Goal: Task Accomplishment & Management: Manage account settings

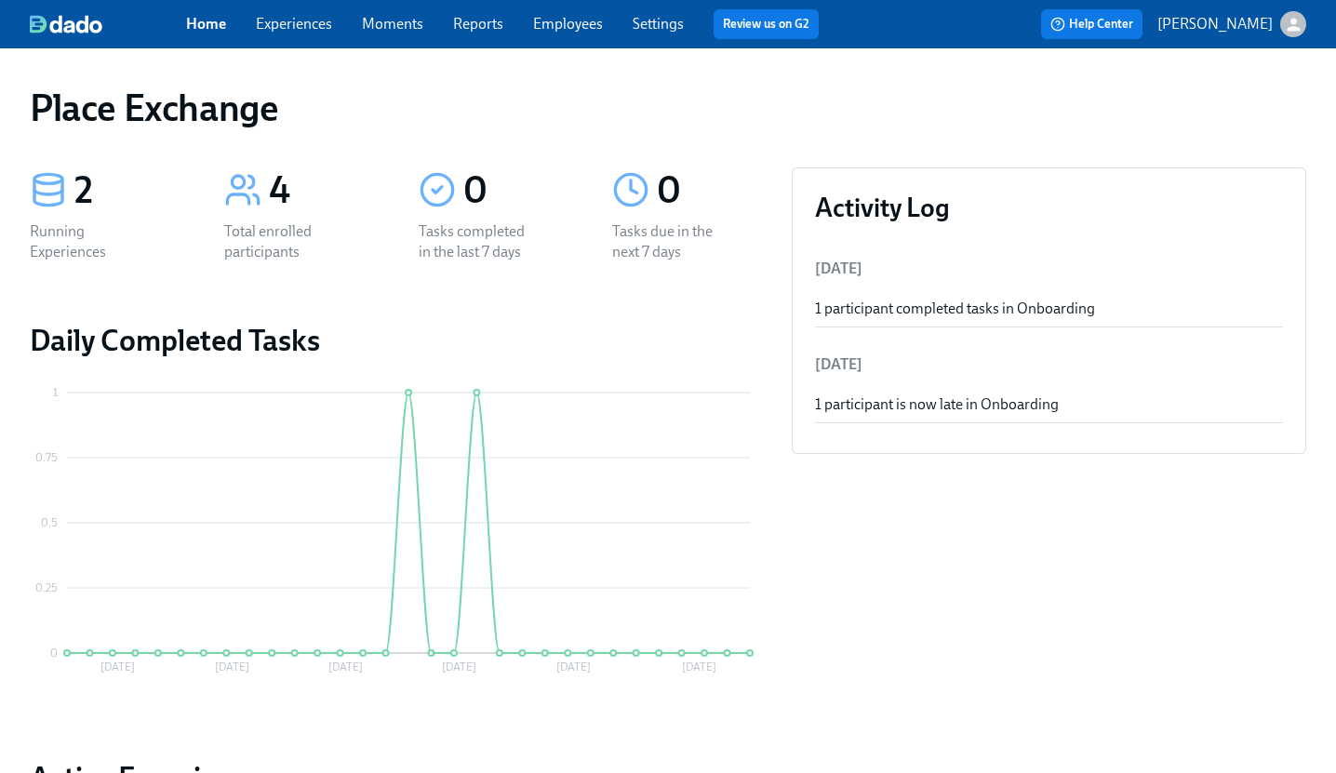
click at [580, 19] on link "Employees" at bounding box center [568, 24] width 70 height 18
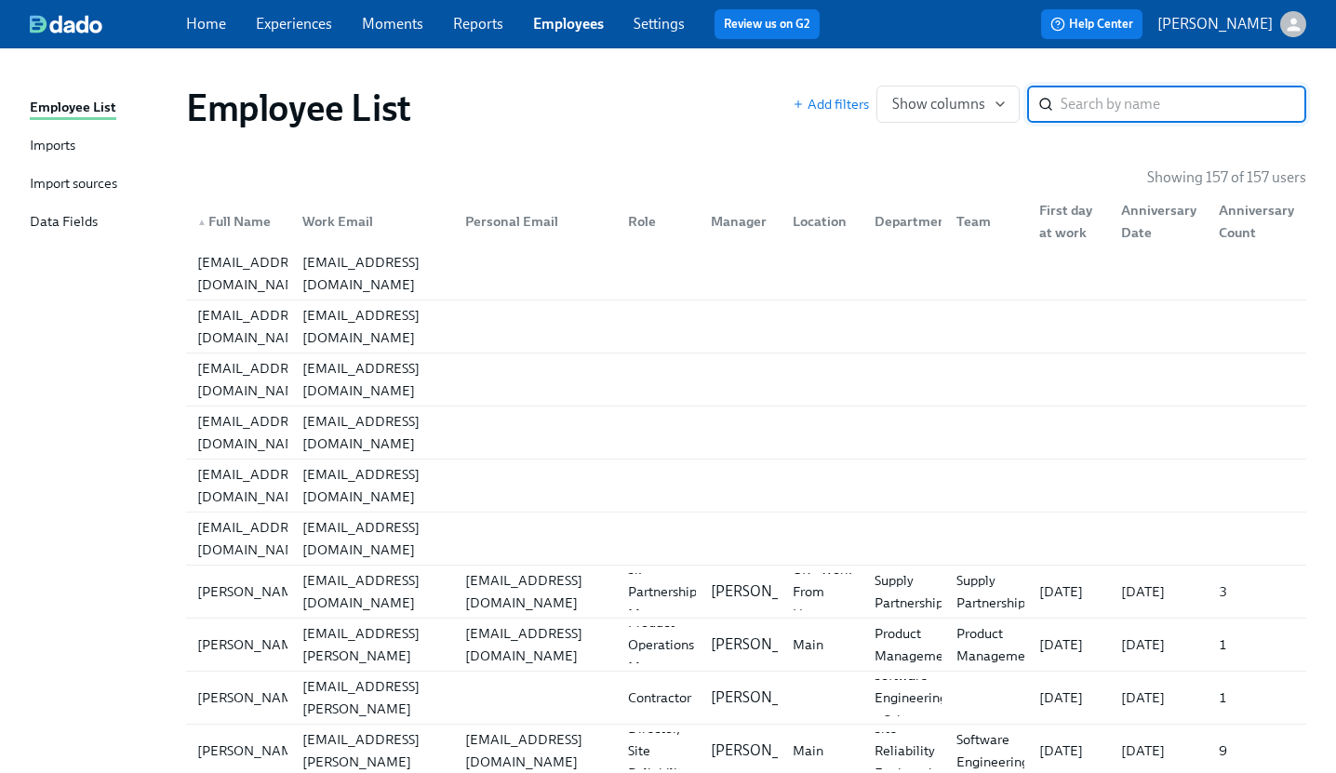
click at [37, 143] on div "Imports" at bounding box center [53, 146] width 46 height 23
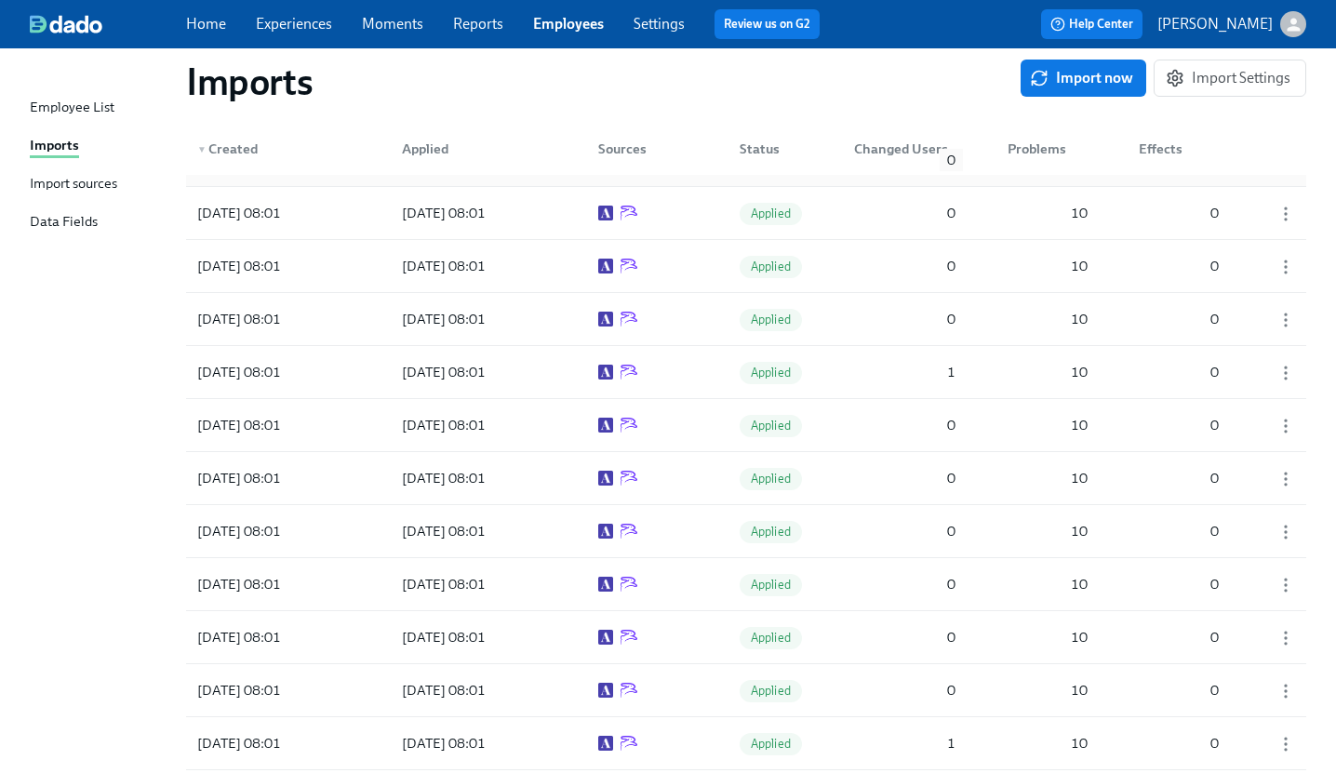
scroll to position [156, 0]
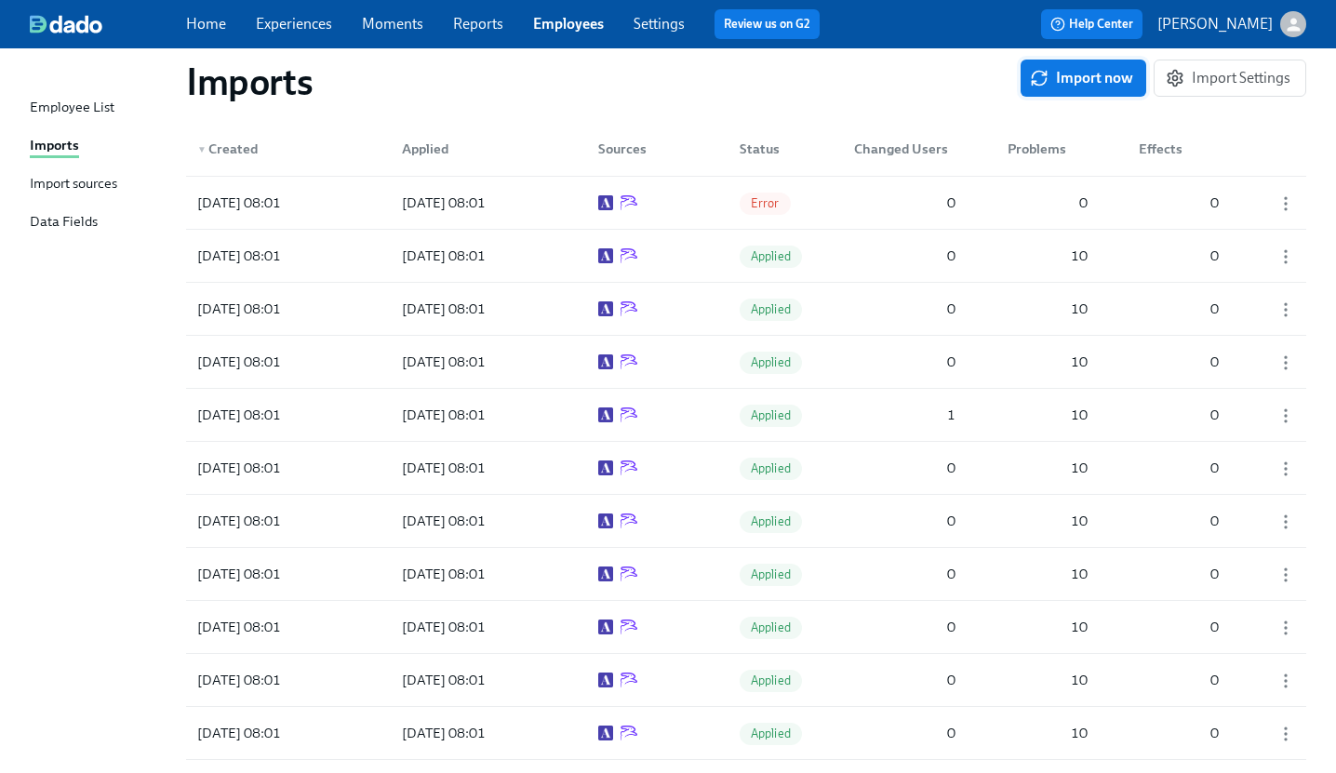
click at [1099, 74] on span "Import now" at bounding box center [1084, 78] width 100 height 19
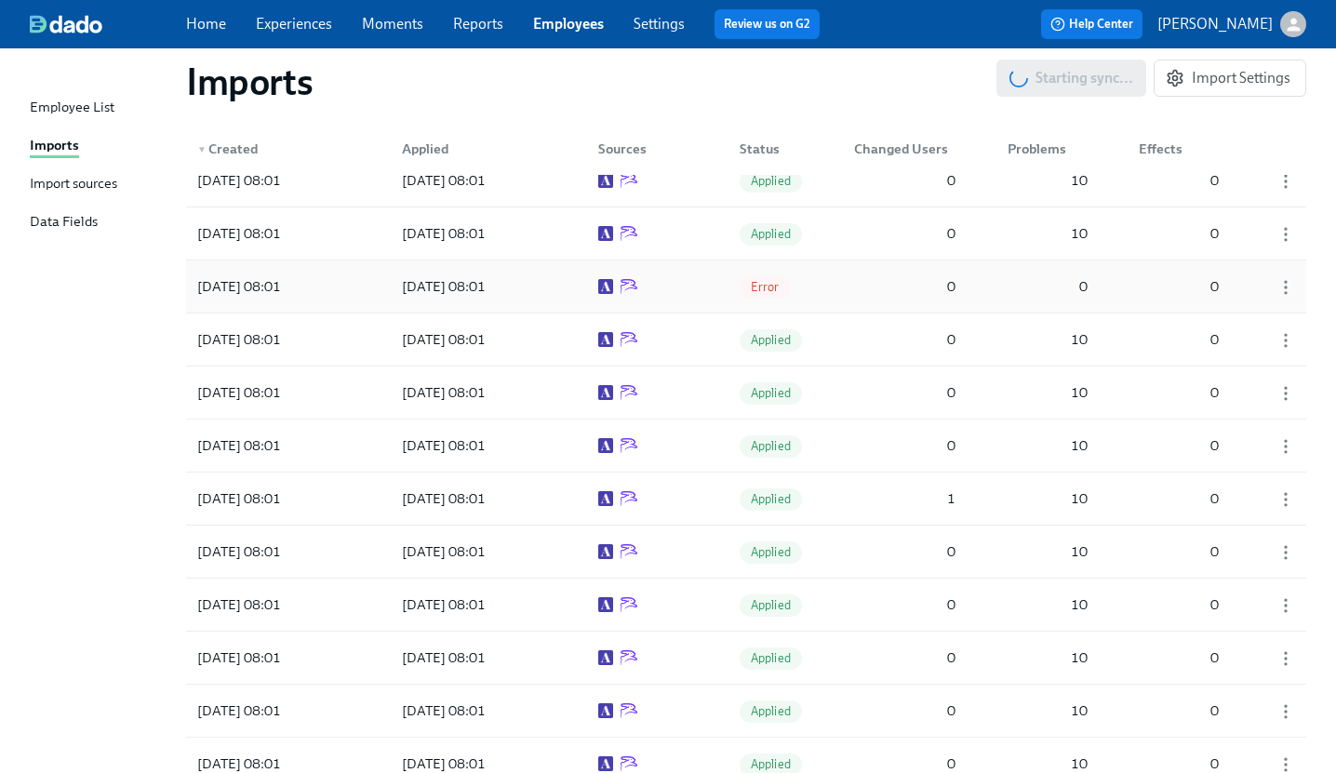
scroll to position [0, 0]
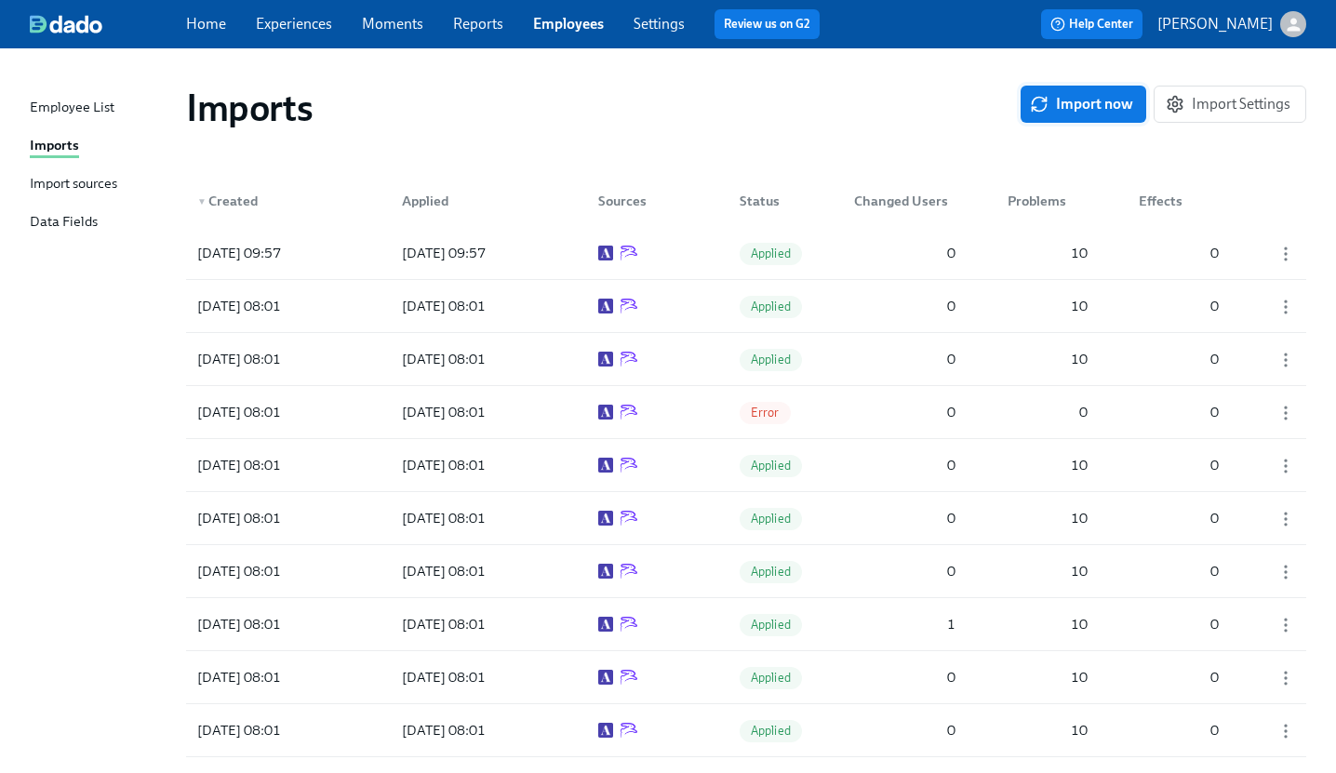
click at [1090, 98] on span "Import now" at bounding box center [1084, 104] width 100 height 19
click at [345, 244] on div "[DATE] 10:01" at bounding box center [274, 253] width 168 height 37
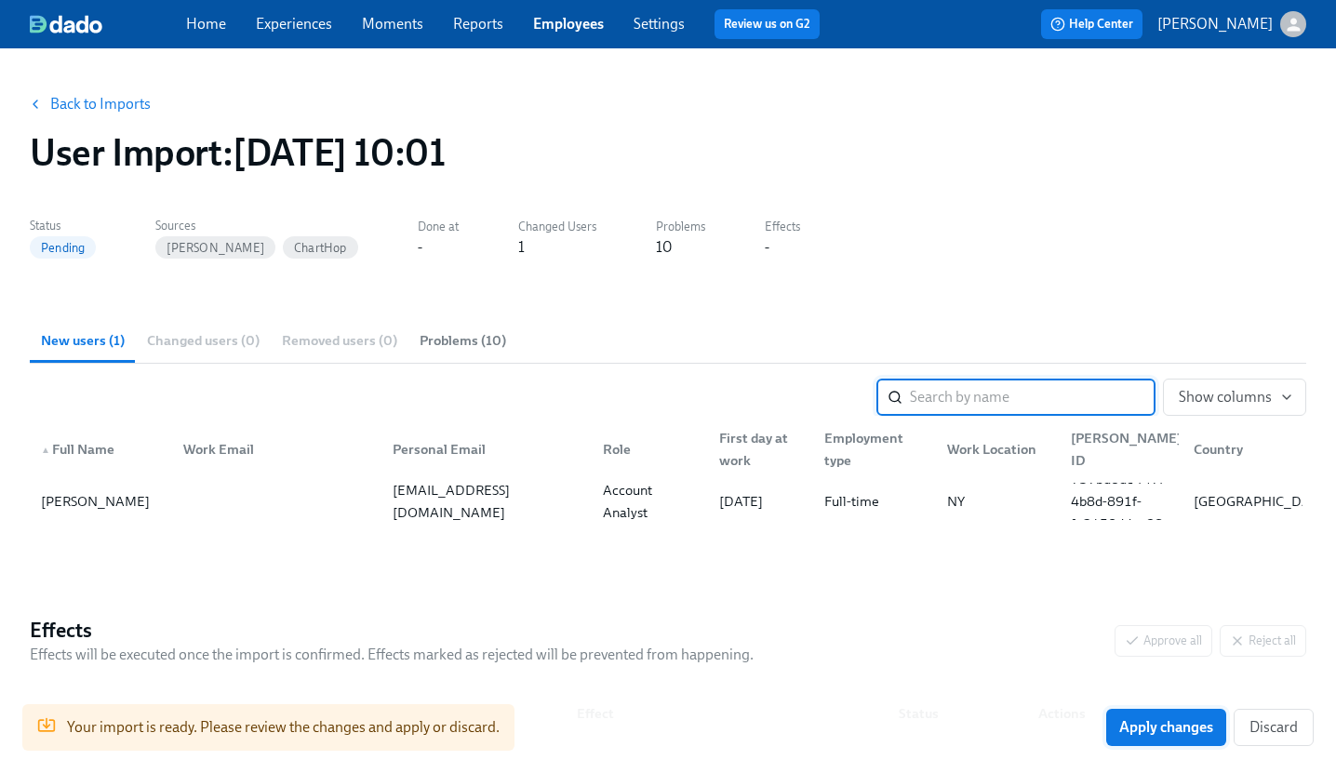
click at [1174, 724] on span "Apply changes" at bounding box center [1167, 727] width 94 height 19
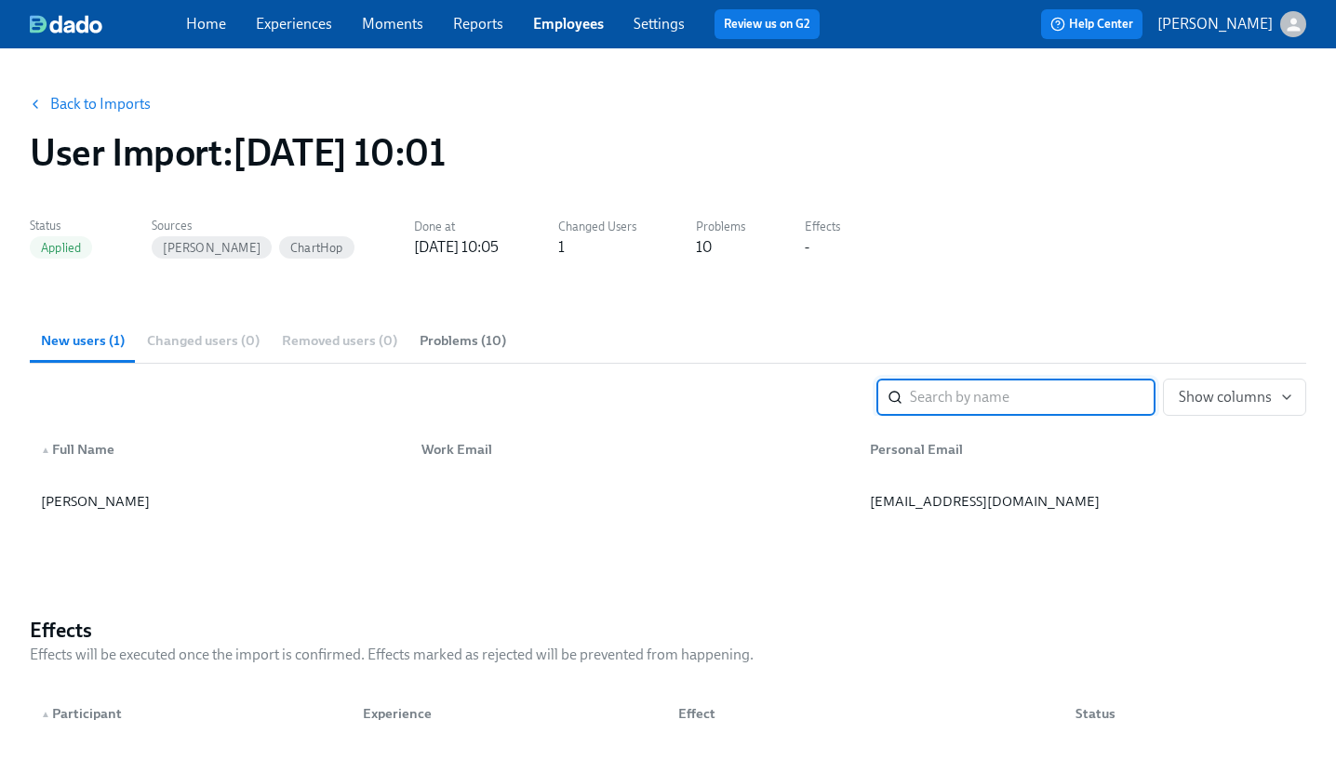
click at [296, 22] on link "Experiences" at bounding box center [294, 24] width 76 height 18
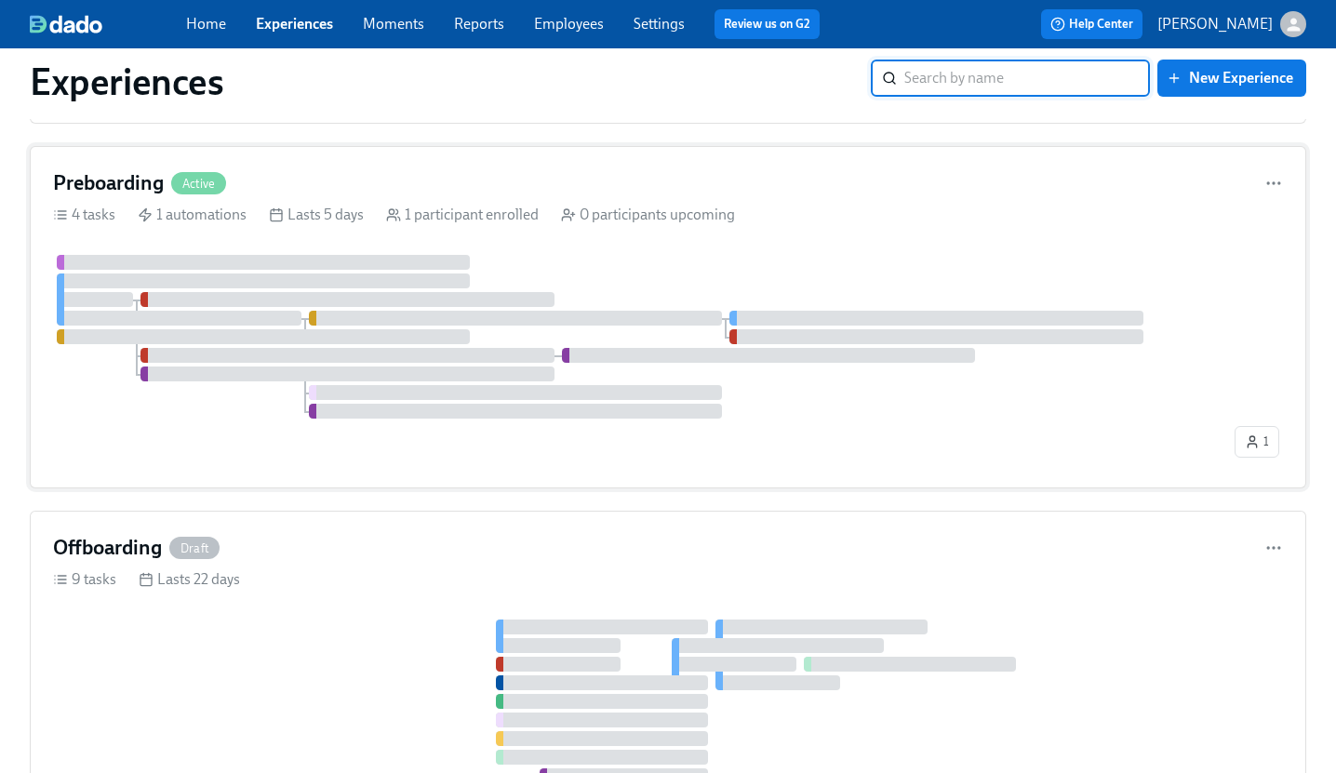
scroll to position [379, 0]
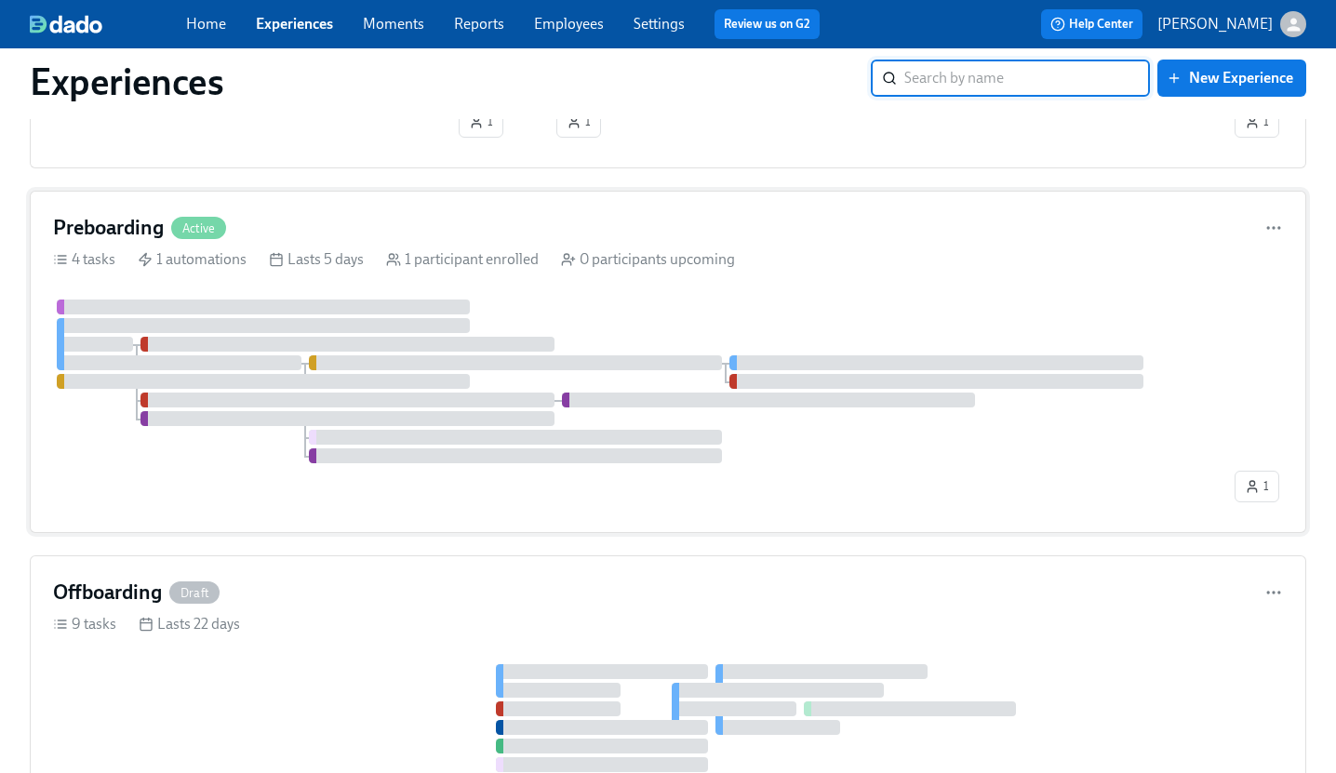
click at [515, 208] on div "Preboarding Active 4 tasks 1 automations Lasts 5 days 1 participant enrolled 0 …" at bounding box center [668, 362] width 1277 height 342
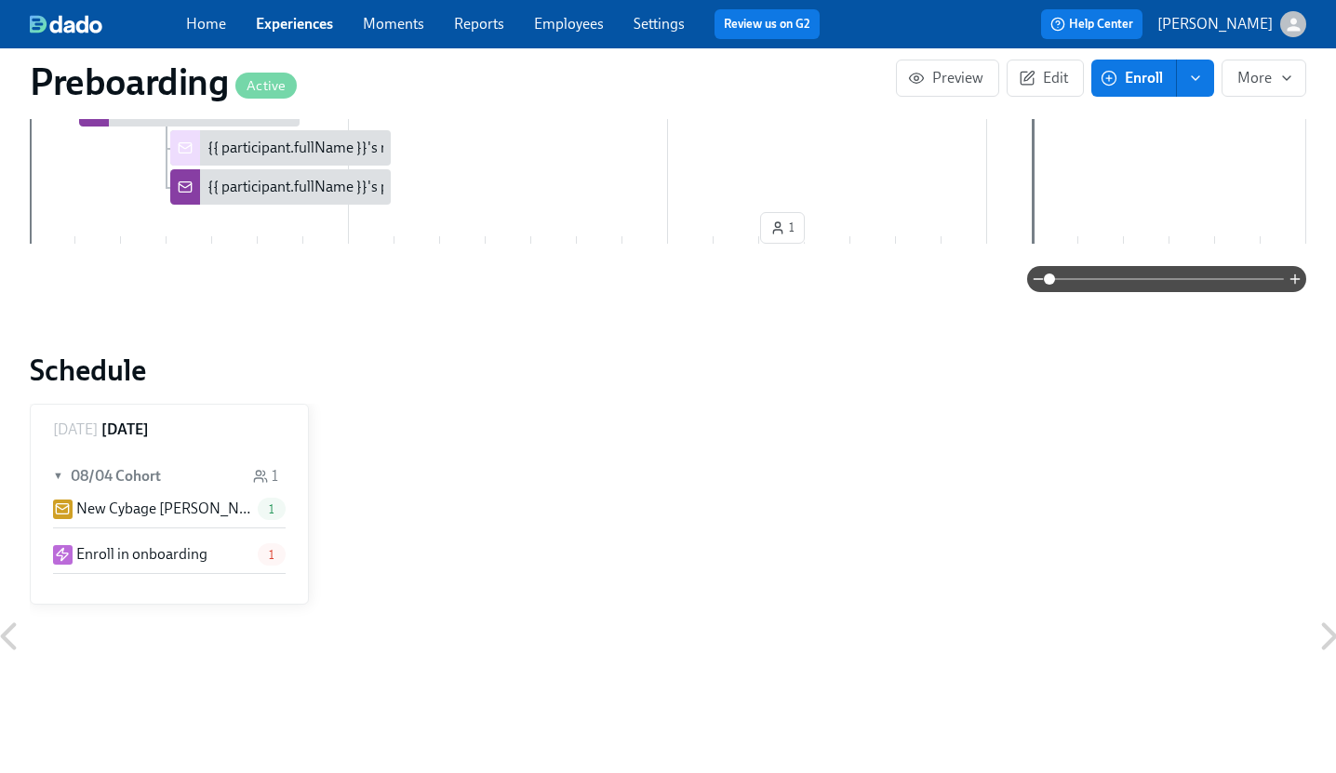
scroll to position [950, 0]
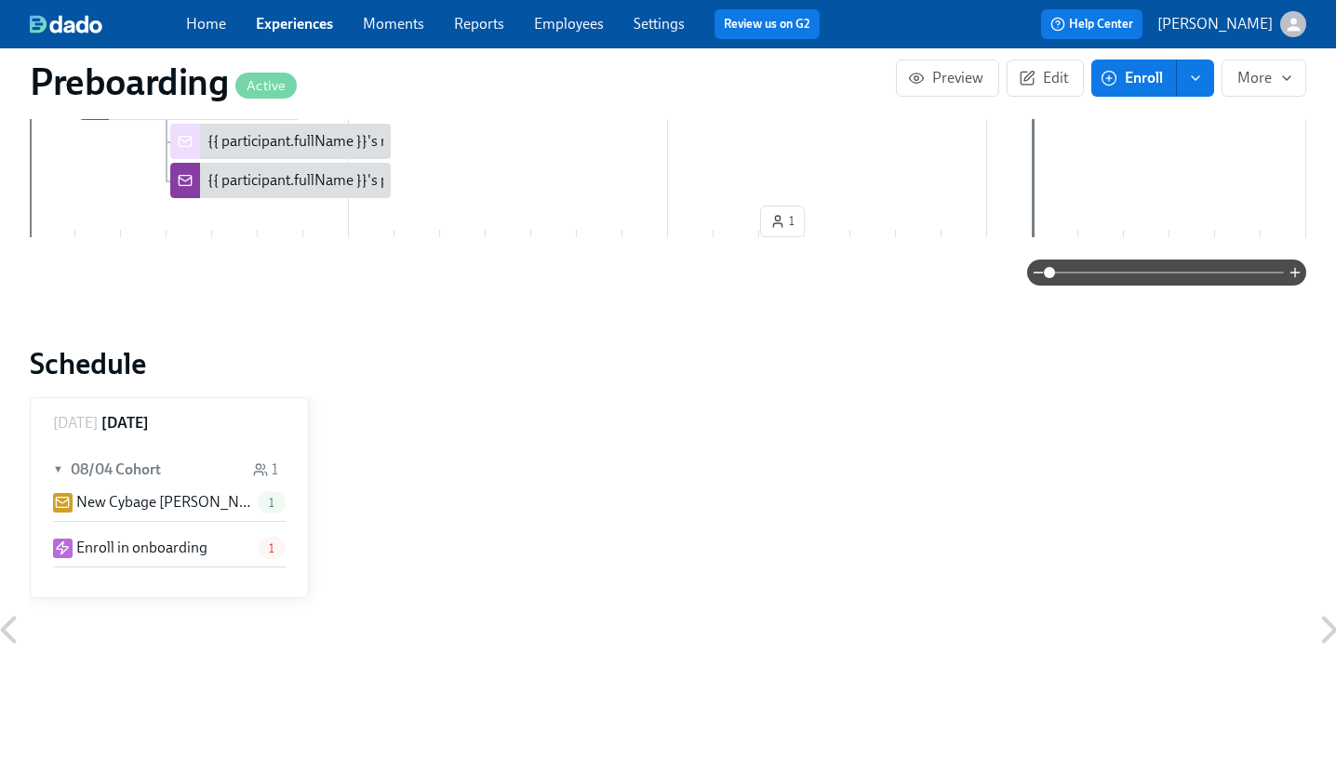
click at [154, 546] on p "Enroll in onboarding" at bounding box center [141, 548] width 131 height 20
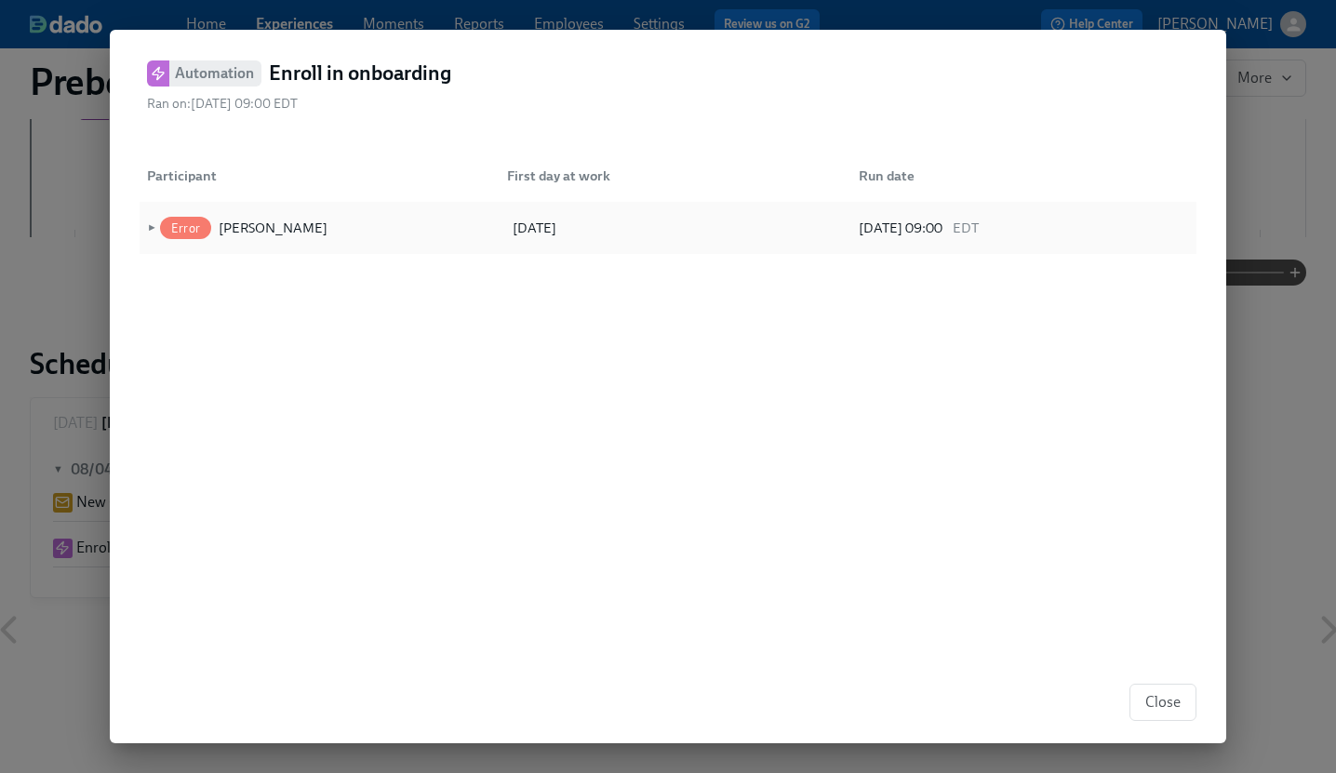
click at [151, 223] on span "►" at bounding box center [149, 228] width 13 height 20
click at [151, 223] on span "▼" at bounding box center [149, 228] width 13 height 20
click at [151, 223] on span "►" at bounding box center [149, 228] width 13 height 20
click at [1163, 699] on span "Close" at bounding box center [1163, 702] width 35 height 19
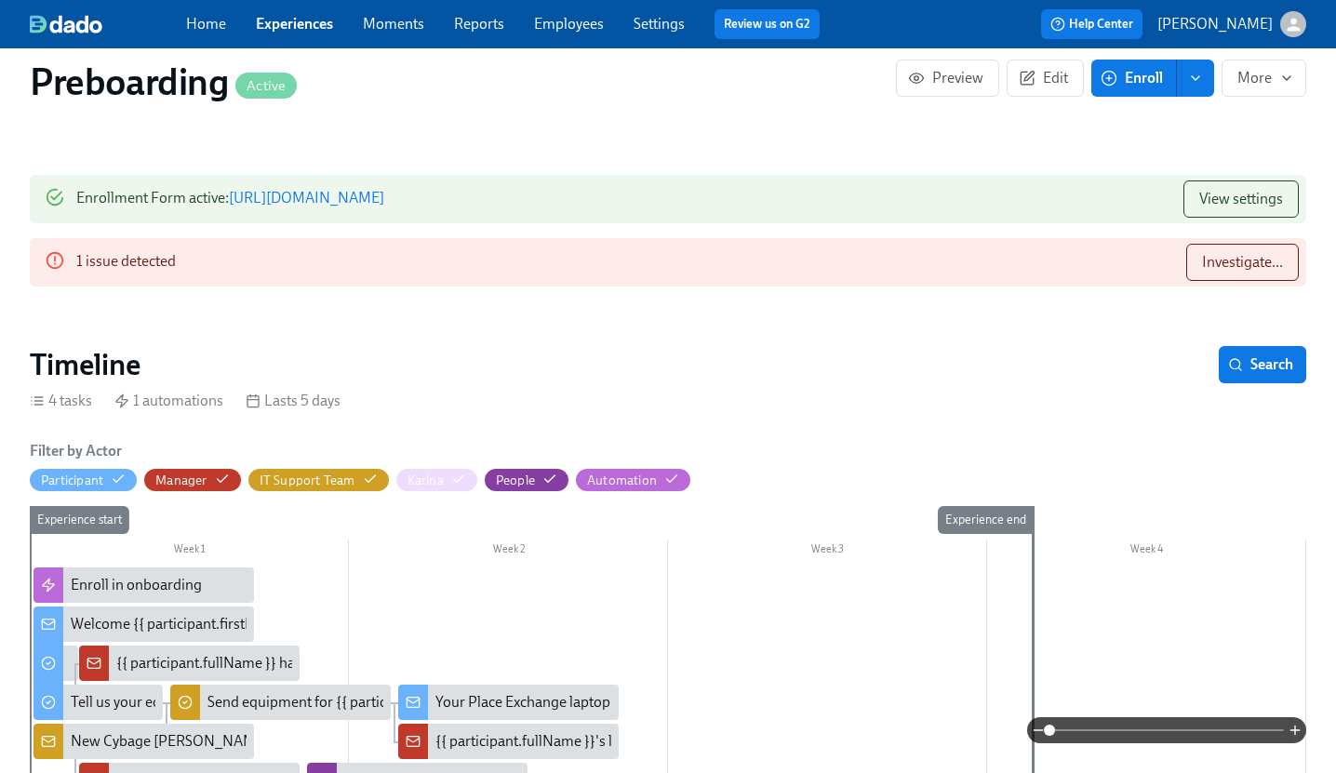
scroll to position [229, 0]
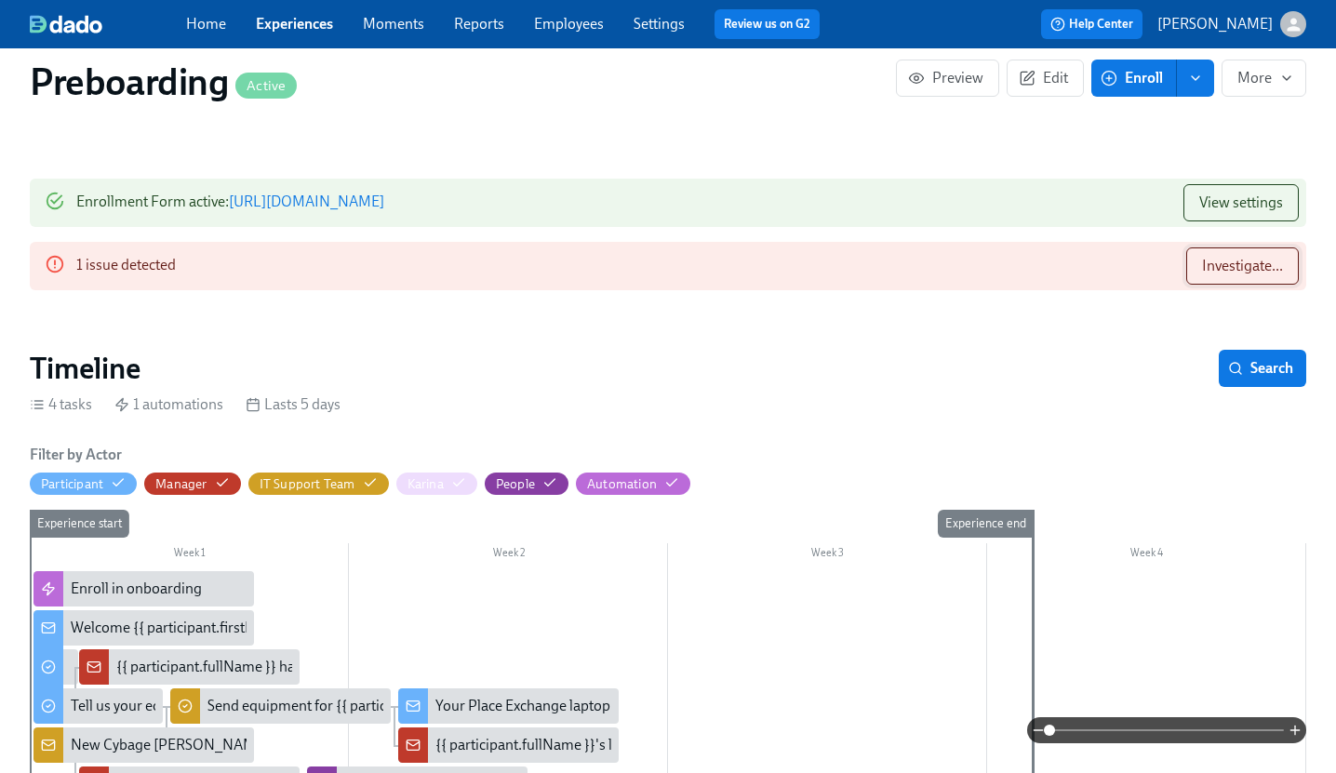
click at [1249, 263] on span "Investigate..." at bounding box center [1242, 266] width 81 height 19
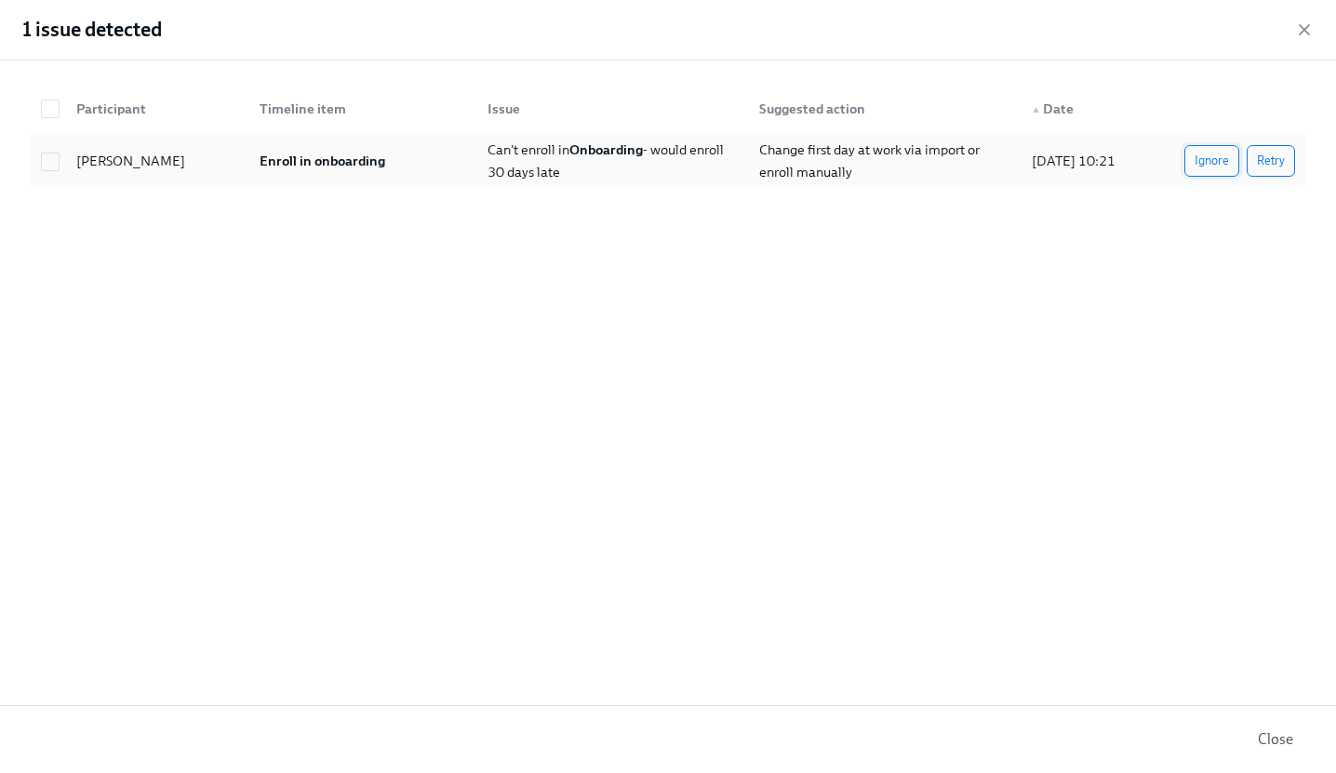
click at [1214, 160] on span "Ignore" at bounding box center [1212, 161] width 34 height 19
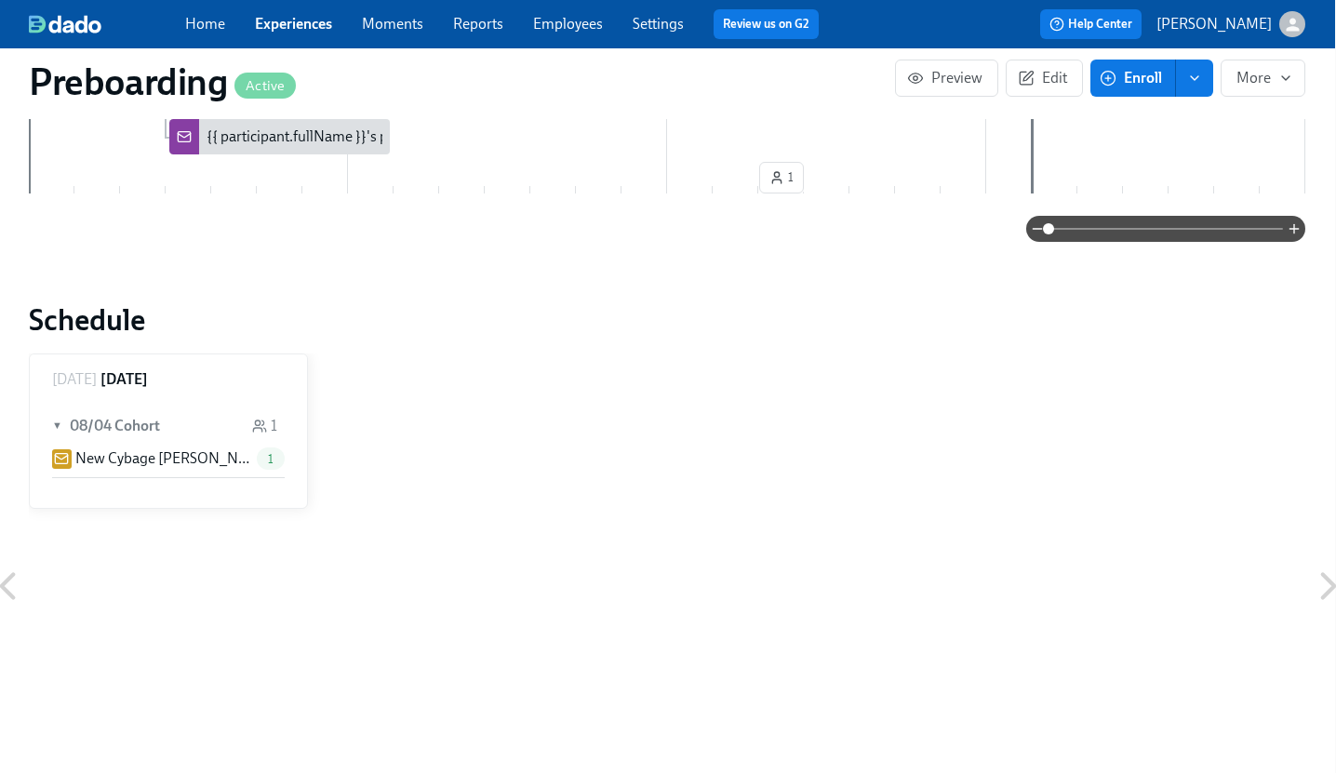
scroll to position [969, 1]
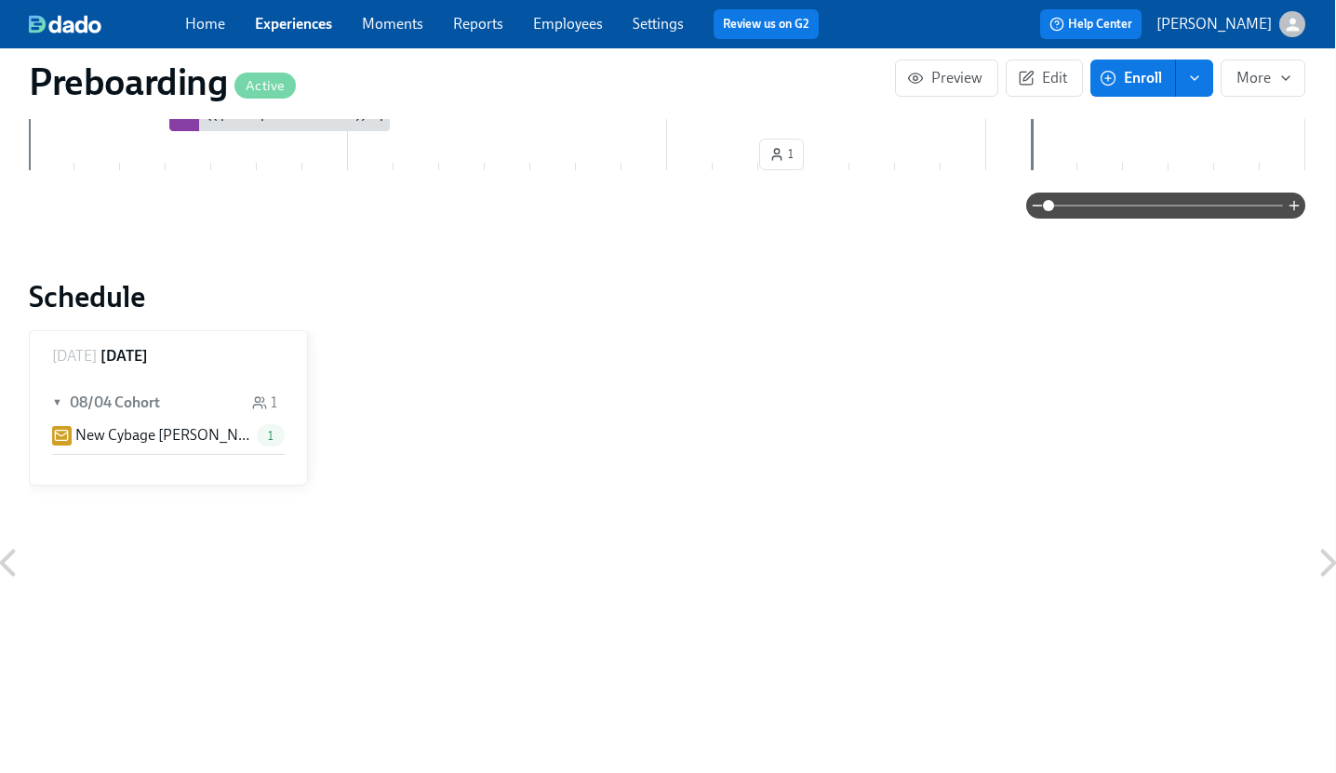
click at [169, 431] on p "New Cybage [PERSON_NAME]: {{ participant.fullName }}, starting {{ participant.s…" at bounding box center [162, 435] width 174 height 20
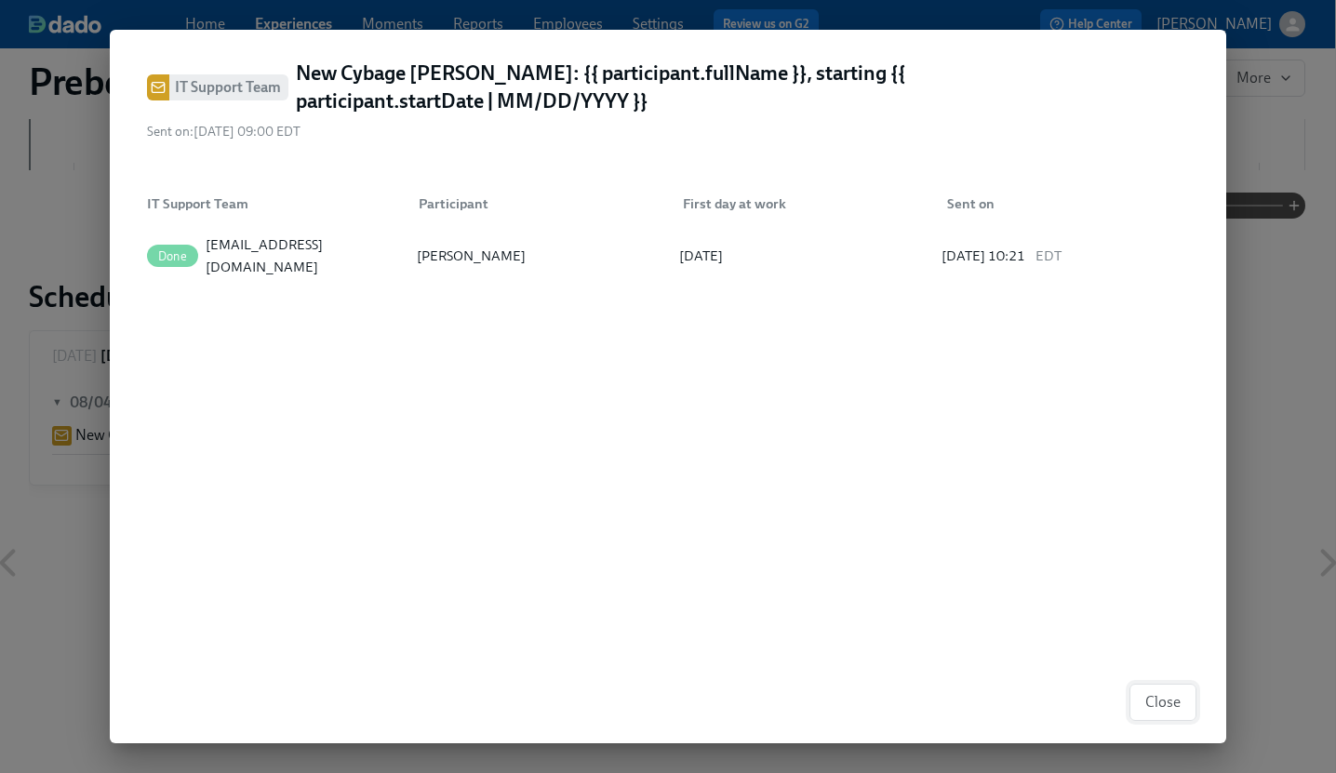
click at [1171, 697] on span "Close" at bounding box center [1163, 702] width 35 height 19
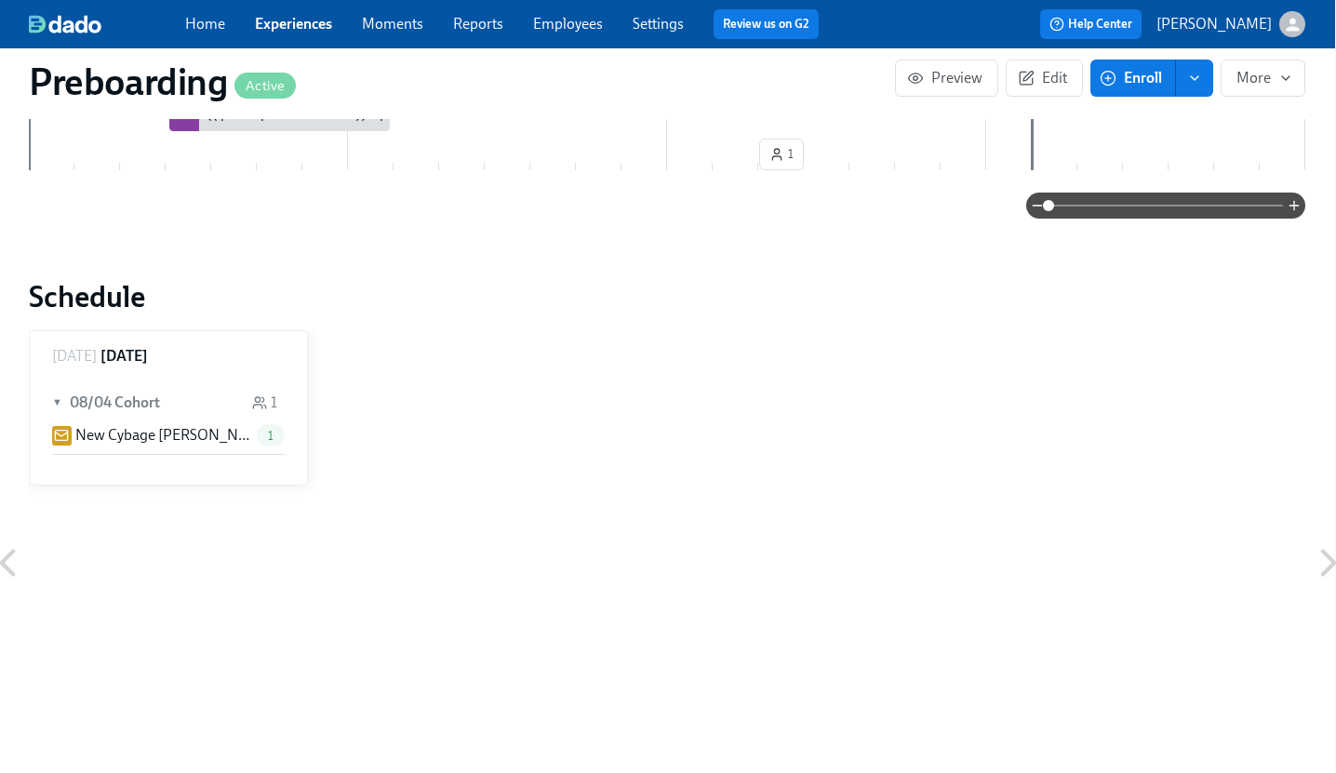
click at [573, 448] on div "[DATE] ▼ 08/04 Cohort 1 New Cybage [PERSON_NAME]: {{ participant.fullName }}, s…" at bounding box center [667, 562] width 1277 height 465
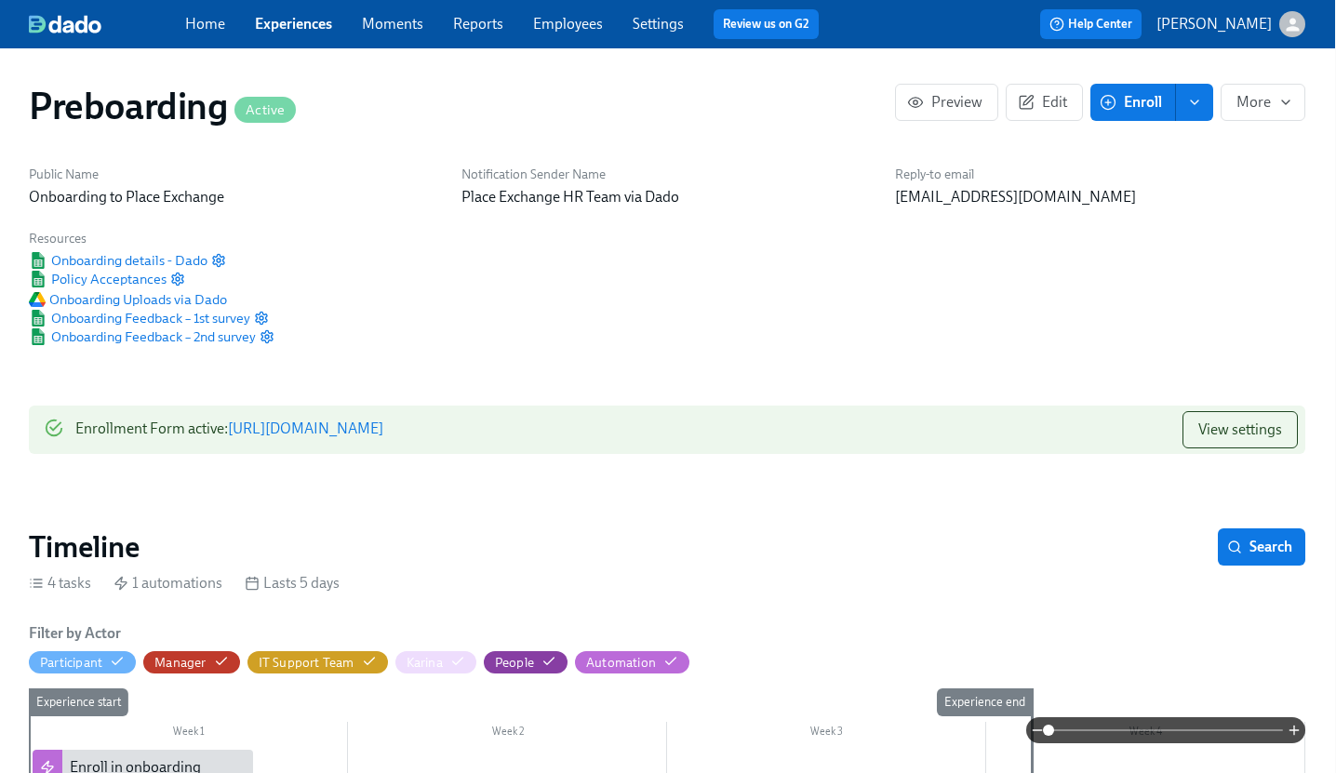
scroll to position [0, 1]
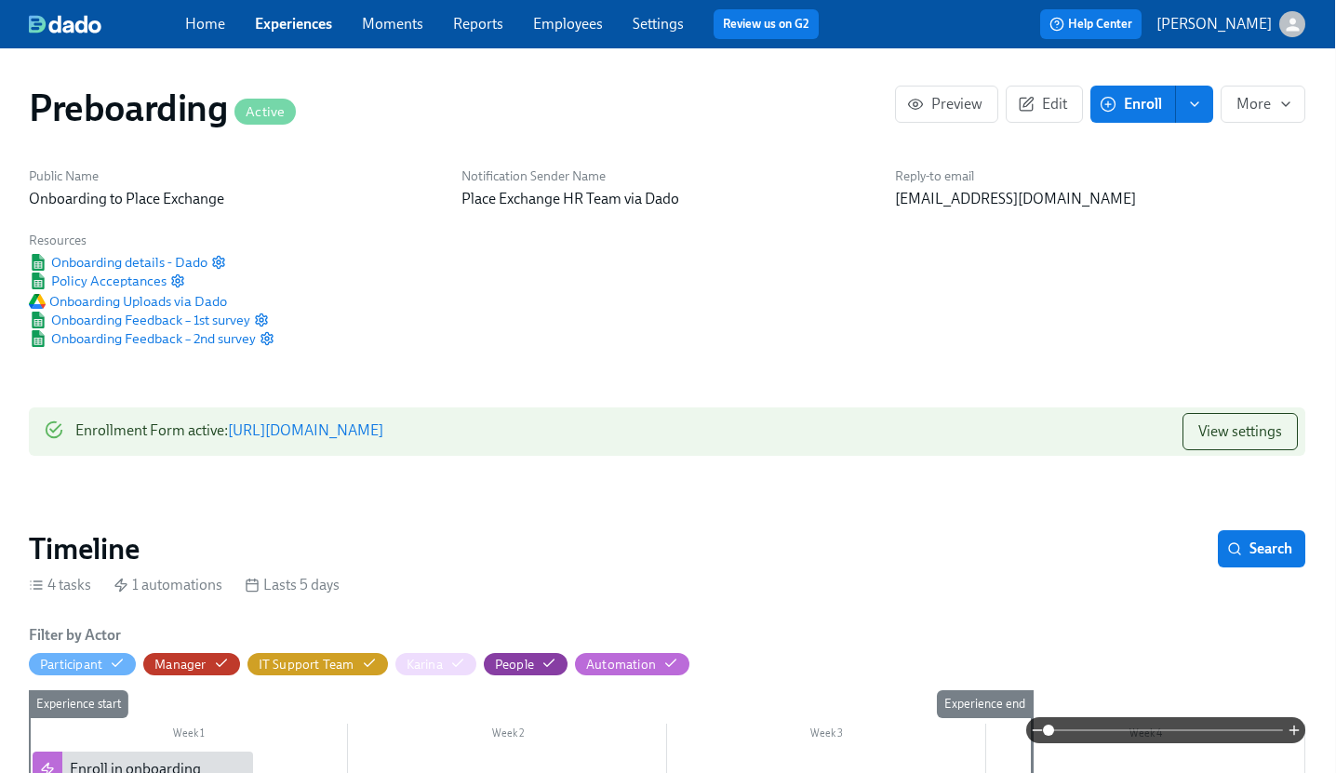
click at [1203, 101] on span "enroll" at bounding box center [1195, 104] width 19 height 19
click at [1257, 179] on h6 "Reply-to email" at bounding box center [1100, 177] width 410 height 18
click at [906, 296] on div "Public Name Onboarding to Place Exchange Notification Sender Name Place Exchang…" at bounding box center [667, 257] width 1299 height 203
click at [1229, 429] on span "View settings" at bounding box center [1241, 432] width 84 height 19
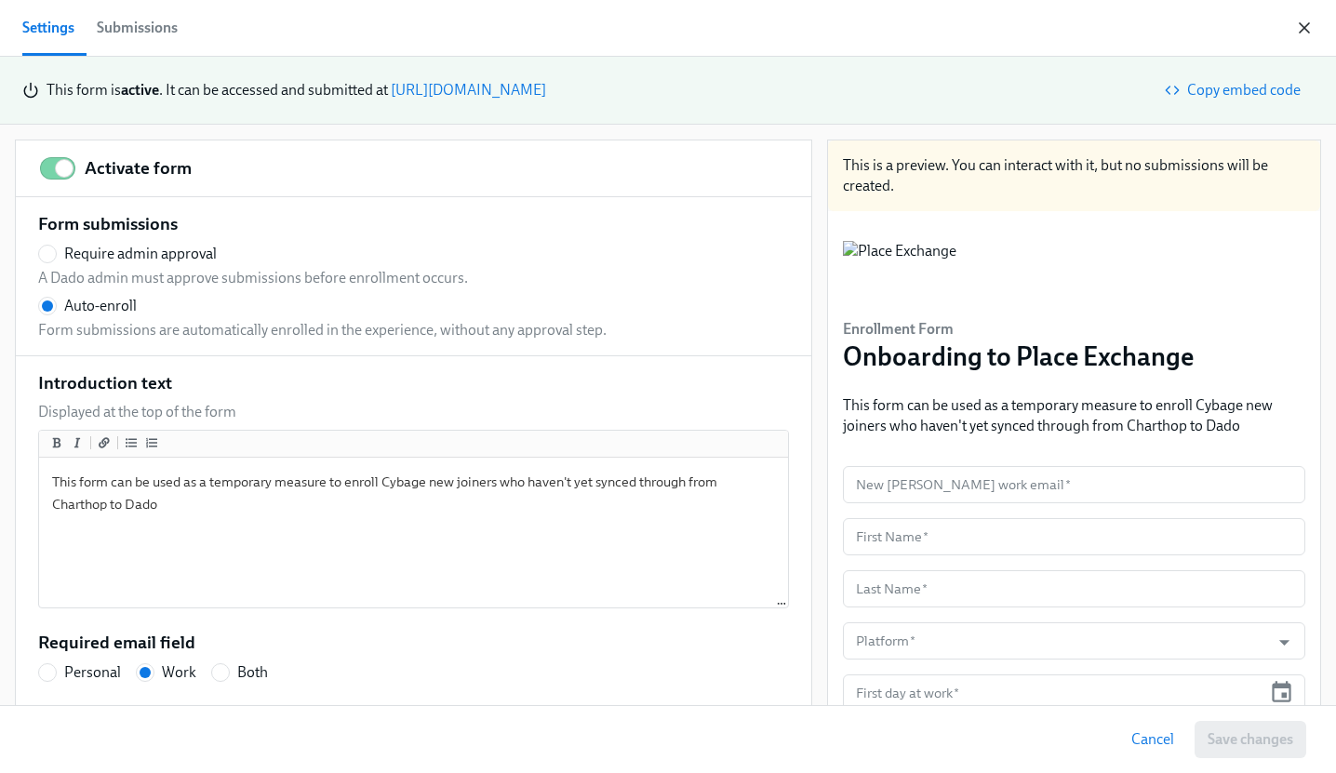
click at [1307, 27] on icon "button" at bounding box center [1304, 28] width 19 height 19
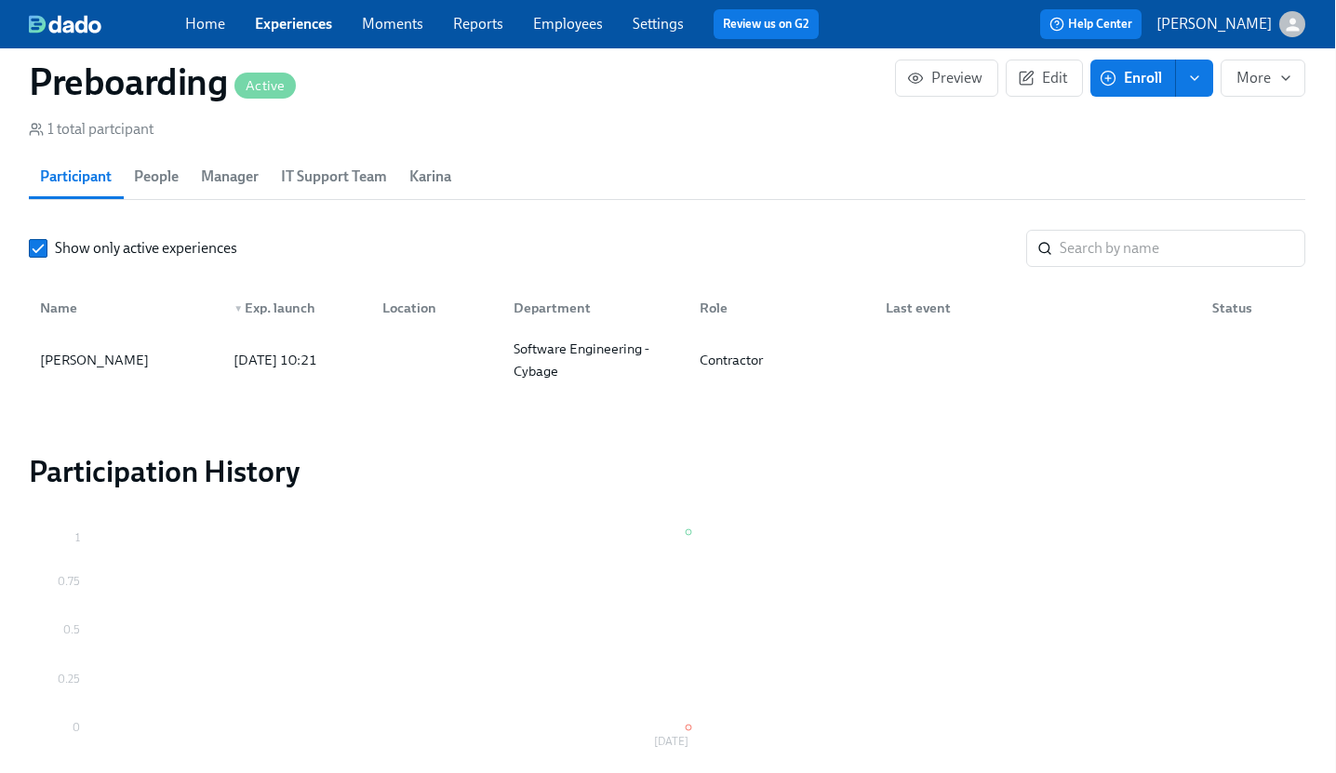
scroll to position [1841, 1]
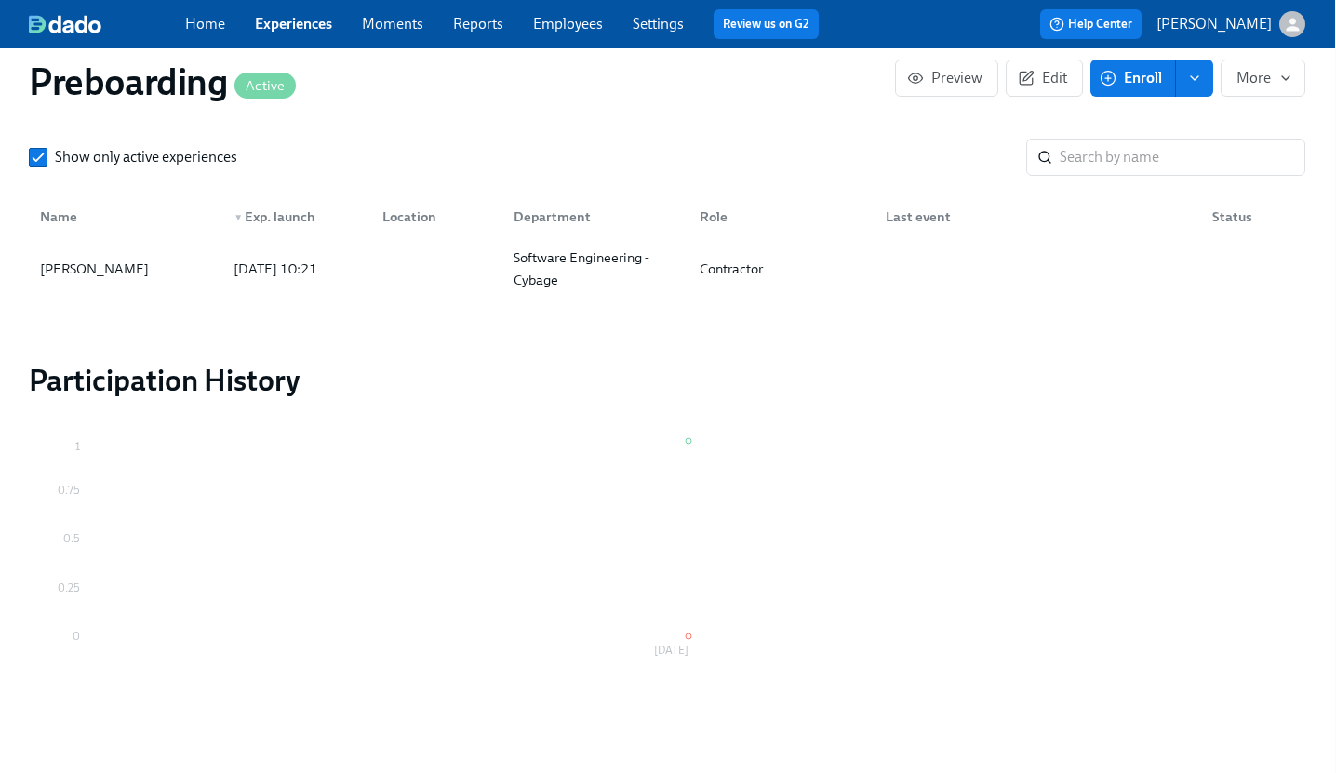
click at [1239, 222] on div "Status" at bounding box center [1232, 217] width 55 height 22
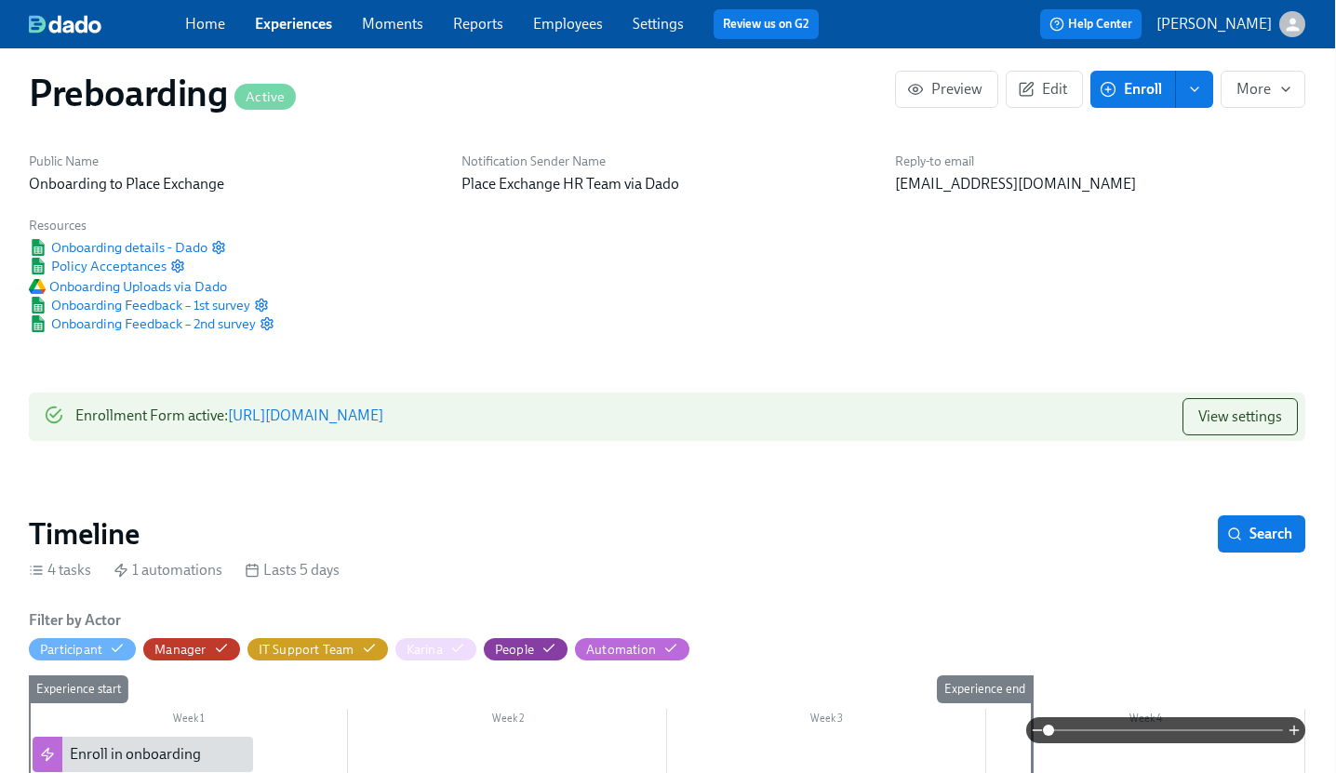
scroll to position [16, 1]
click at [938, 82] on span "Preview" at bounding box center [947, 88] width 72 height 19
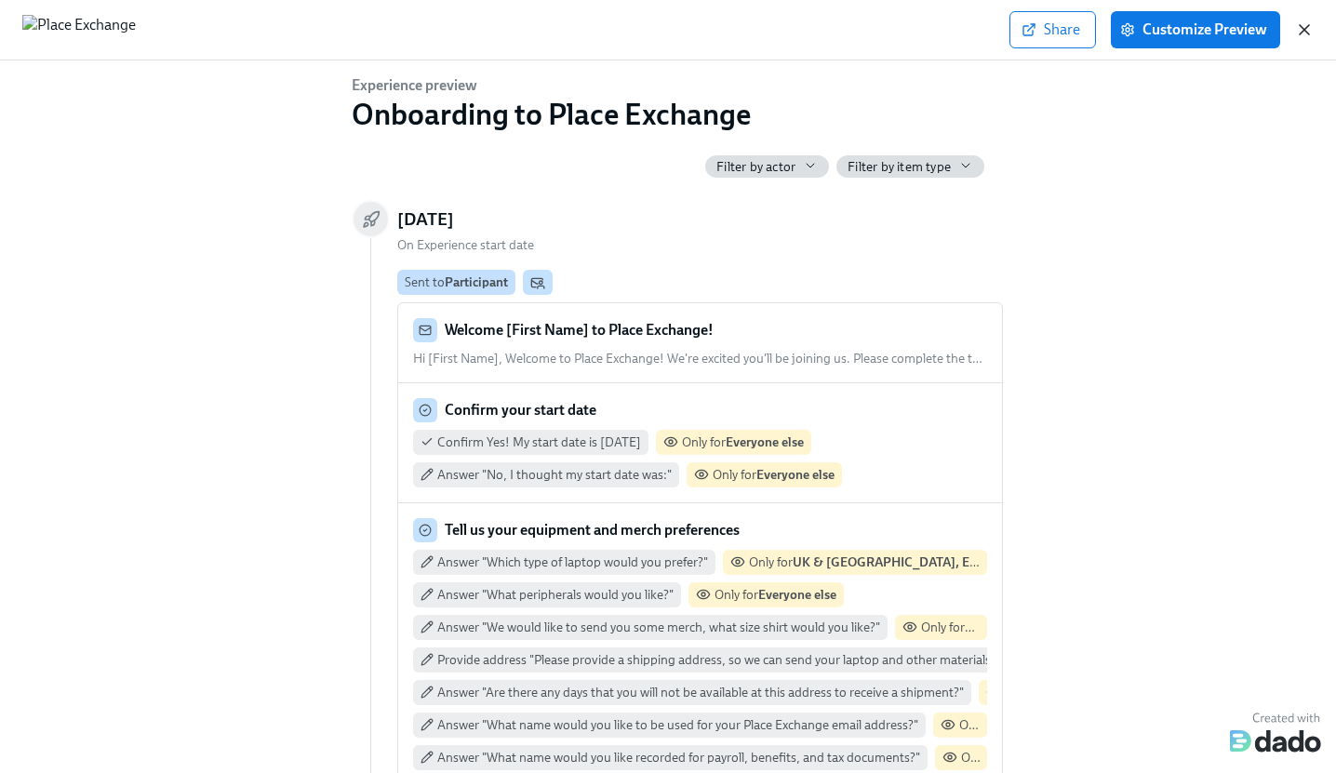
click at [1302, 25] on icon "button" at bounding box center [1304, 29] width 19 height 19
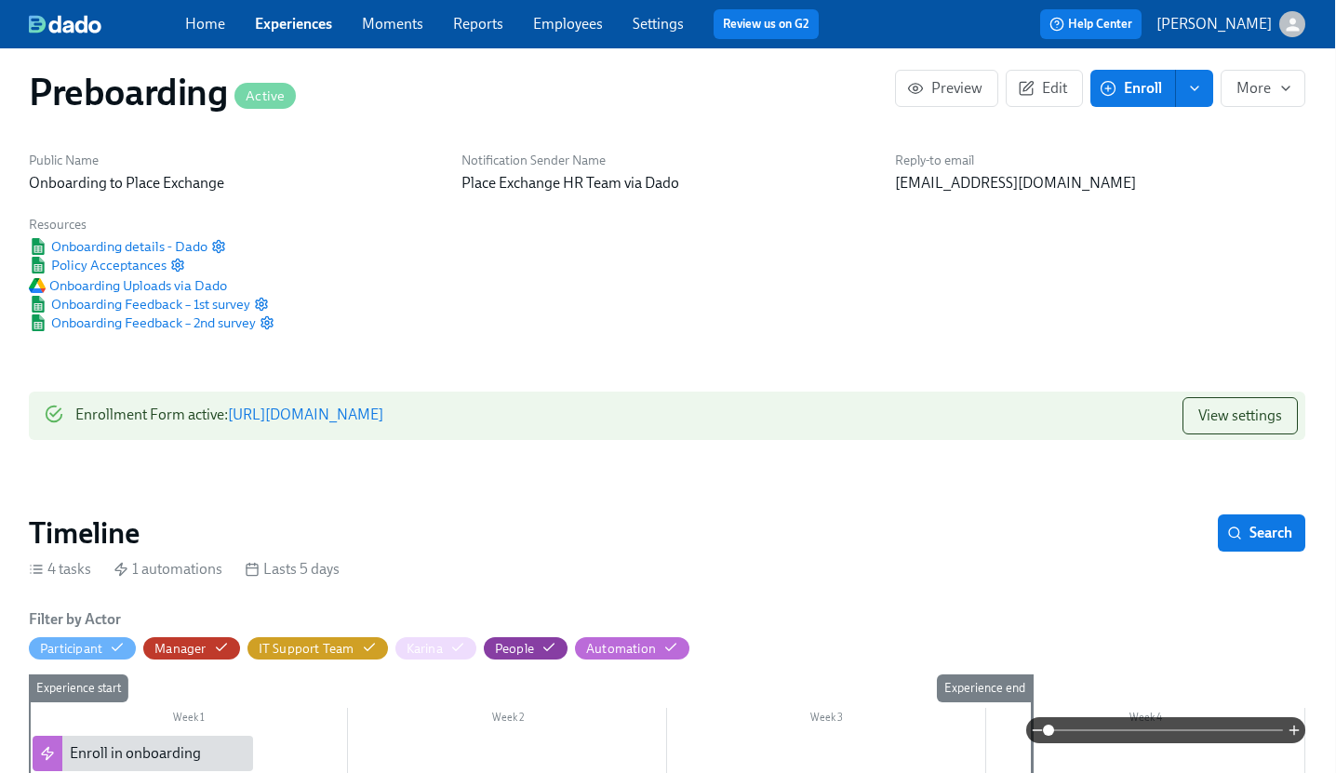
click at [579, 29] on link "Employees" at bounding box center [568, 24] width 70 height 18
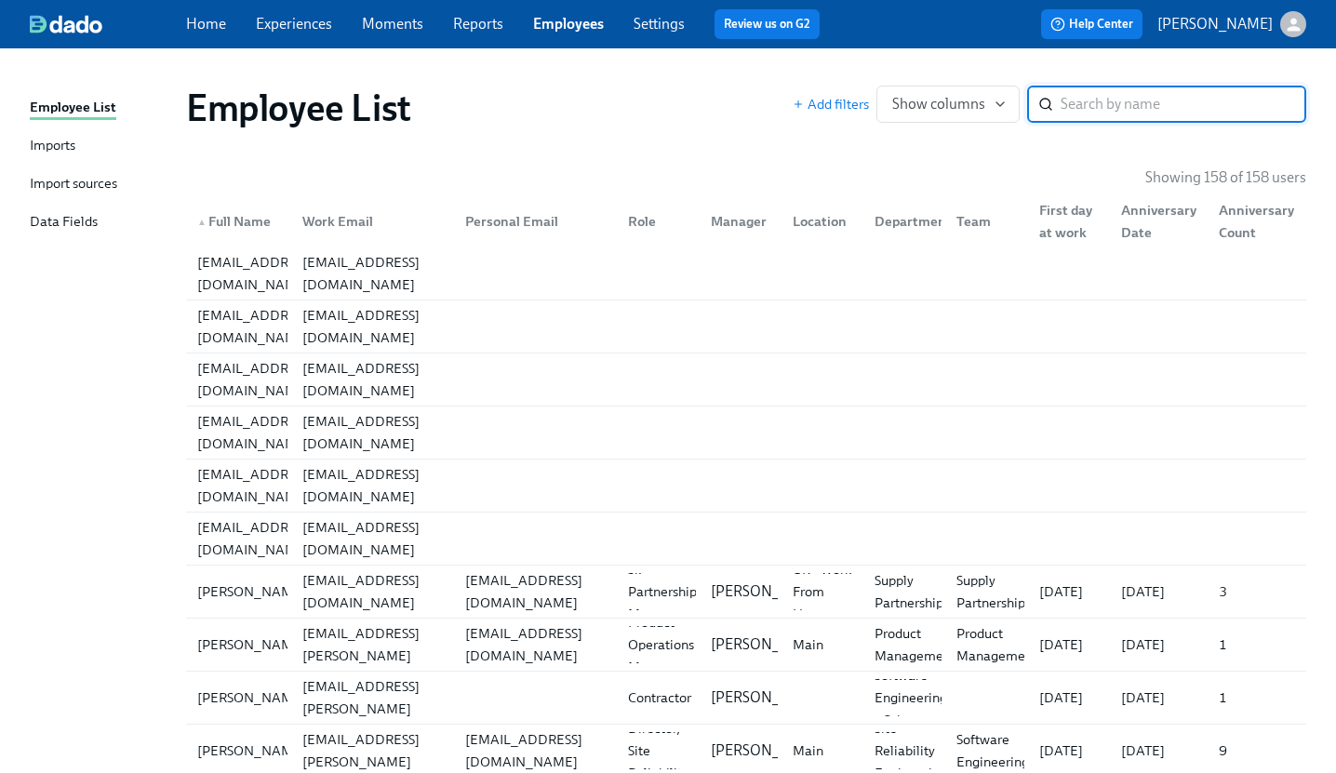
click at [70, 182] on div "Import sources" at bounding box center [73, 184] width 87 height 23
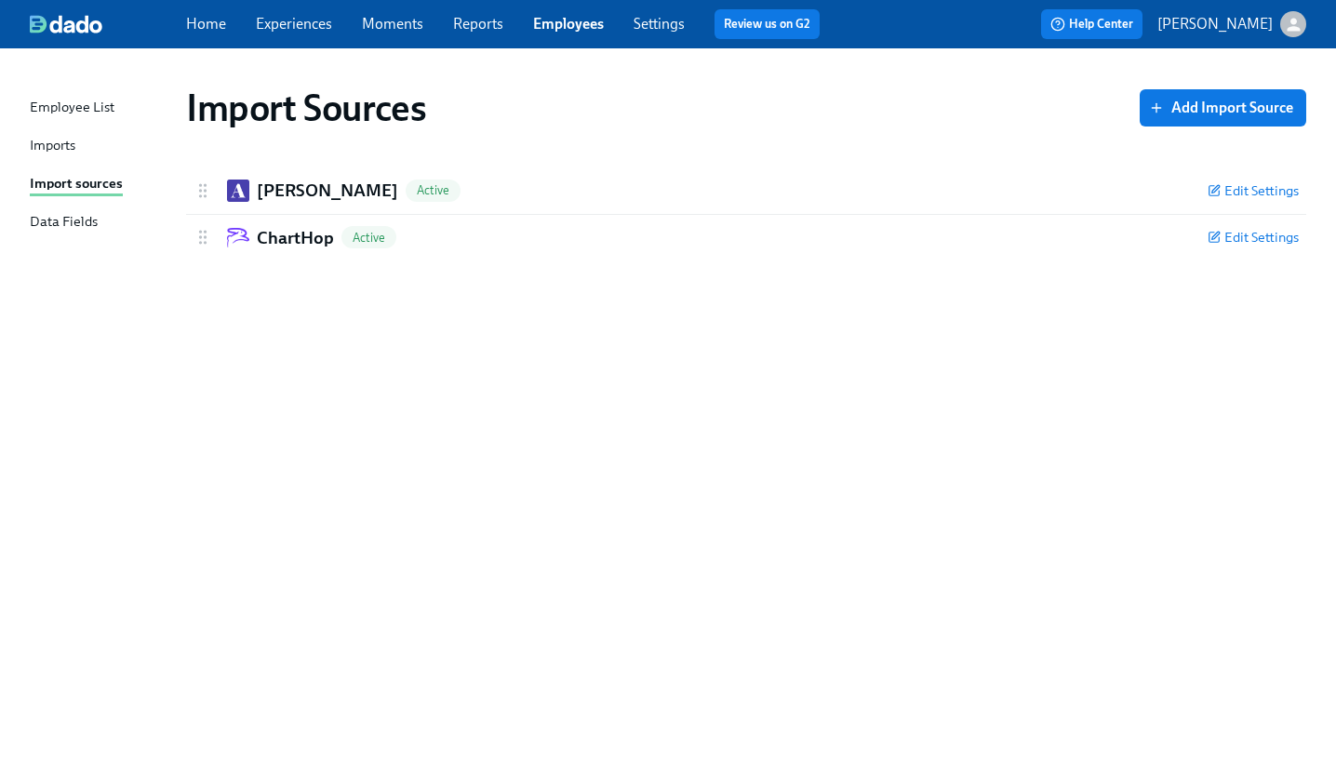
click at [50, 141] on div "Imports" at bounding box center [53, 146] width 46 height 23
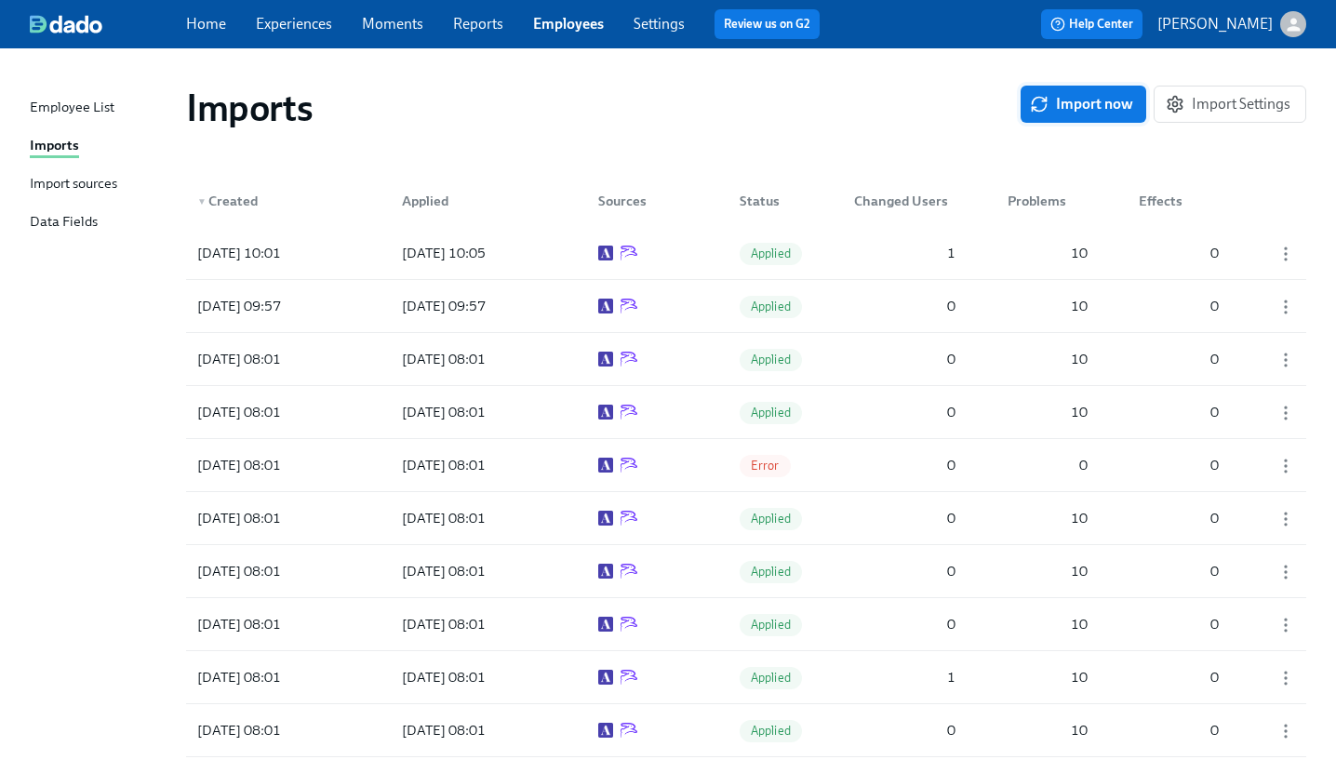
click at [1105, 95] on span "Import now" at bounding box center [1084, 104] width 100 height 19
click at [93, 173] on div "Import sources" at bounding box center [73, 184] width 87 height 23
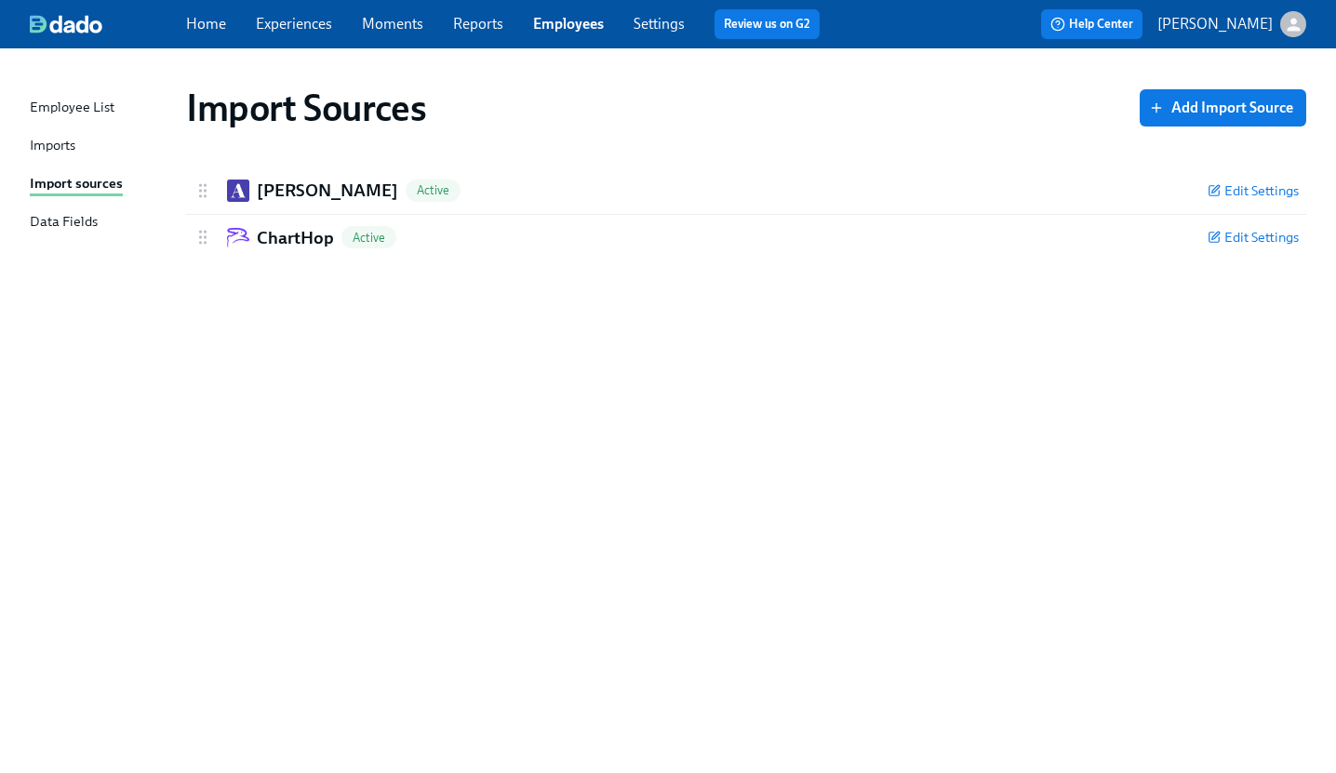
click at [58, 144] on div "Imports" at bounding box center [53, 146] width 46 height 23
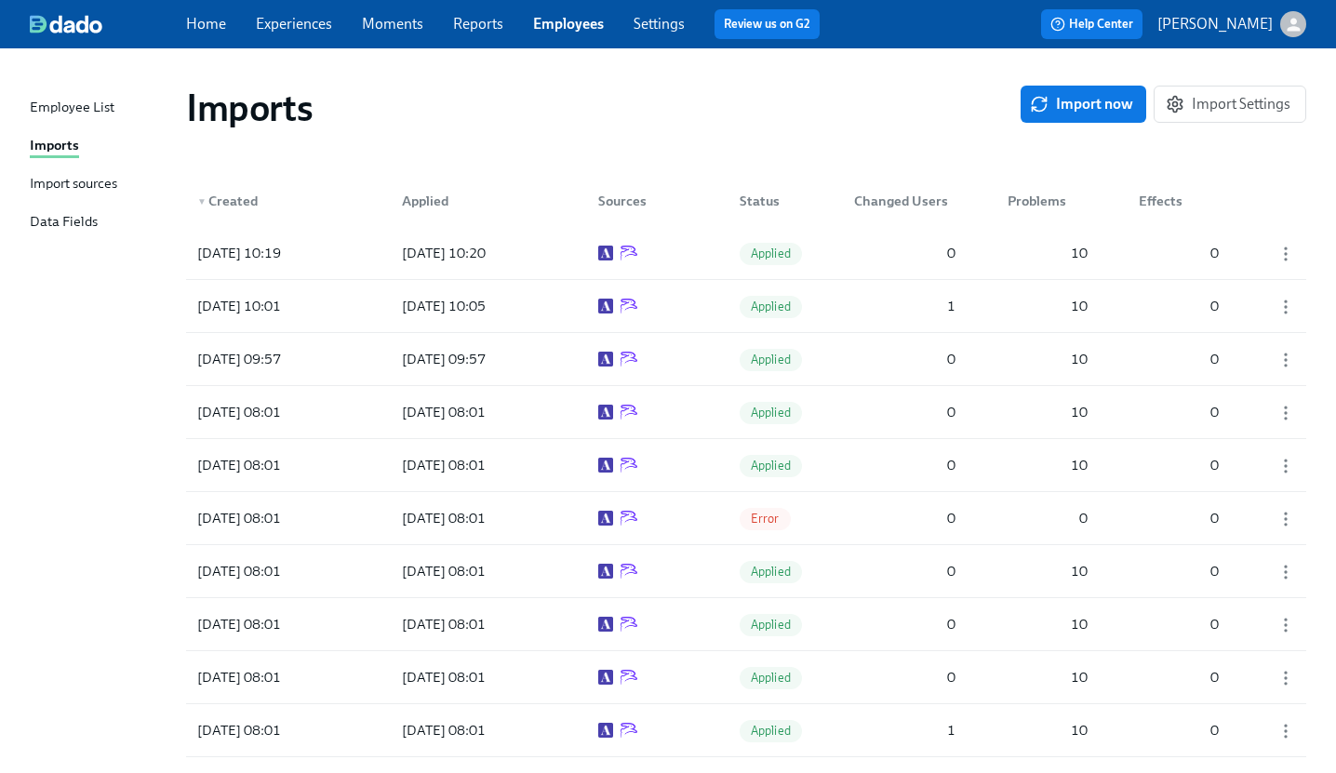
click at [568, 26] on link "Employees" at bounding box center [568, 24] width 71 height 18
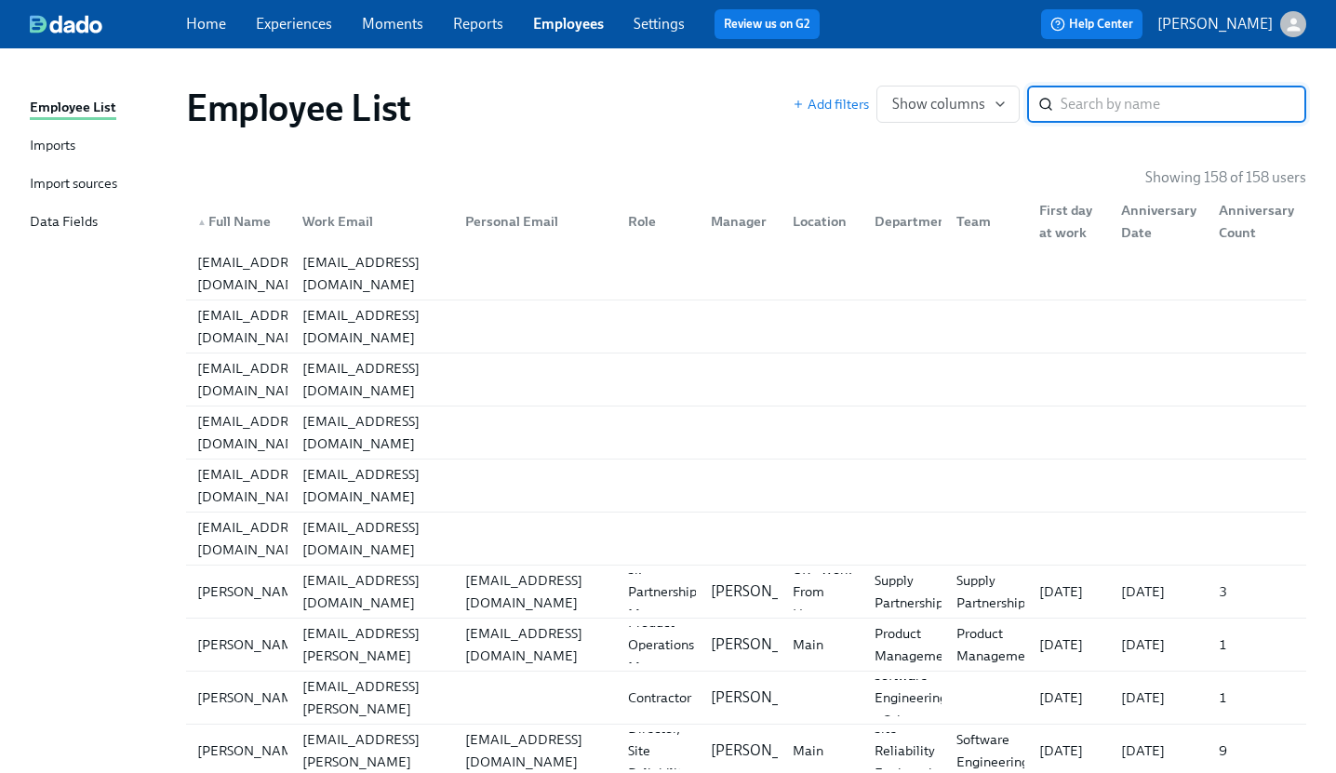
click at [1089, 102] on input "search" at bounding box center [1184, 104] width 246 height 37
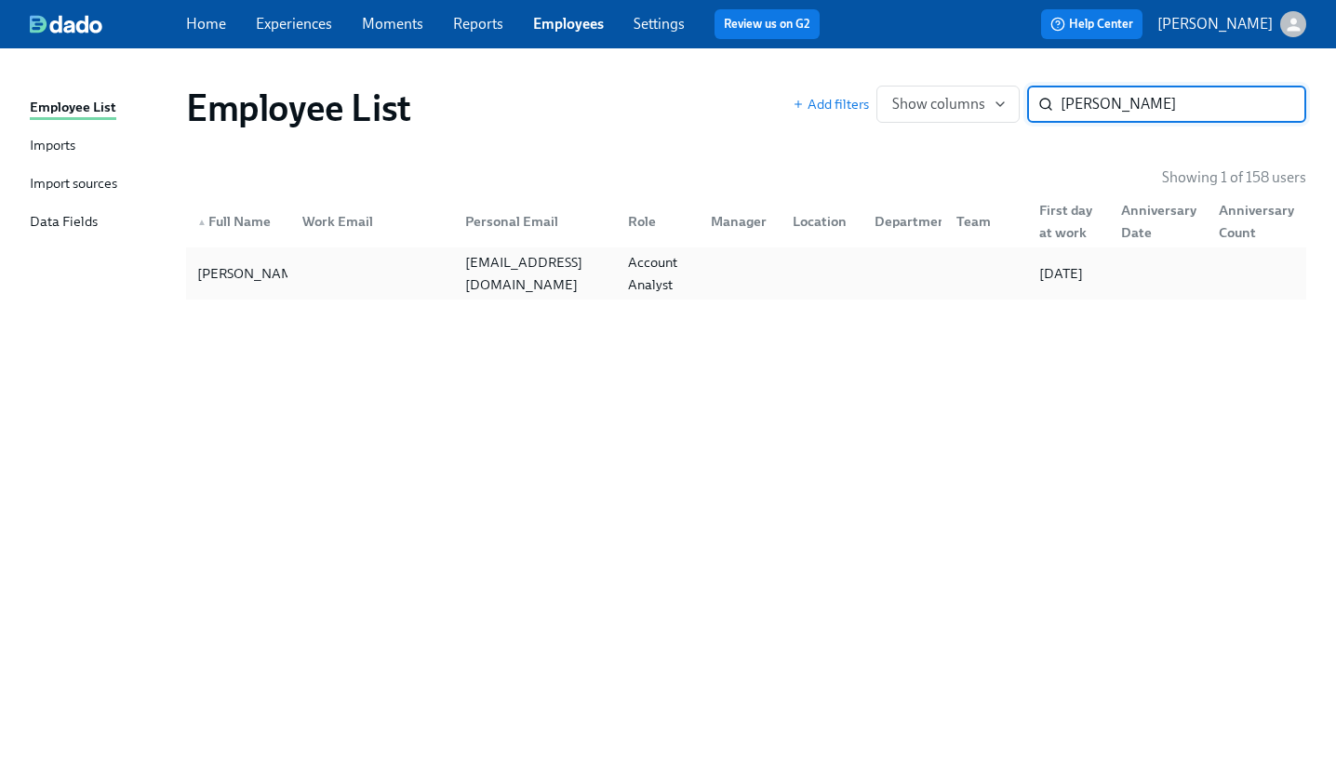
type input "[PERSON_NAME]"
click at [311, 277] on div at bounding box center [369, 273] width 163 height 37
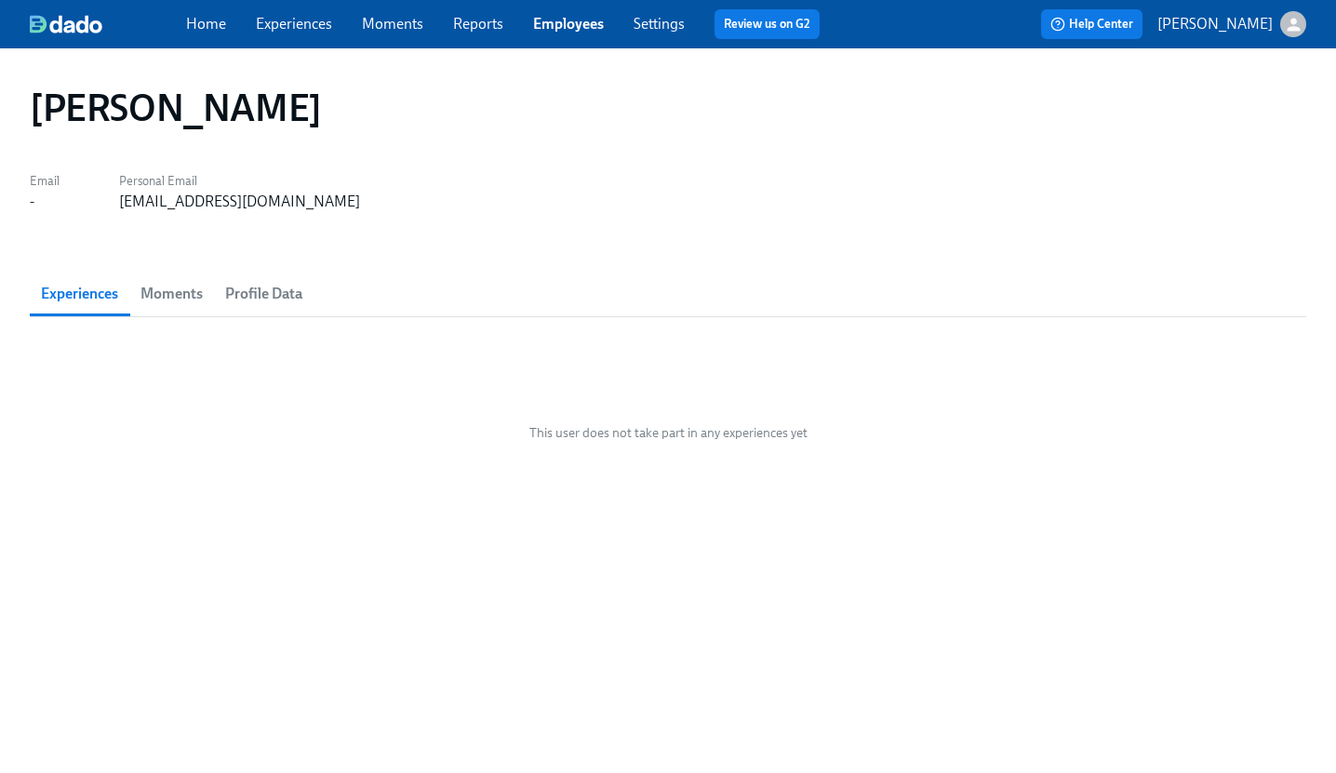
click at [180, 283] on span "Moments" at bounding box center [172, 294] width 62 height 26
click at [263, 293] on span "Profile Data" at bounding box center [263, 294] width 77 height 26
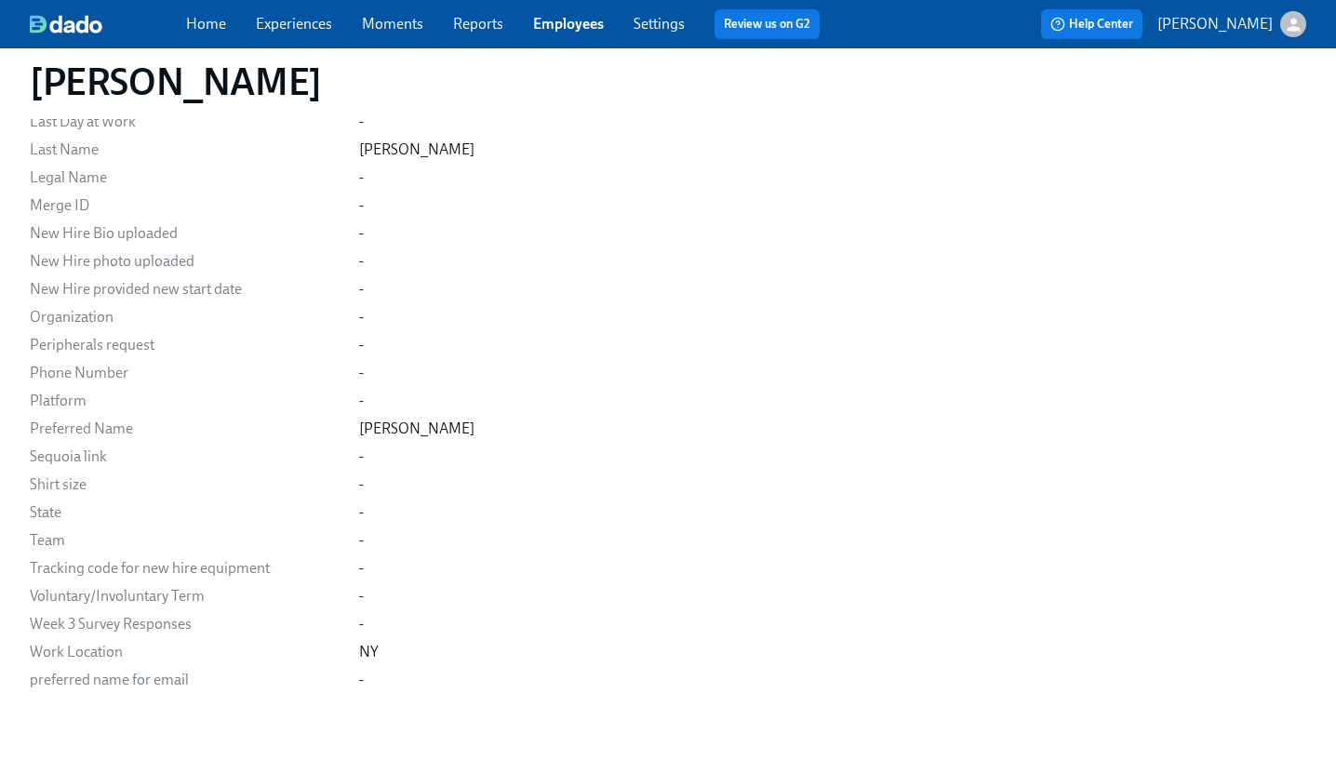
scroll to position [1143, 0]
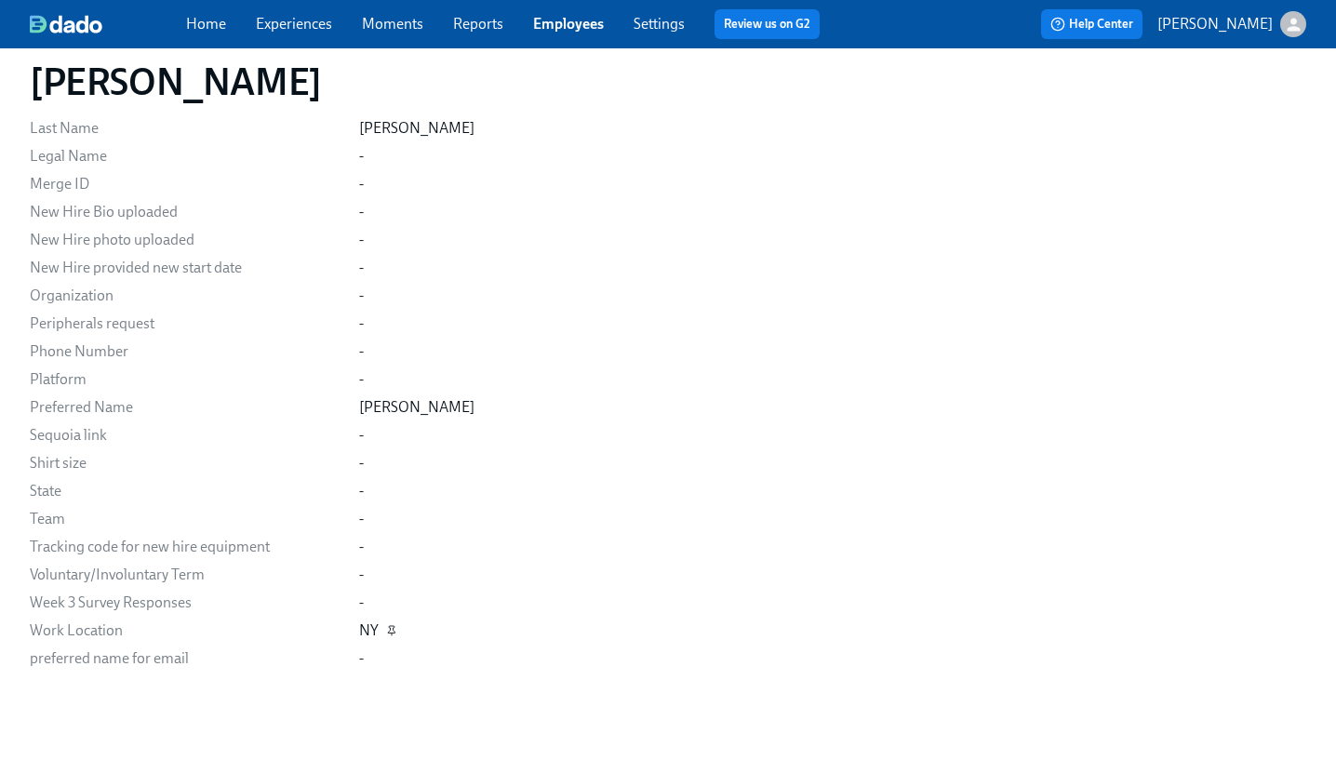
click at [393, 629] on icon "button" at bounding box center [392, 629] width 7 height 7
click at [389, 630] on icon "button" at bounding box center [392, 632] width 6 height 4
click at [138, 634] on div "Work Location" at bounding box center [187, 631] width 315 height 20
click at [118, 633] on div "Work Location" at bounding box center [187, 631] width 315 height 20
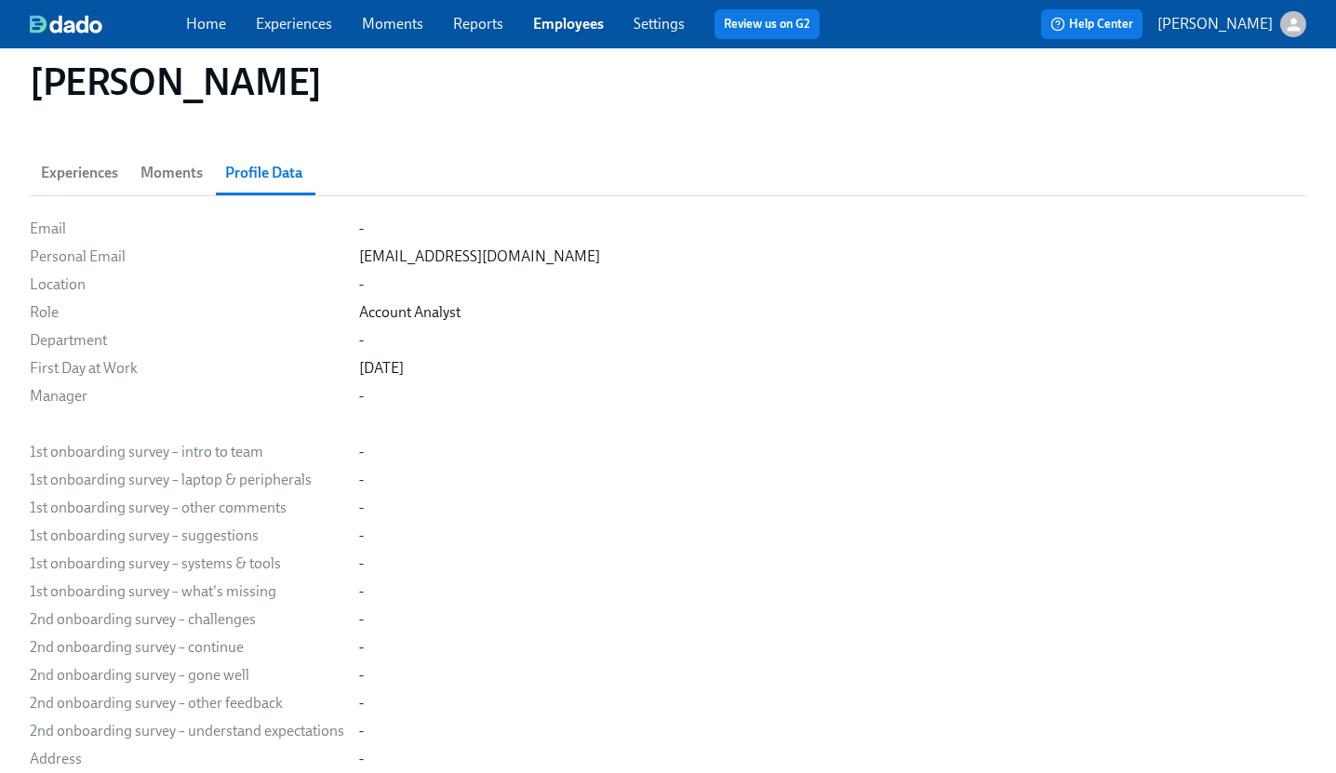
scroll to position [0, 0]
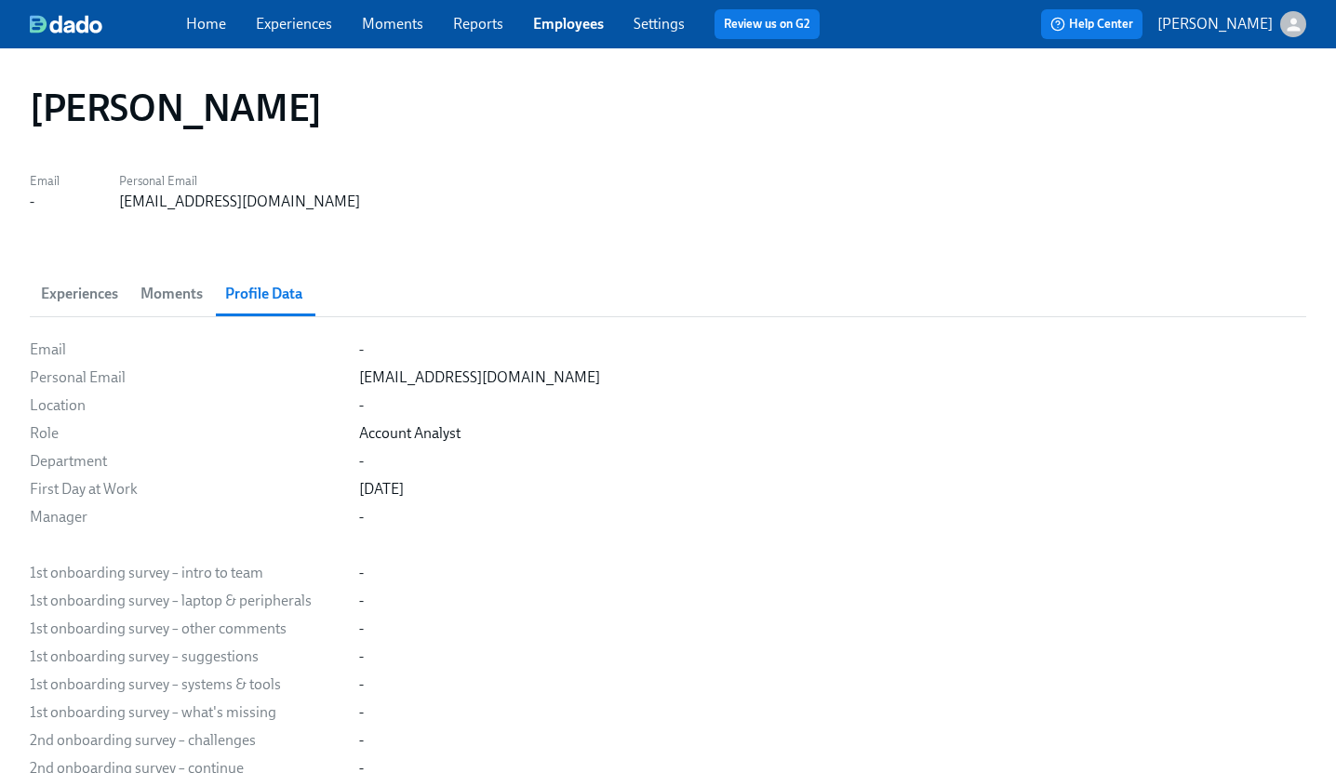
click at [186, 293] on span "Moments" at bounding box center [172, 294] width 62 height 26
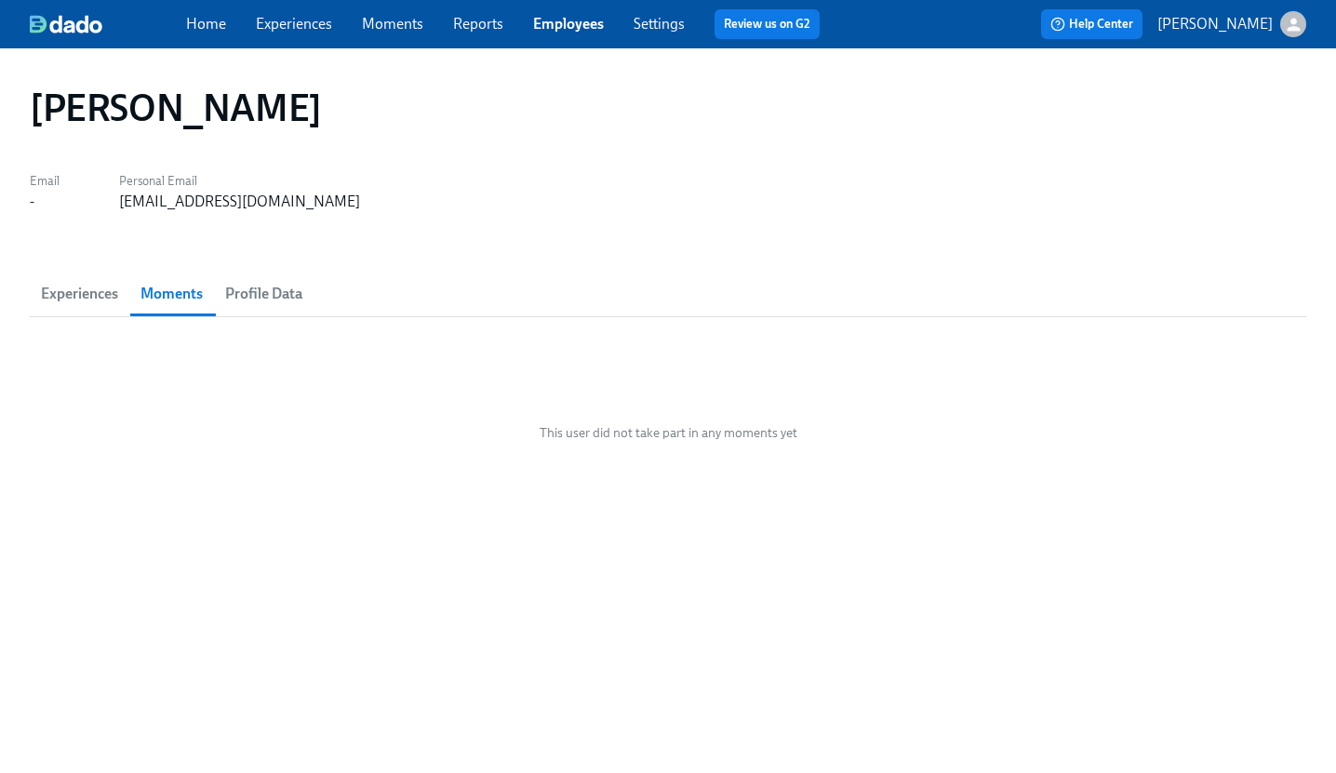
click at [60, 290] on span "Experiences" at bounding box center [79, 294] width 77 height 26
click at [45, 184] on label "Email" at bounding box center [45, 181] width 30 height 20
click at [186, 303] on span "Moments" at bounding box center [172, 294] width 62 height 26
click at [299, 298] on span "Profile Data" at bounding box center [263, 294] width 77 height 26
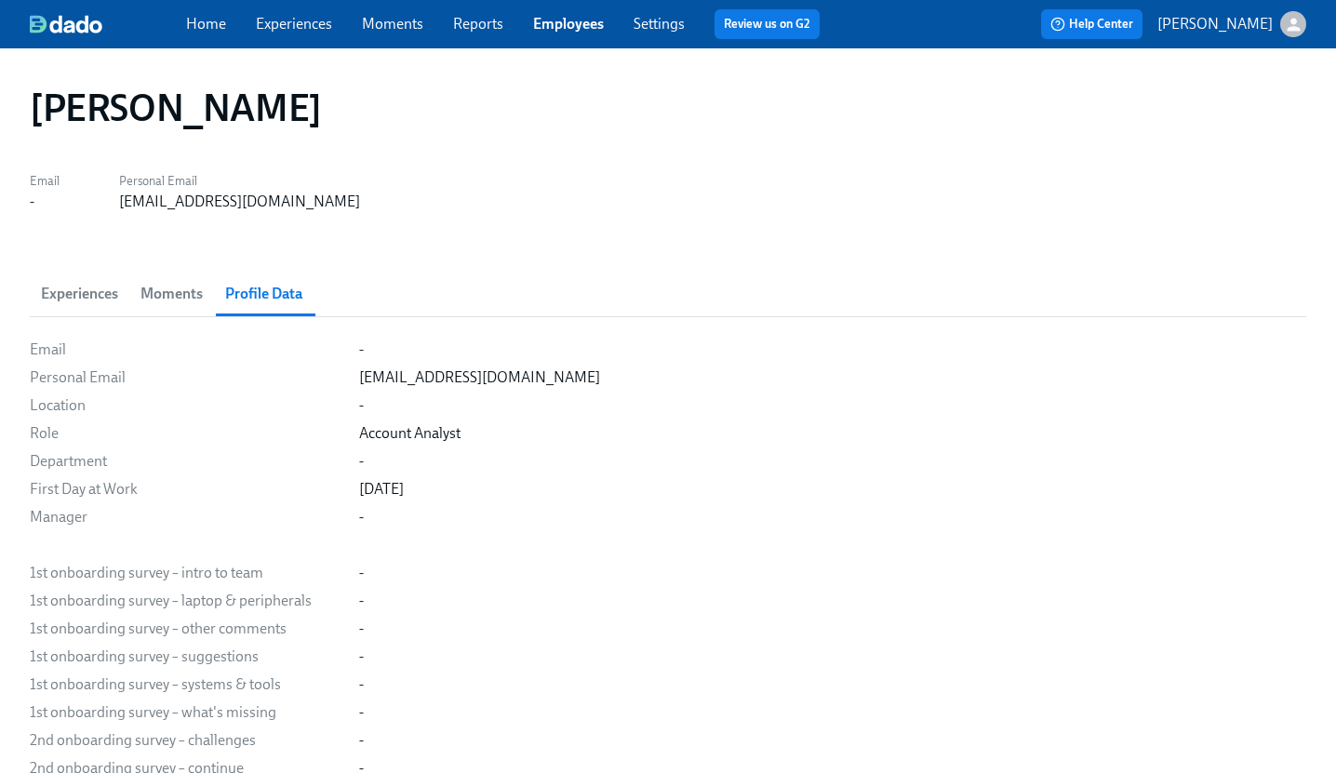
click at [672, 20] on link "Settings" at bounding box center [659, 24] width 51 height 18
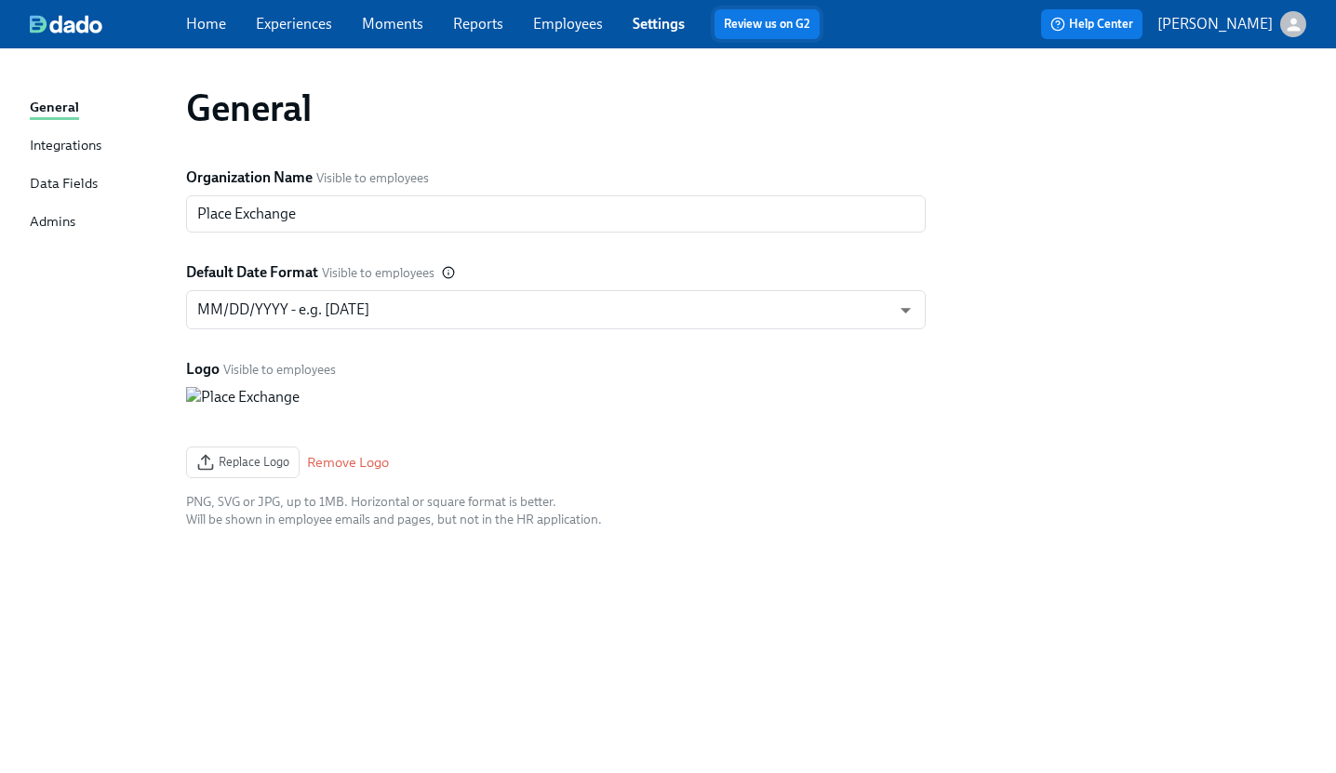
click at [759, 25] on link "Review us on G2" at bounding box center [767, 24] width 87 height 19
click at [28, 157] on div "General Integrations Data Fields Admins General Organization Name Visible to em…" at bounding box center [668, 410] width 1336 height 725
click at [68, 139] on div "Integrations" at bounding box center [66, 146] width 72 height 23
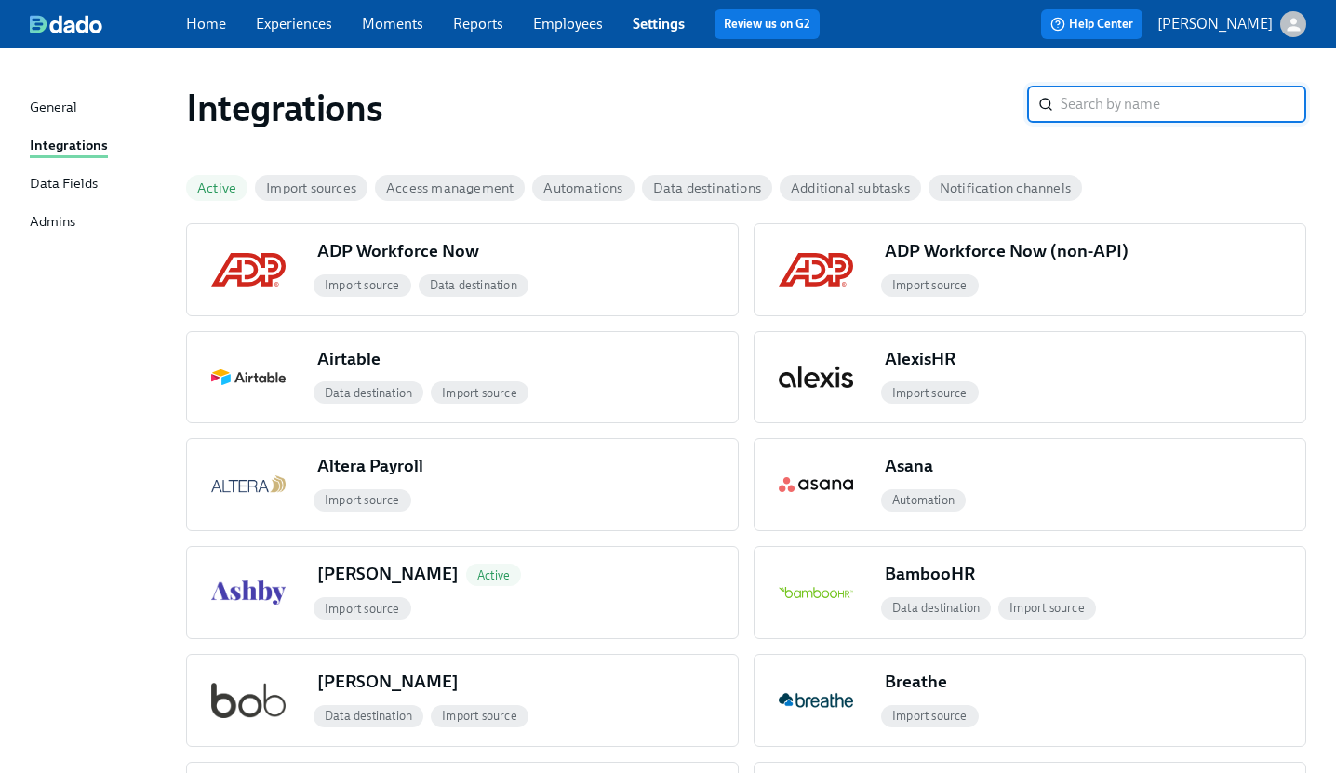
click at [651, 27] on link "Settings" at bounding box center [659, 24] width 52 height 18
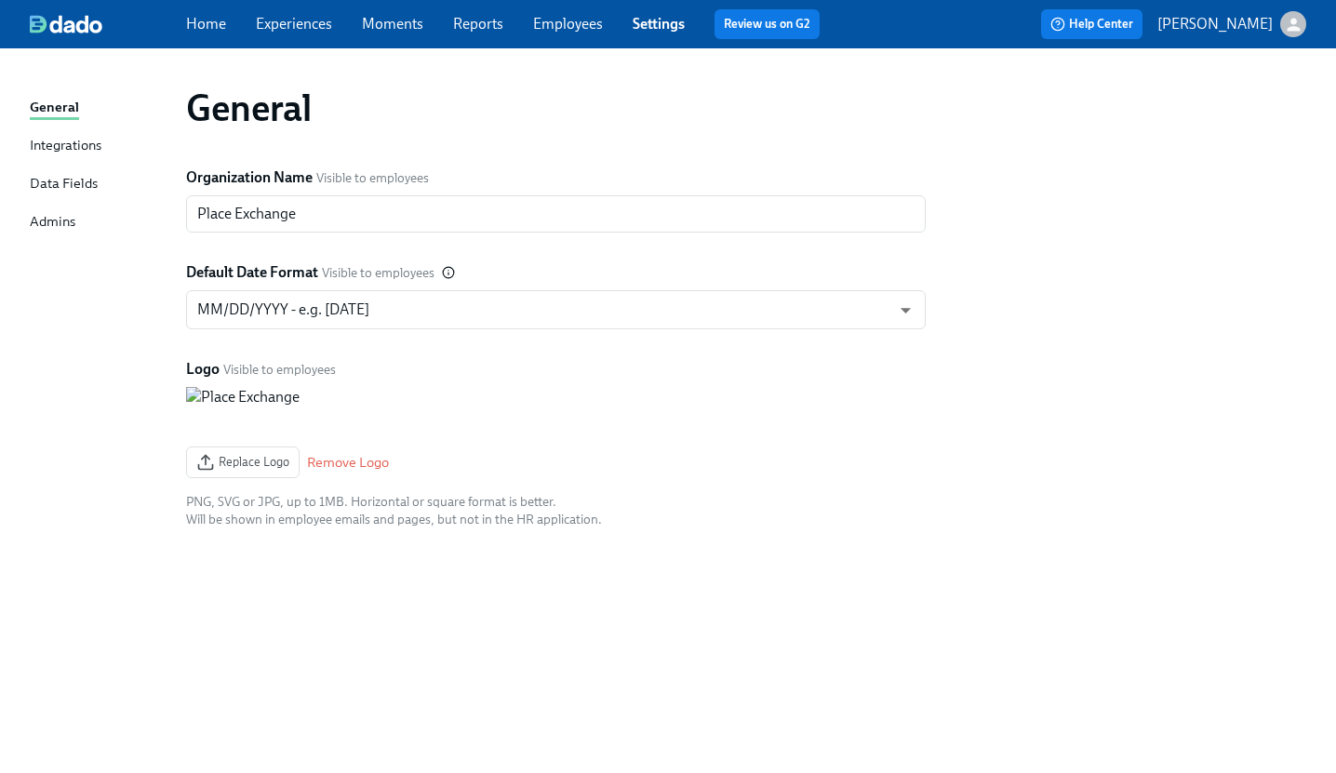
click at [561, 20] on link "Employees" at bounding box center [568, 24] width 70 height 18
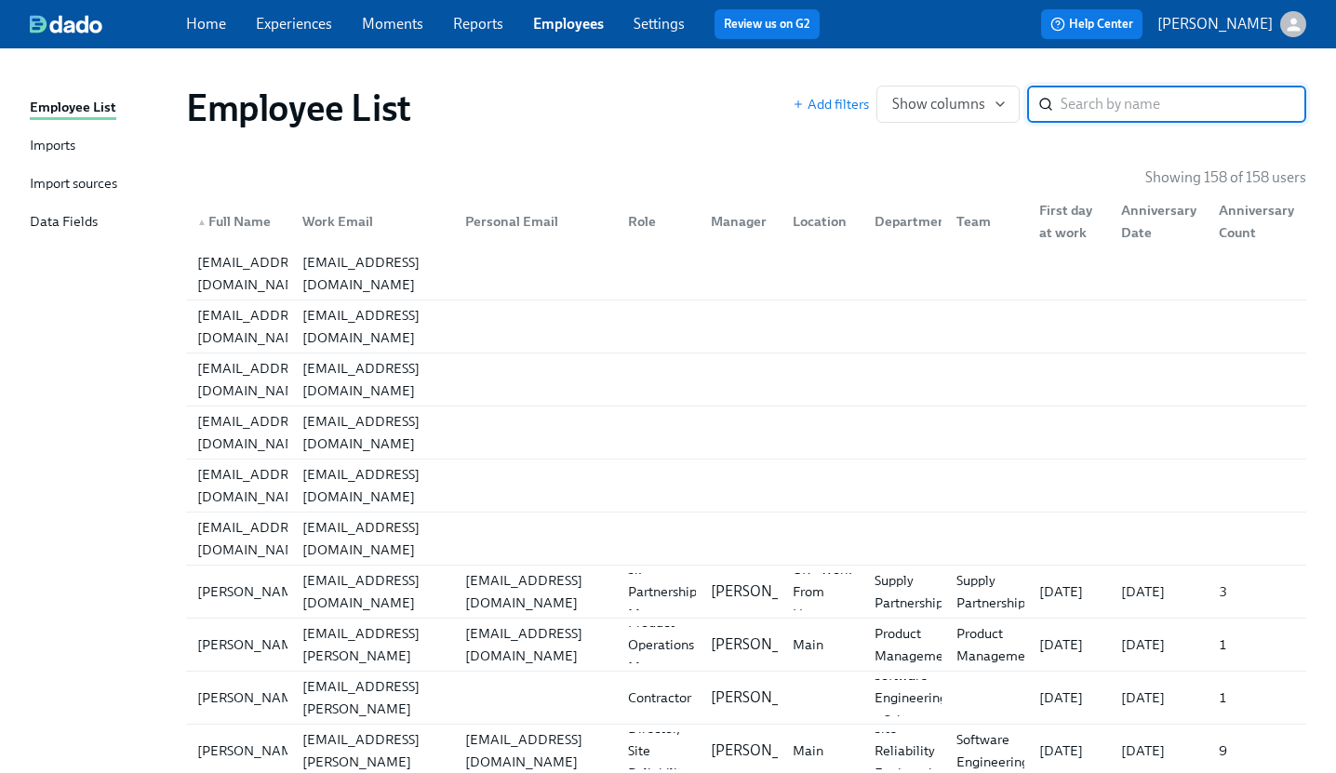
click at [53, 151] on div "Imports" at bounding box center [53, 146] width 46 height 23
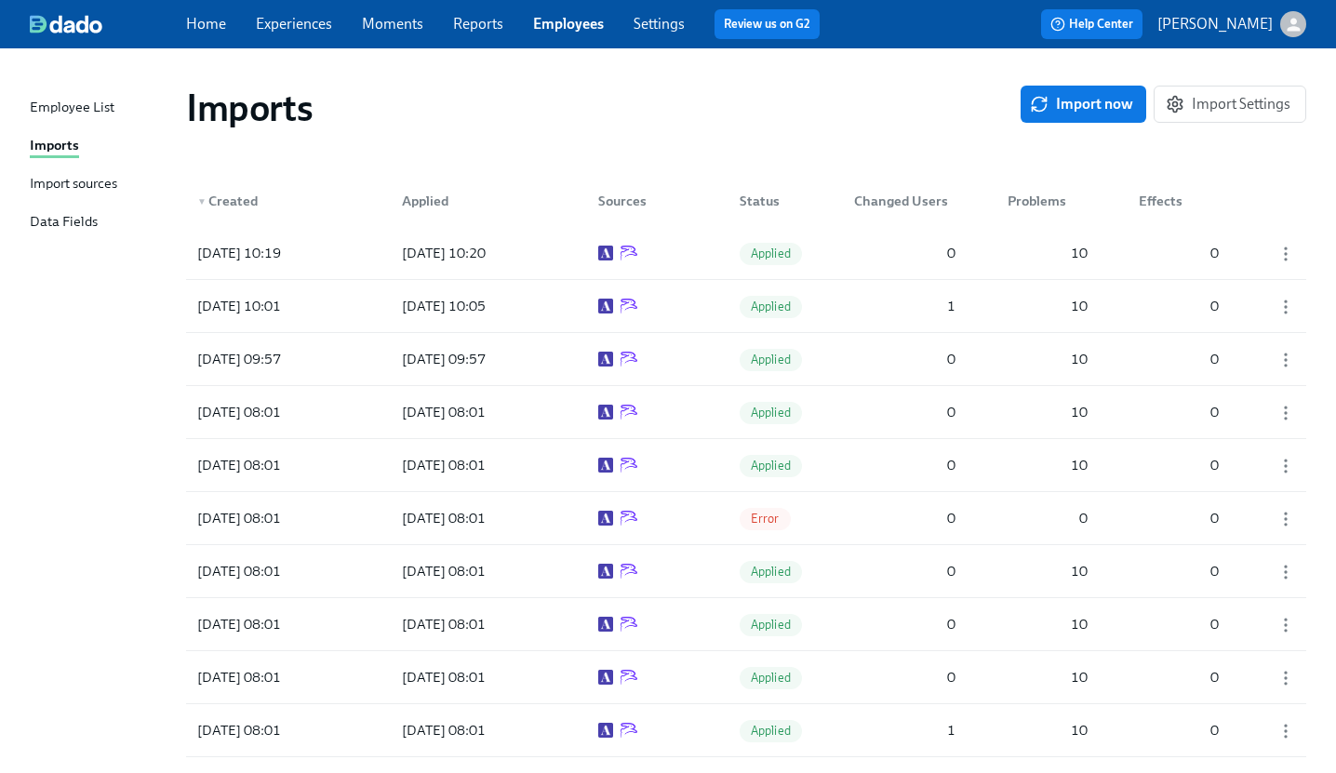
click at [66, 181] on div "Import sources" at bounding box center [73, 184] width 87 height 23
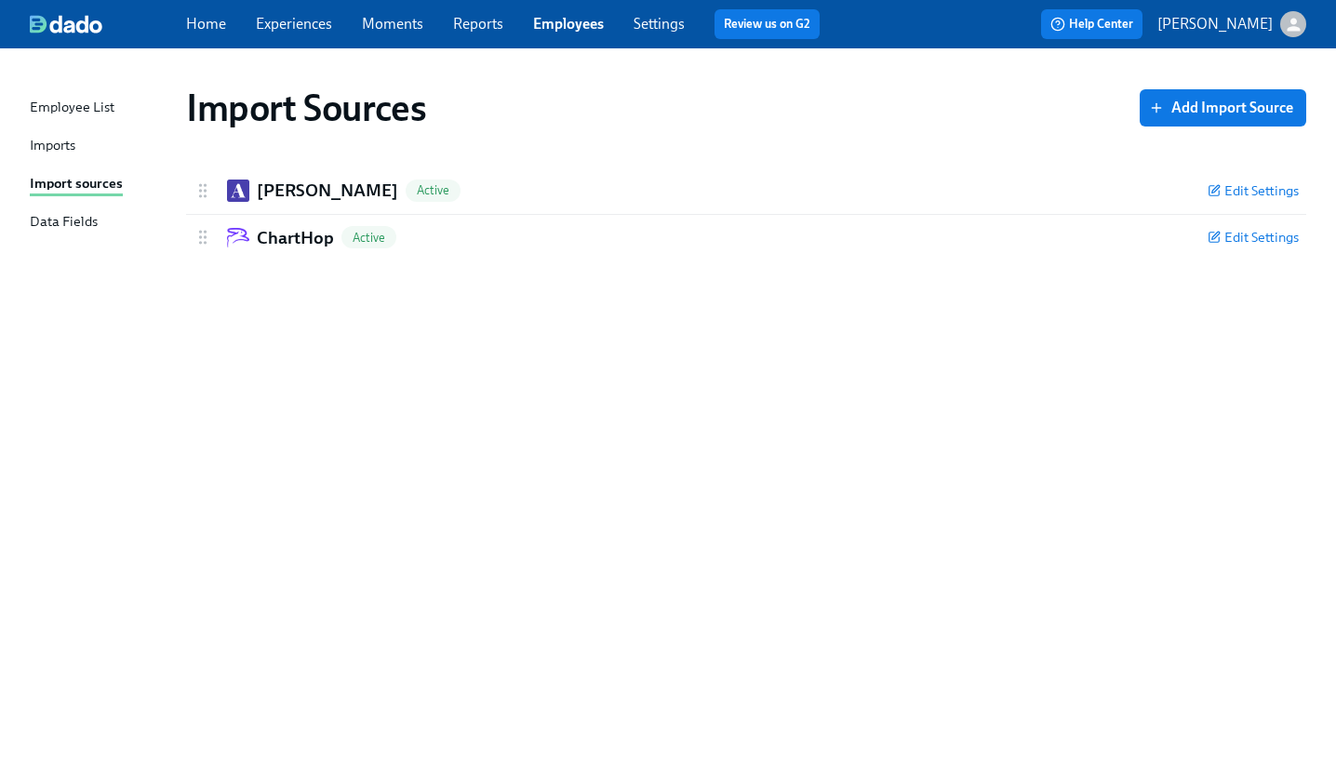
click at [53, 142] on div "Imports" at bounding box center [53, 146] width 46 height 23
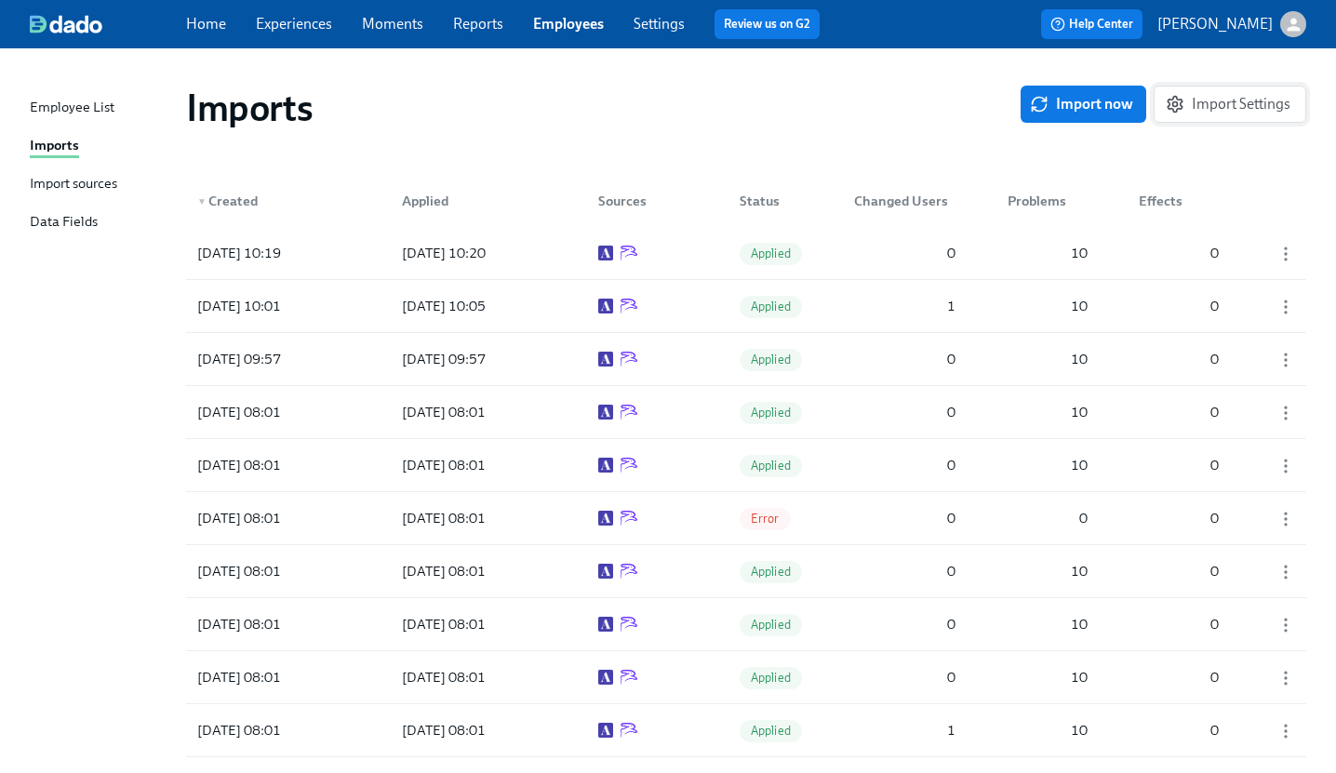
click at [1210, 111] on span "Import Settings" at bounding box center [1230, 104] width 121 height 19
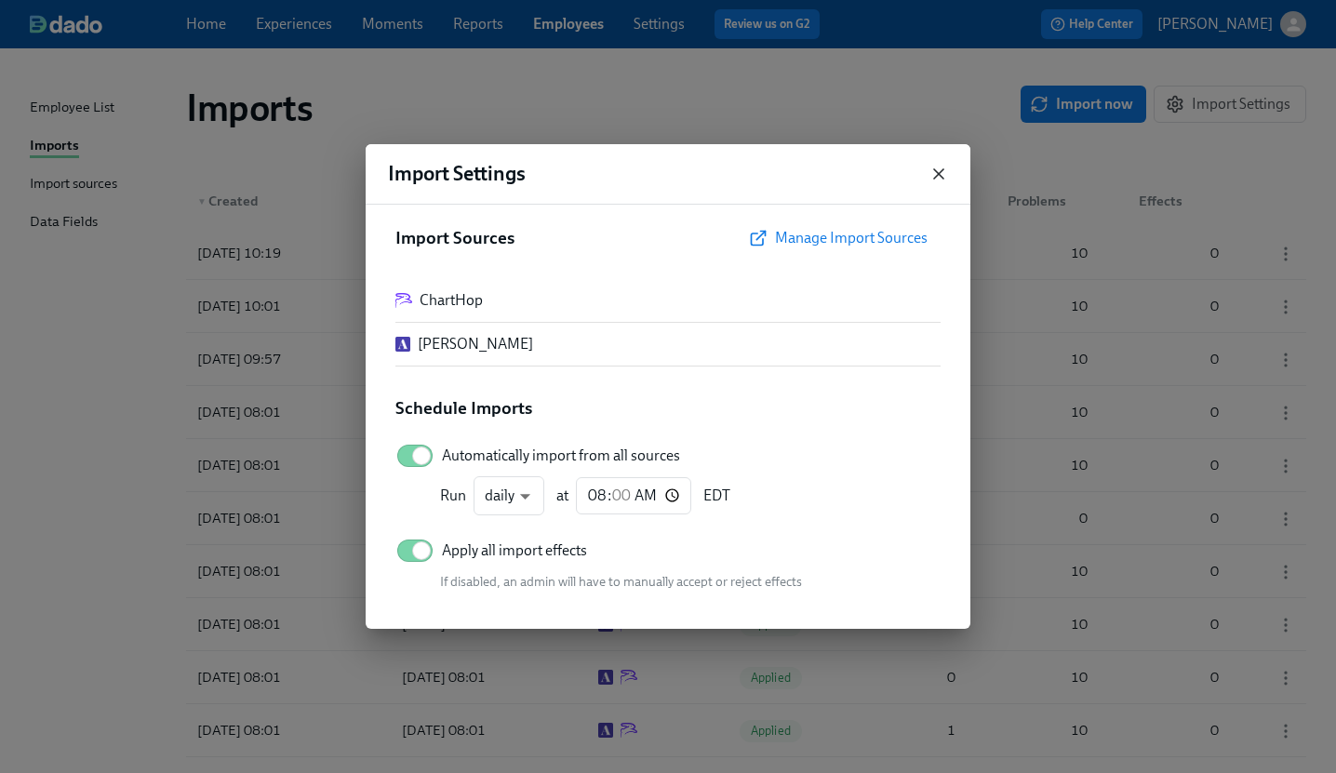
click at [944, 168] on icon "button" at bounding box center [939, 174] width 19 height 19
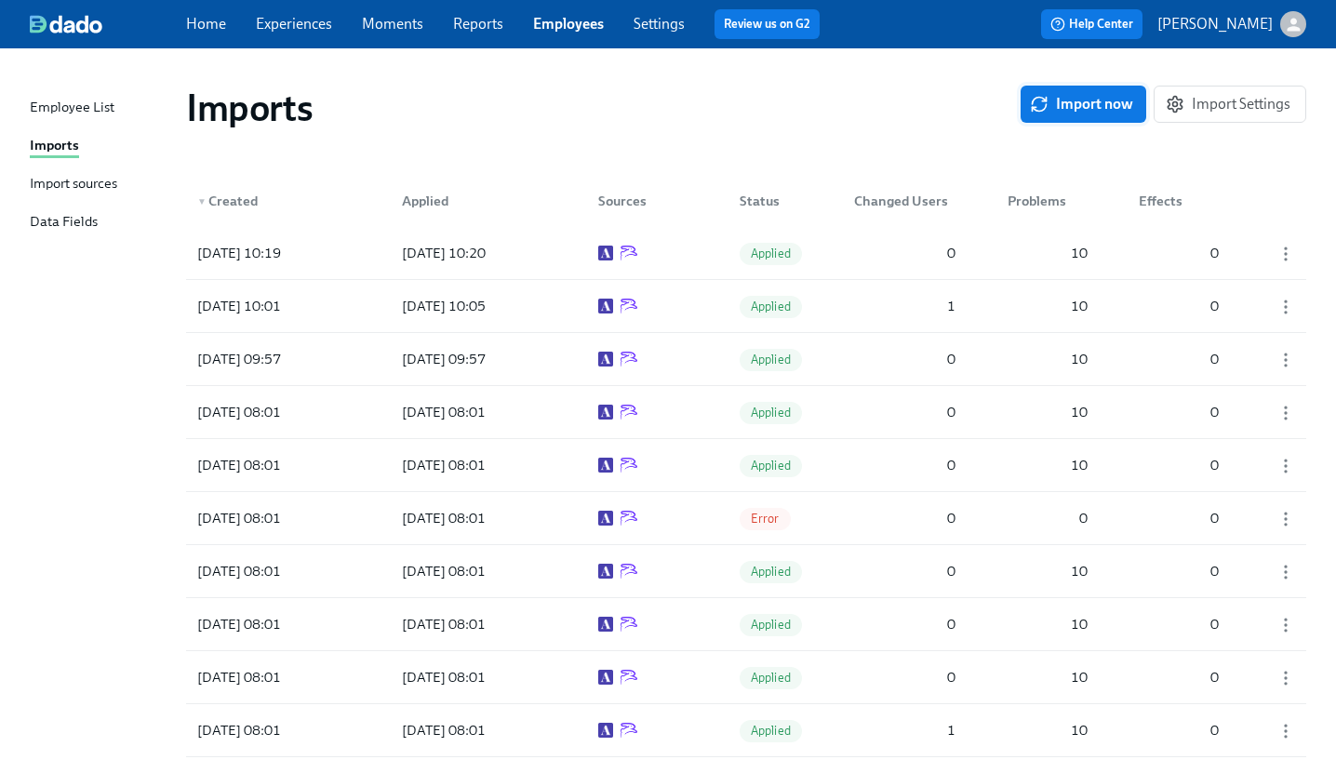
click at [1090, 103] on span "Import now" at bounding box center [1084, 104] width 100 height 19
click at [246, 257] on div "[DATE] 10:26" at bounding box center [239, 253] width 99 height 22
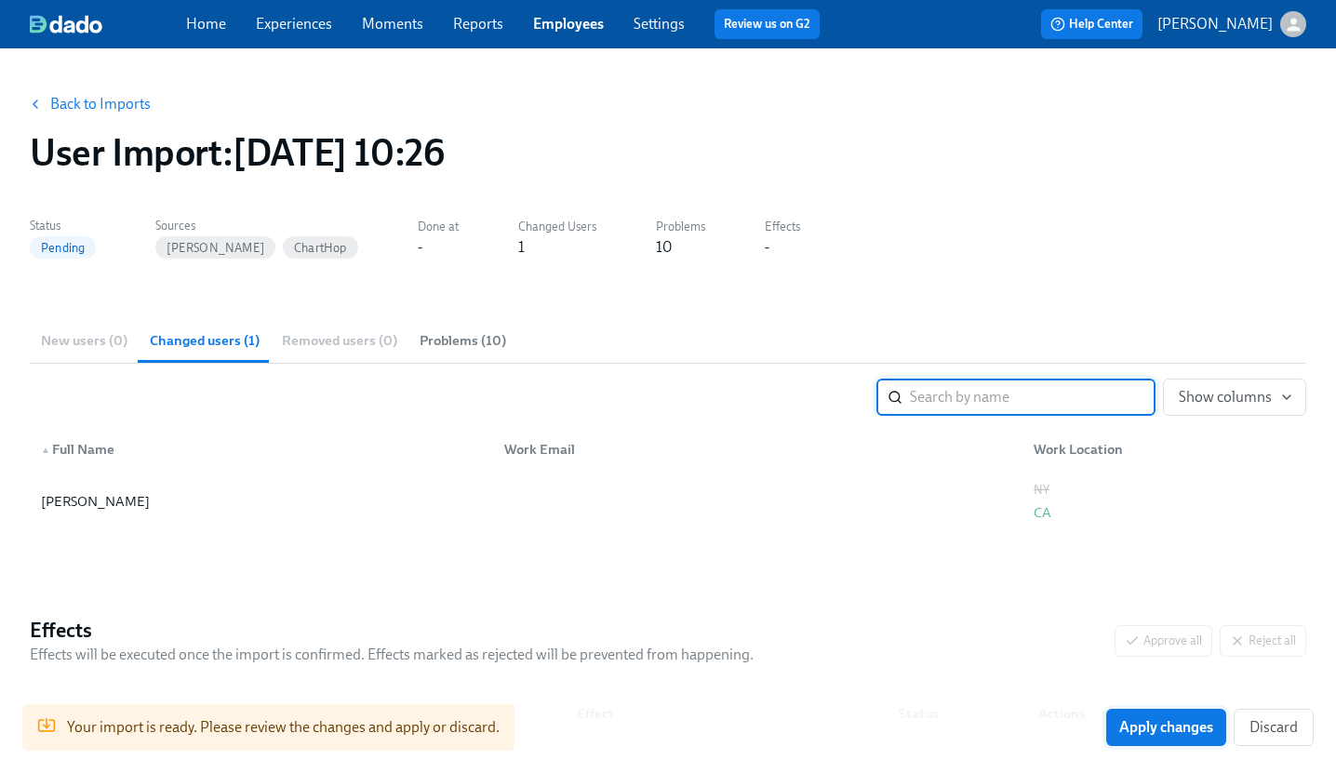
click at [1184, 723] on span "Apply changes" at bounding box center [1167, 727] width 94 height 19
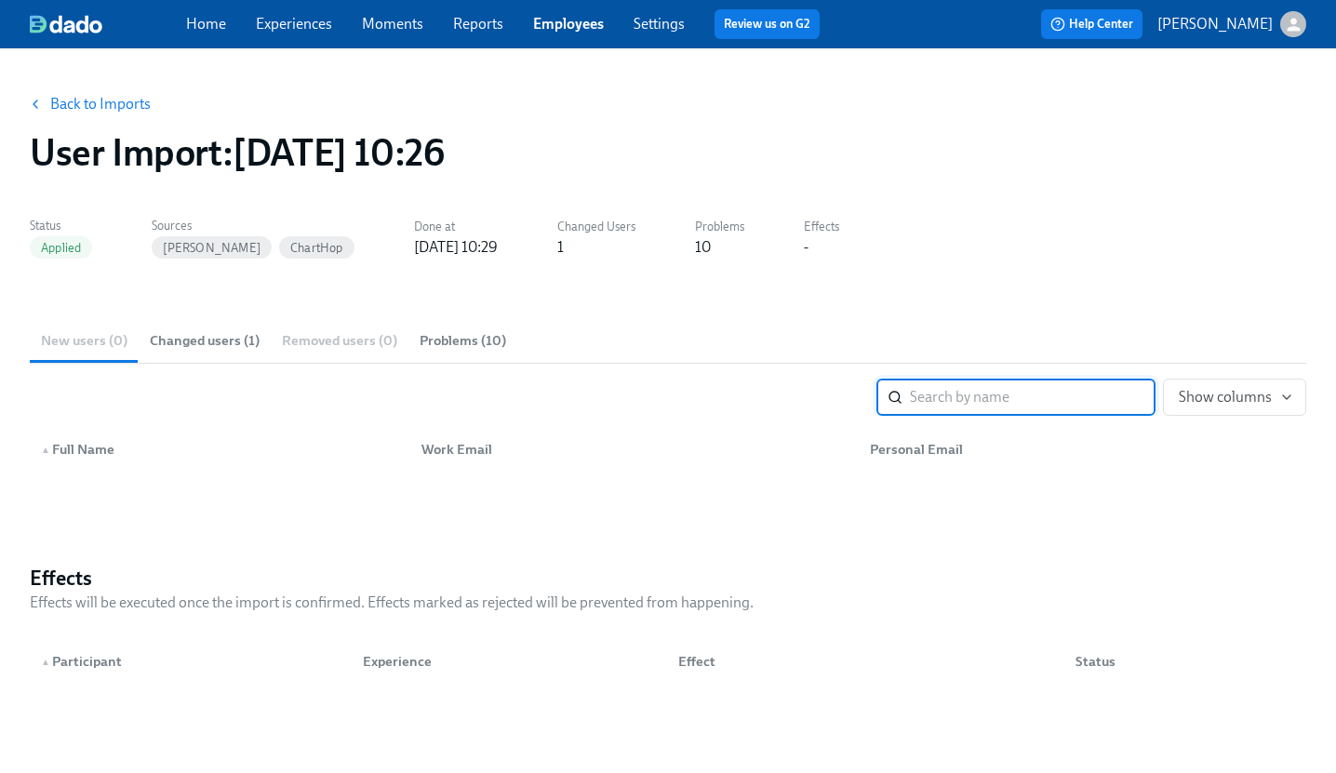
click at [495, 27] on link "Reports" at bounding box center [478, 24] width 50 height 18
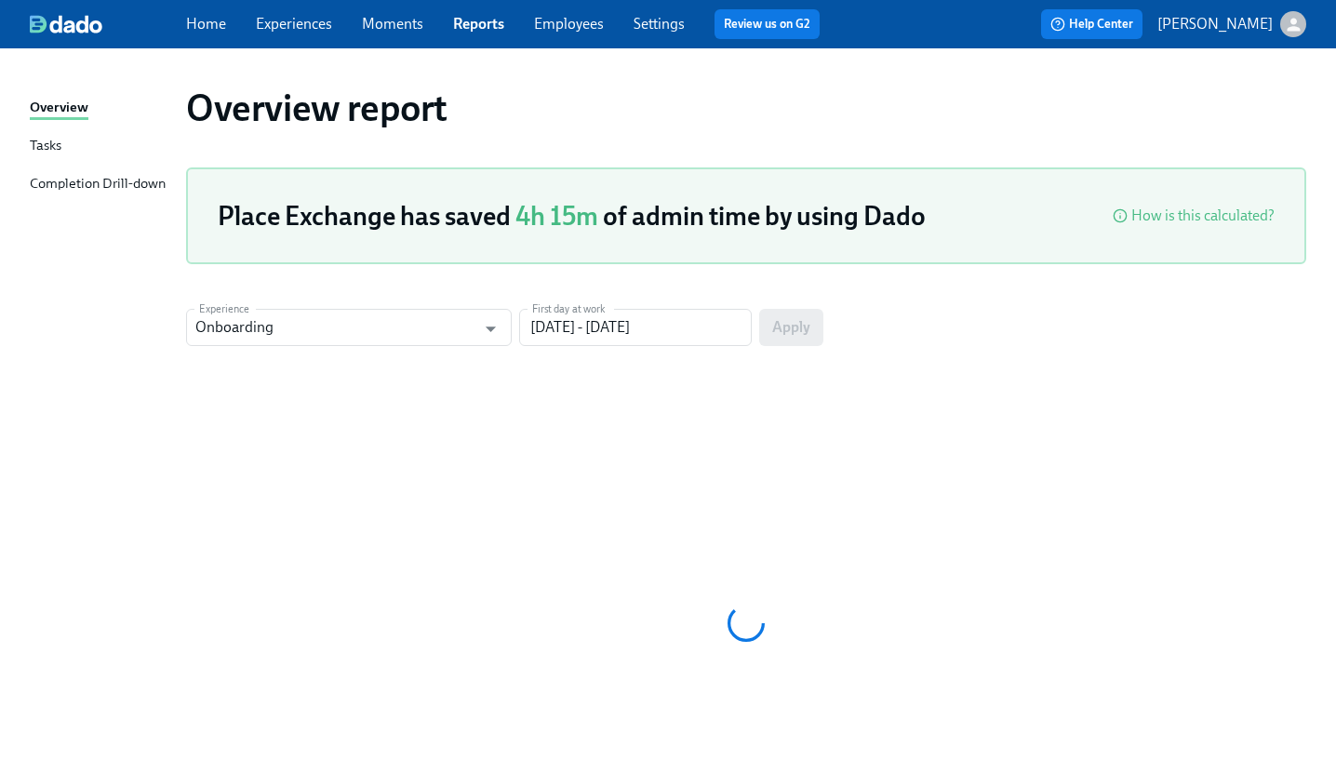
click at [578, 23] on link "Employees" at bounding box center [569, 24] width 70 height 18
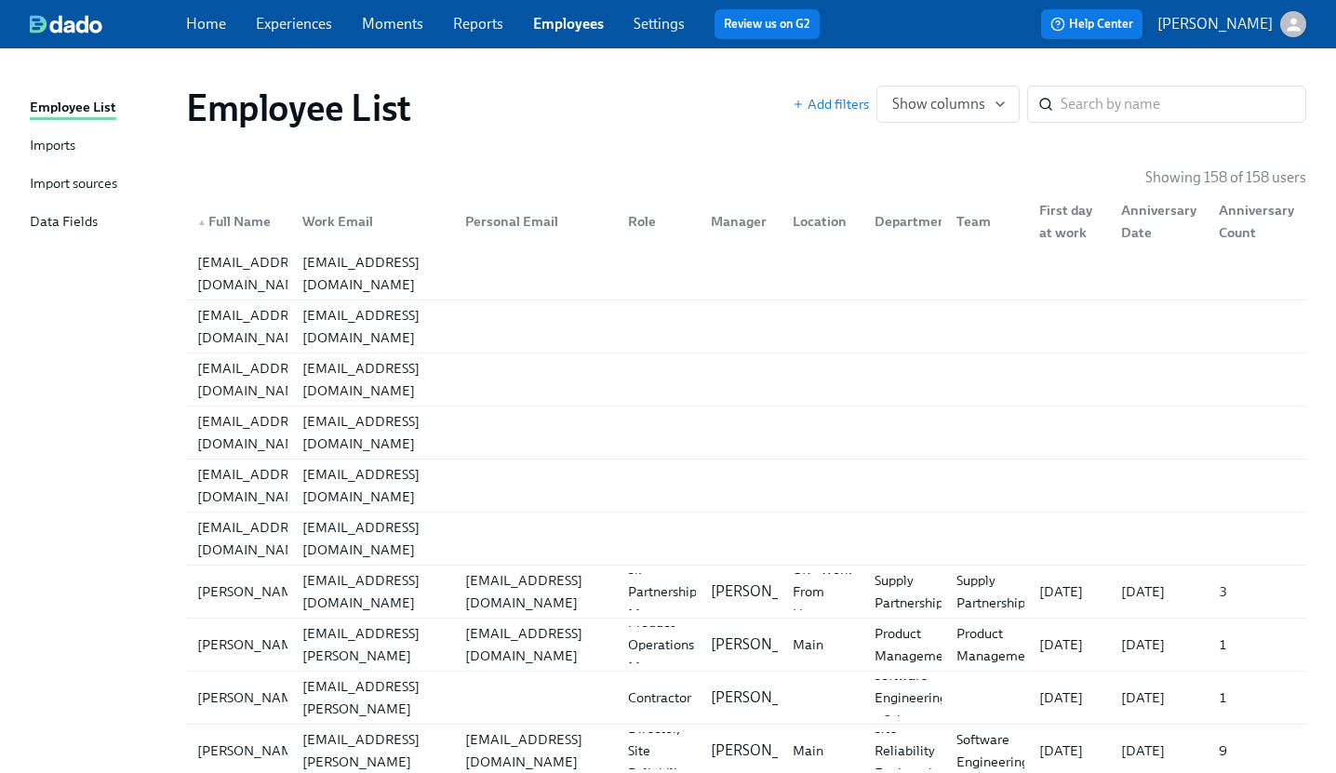
click at [312, 20] on link "Experiences" at bounding box center [294, 24] width 76 height 18
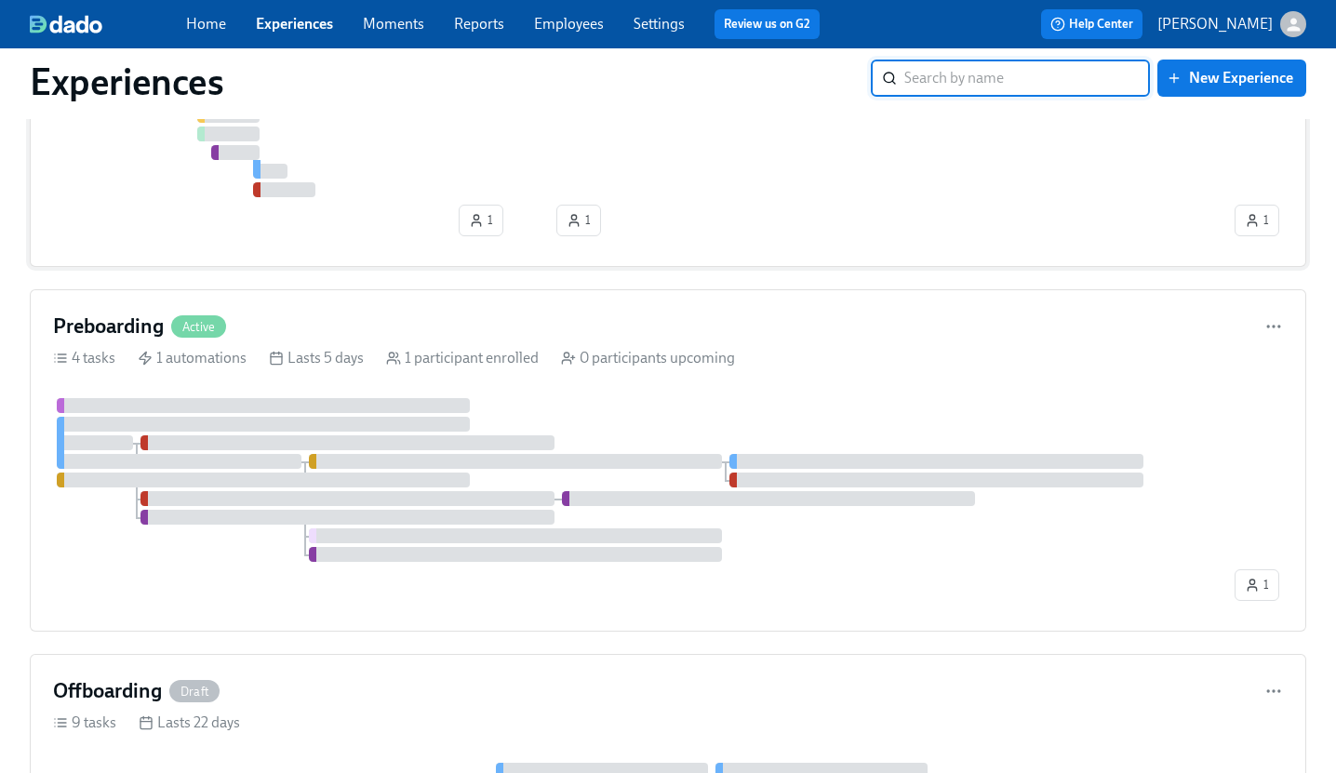
scroll to position [353, 0]
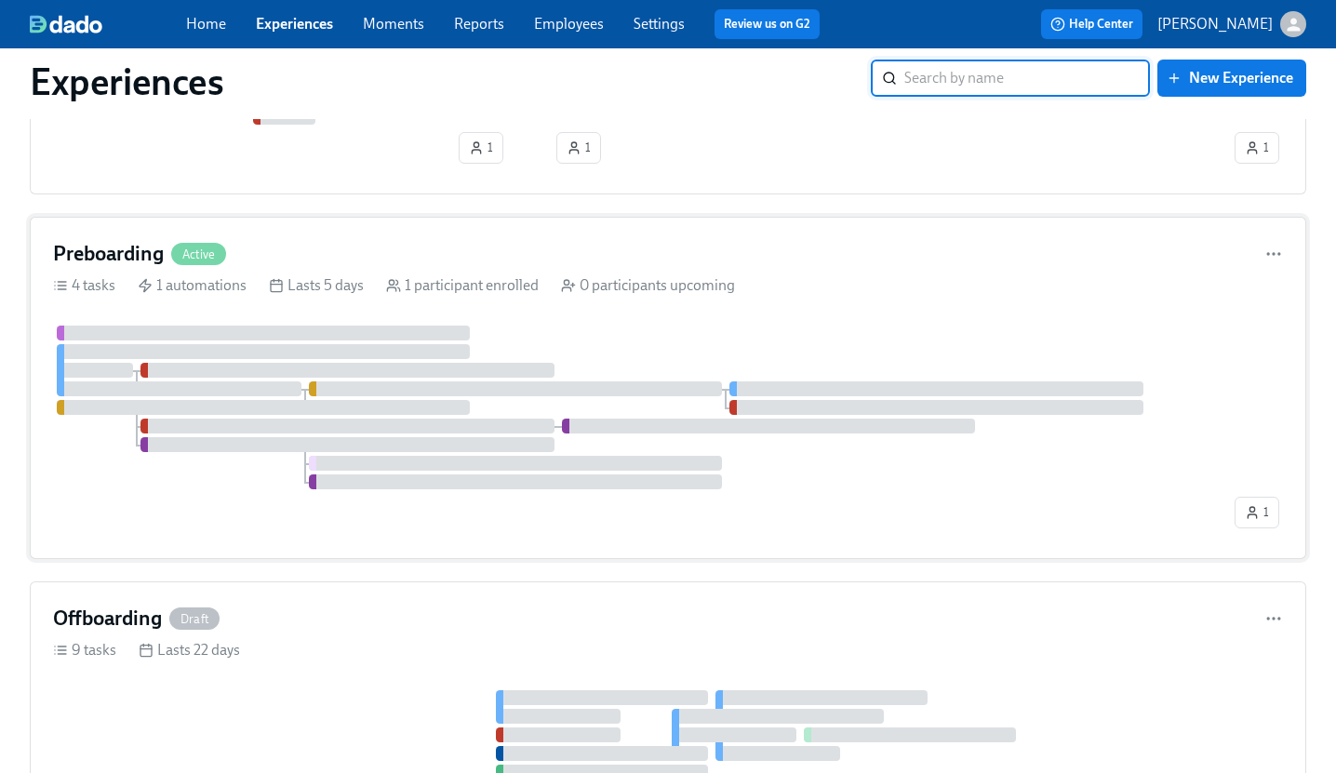
click at [460, 242] on div "Preboarding Active" at bounding box center [668, 254] width 1230 height 28
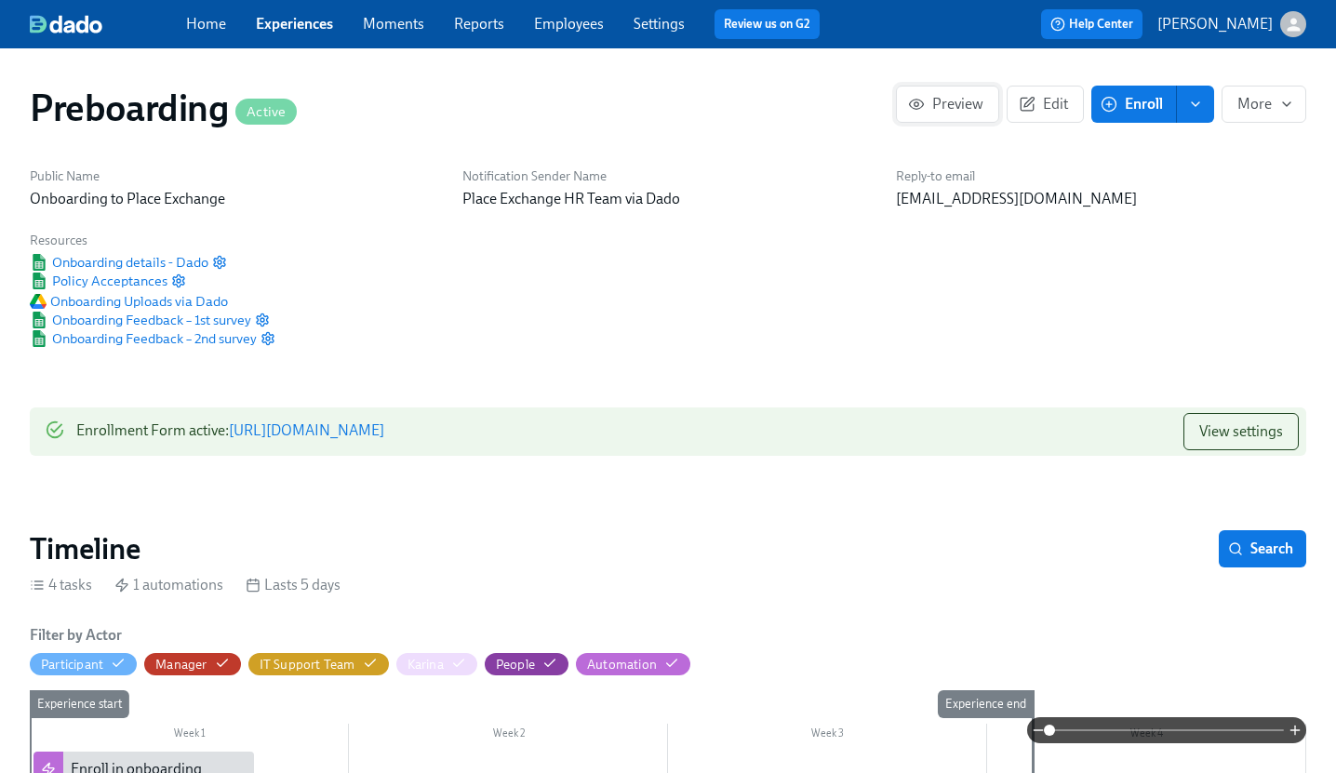
click at [942, 101] on span "Preview" at bounding box center [948, 104] width 72 height 19
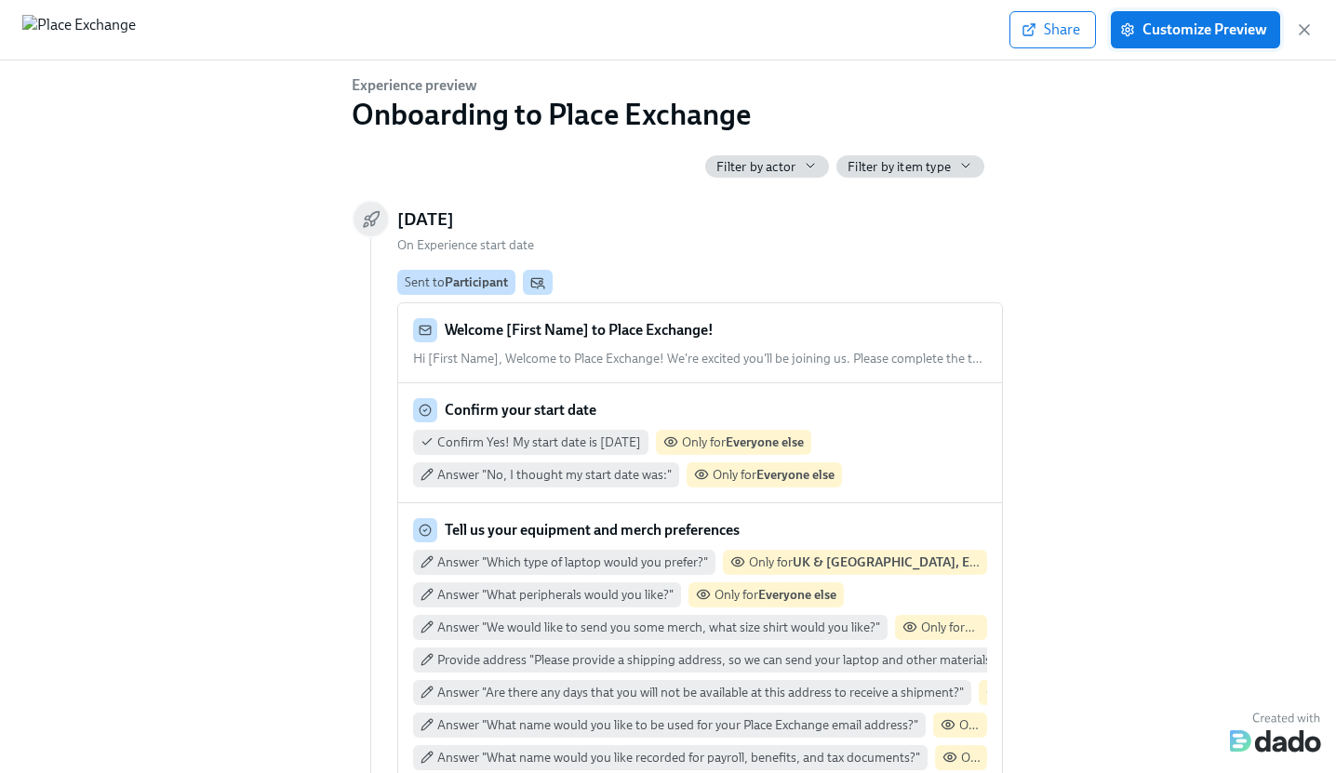
click at [1216, 30] on span "Customize Preview" at bounding box center [1195, 29] width 143 height 19
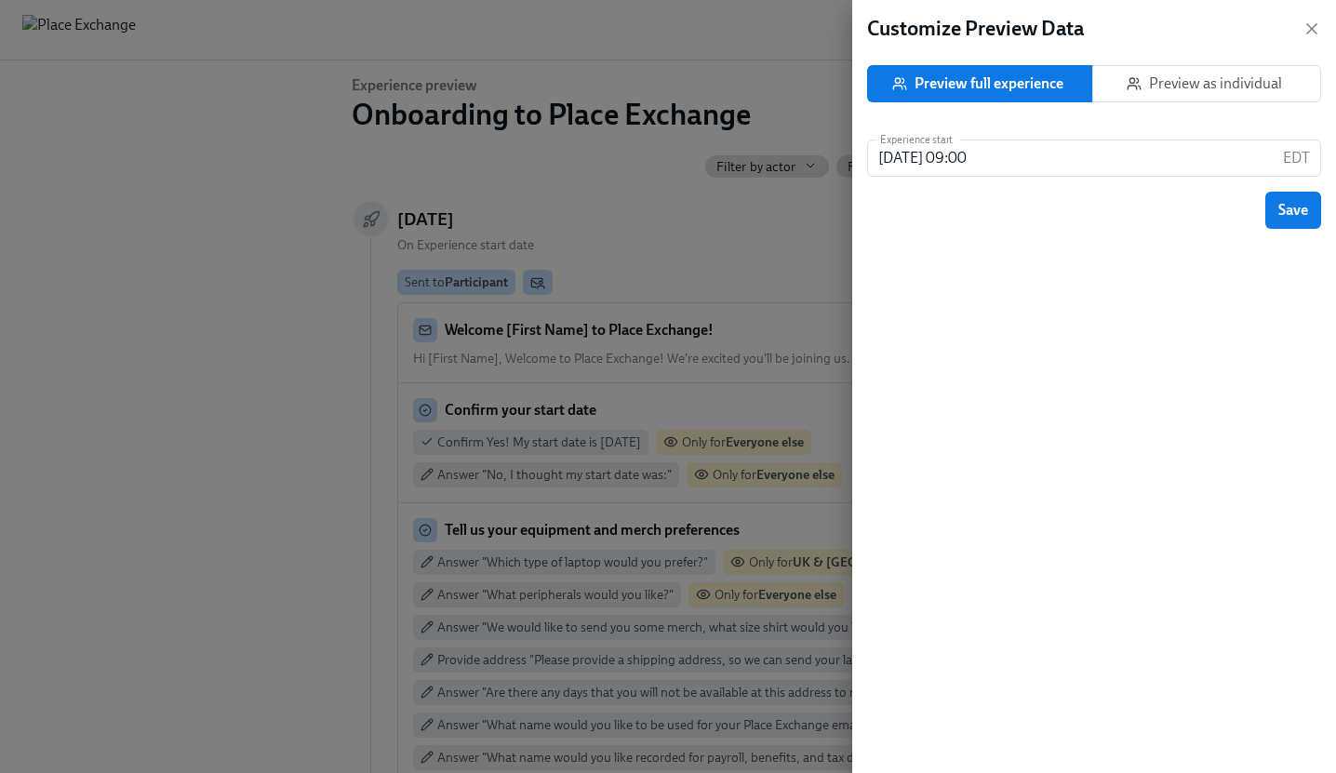
click at [1194, 74] on span "Preview as individual" at bounding box center [1206, 83] width 197 height 19
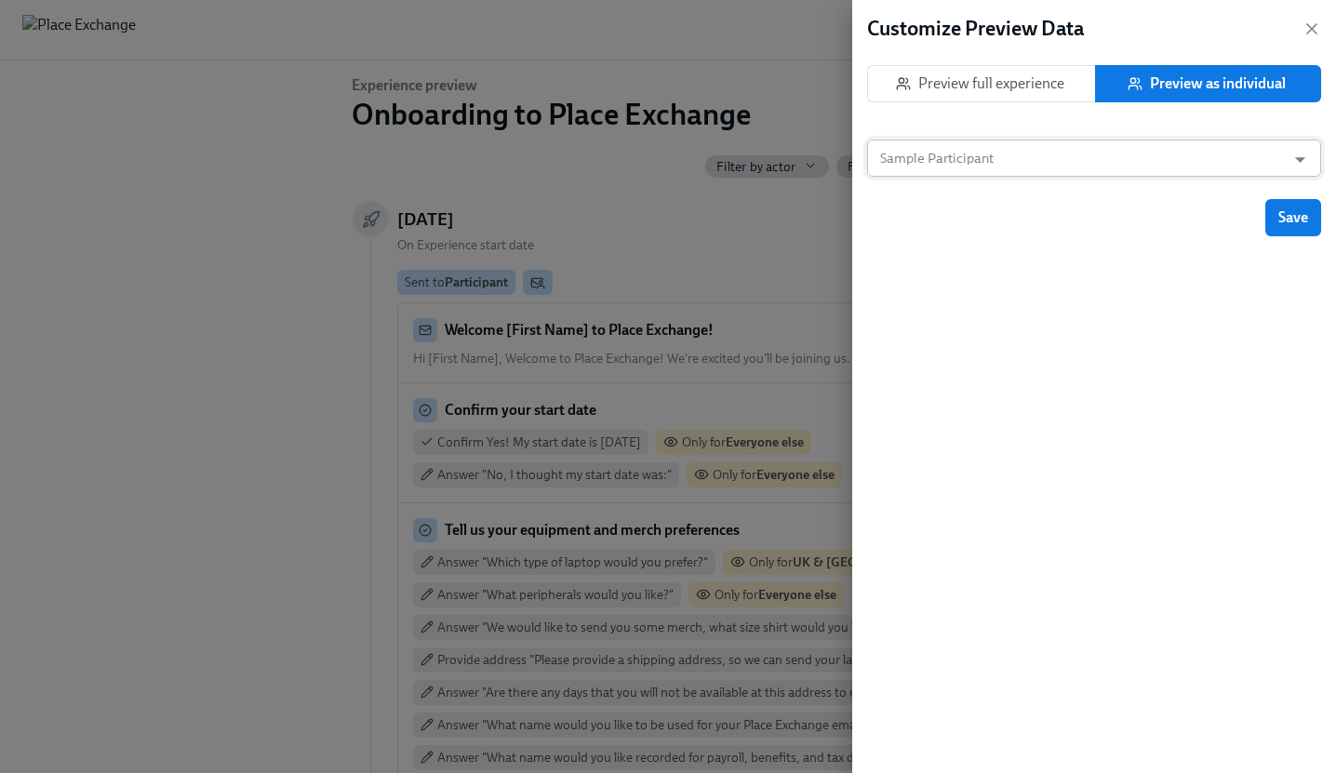
click at [1062, 153] on input "Sample Participant" at bounding box center [1077, 158] width 400 height 37
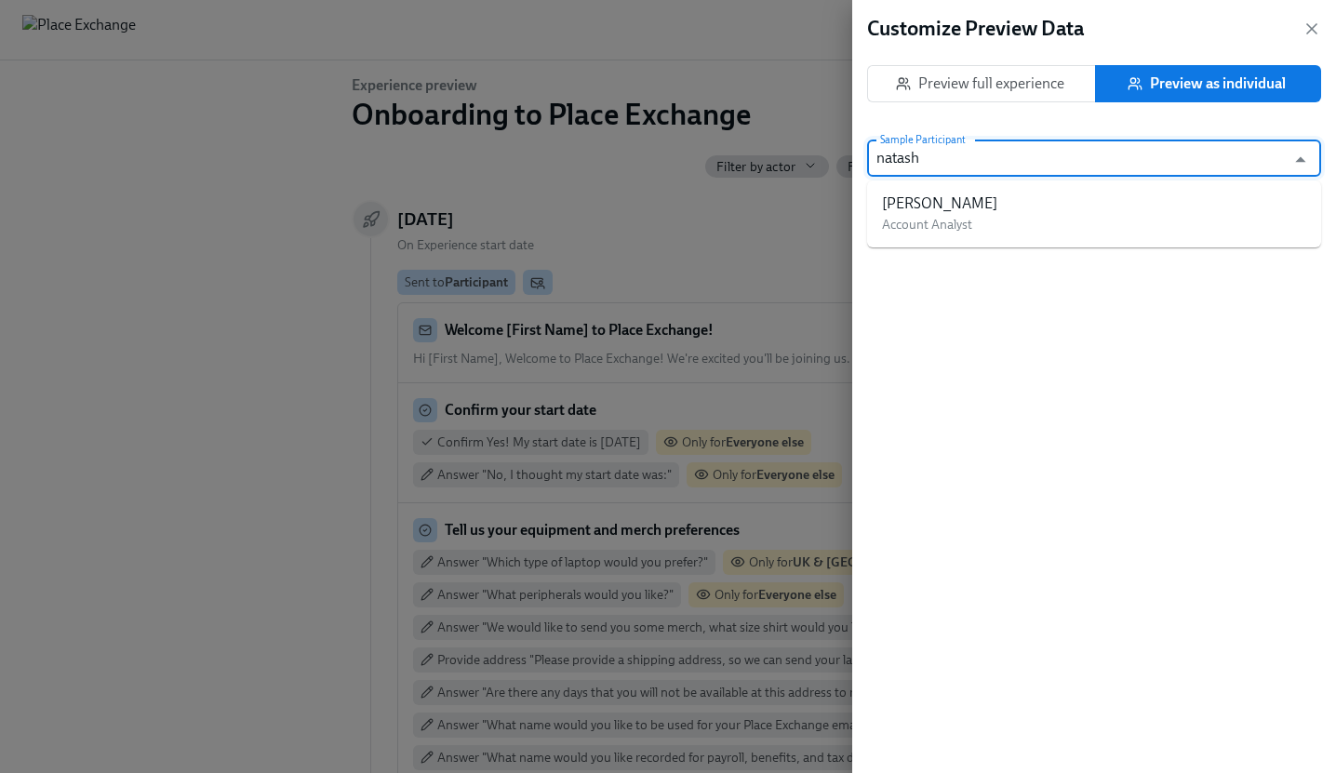
type input "[PERSON_NAME]"
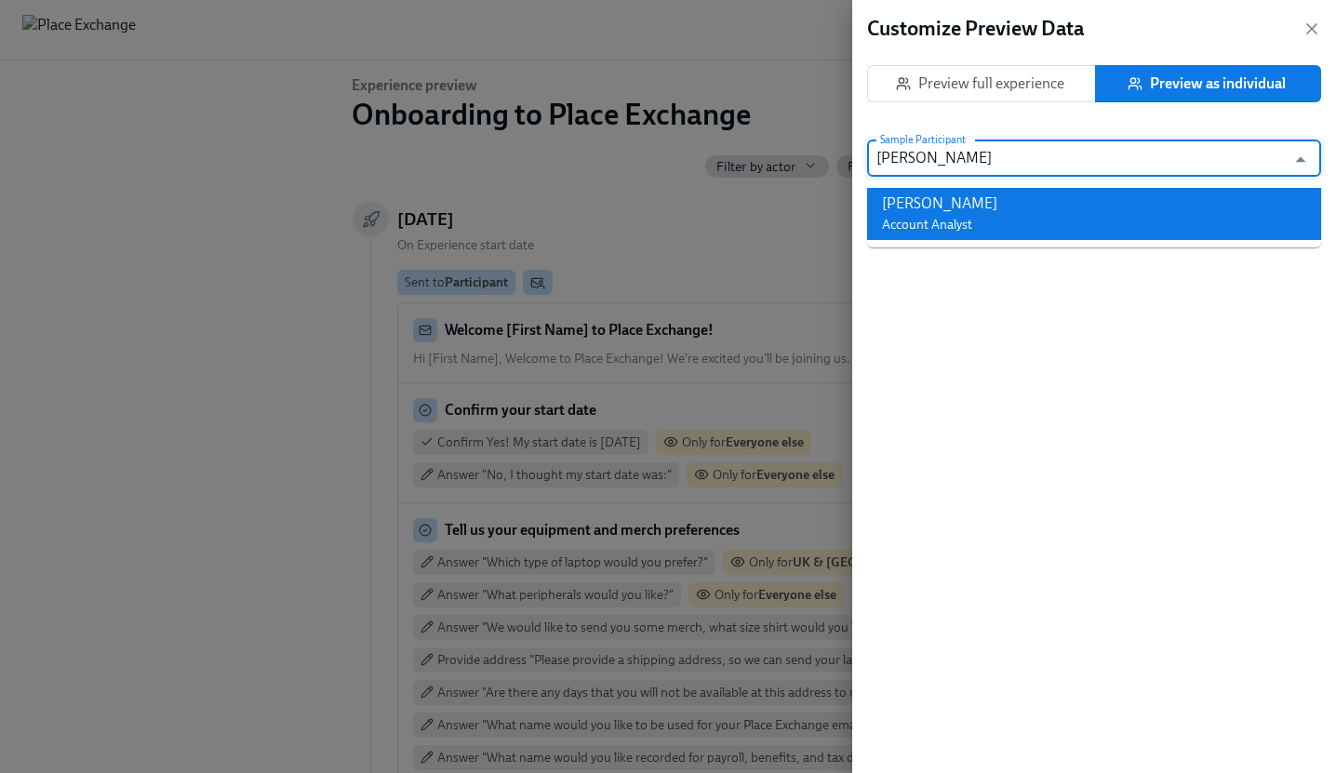
click at [1029, 210] on li "[PERSON_NAME] Account Analyst" at bounding box center [1094, 214] width 454 height 52
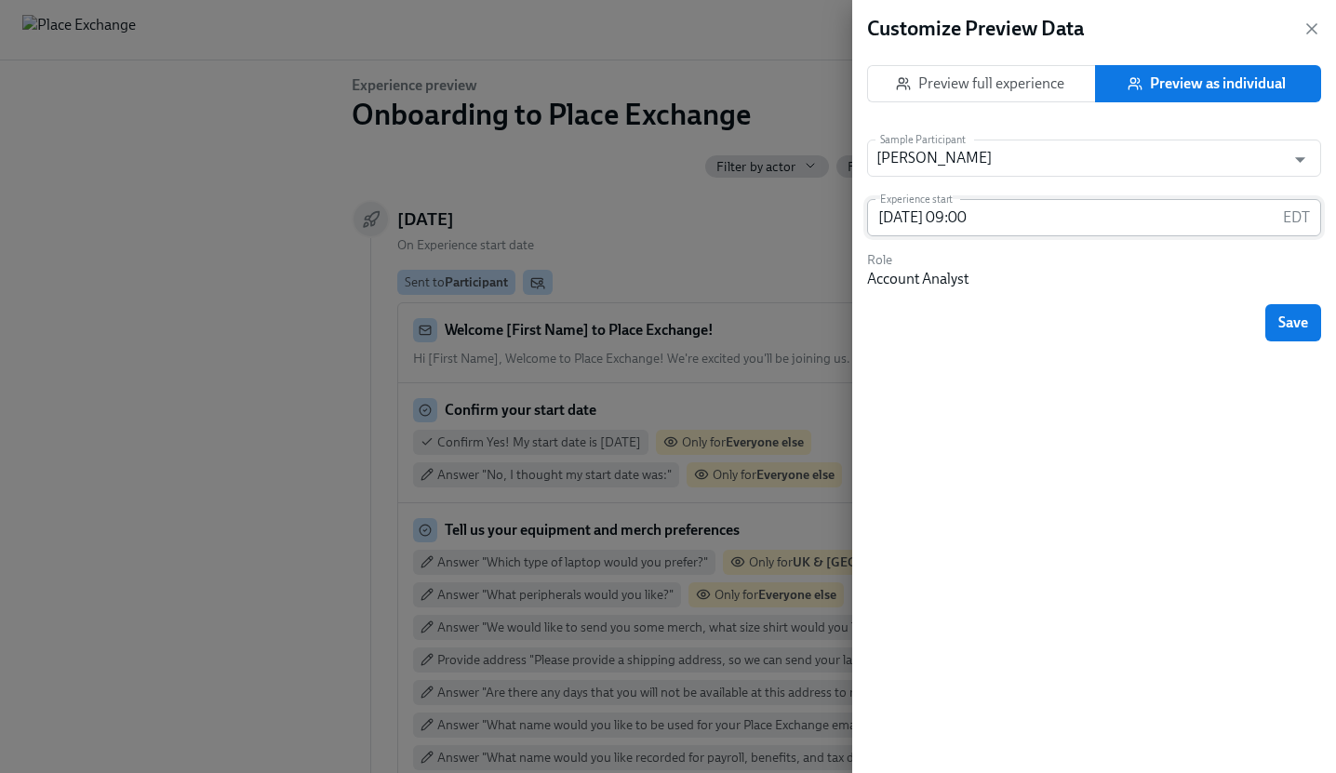
click at [931, 219] on input "[DATE] 09:00" at bounding box center [1071, 217] width 409 height 37
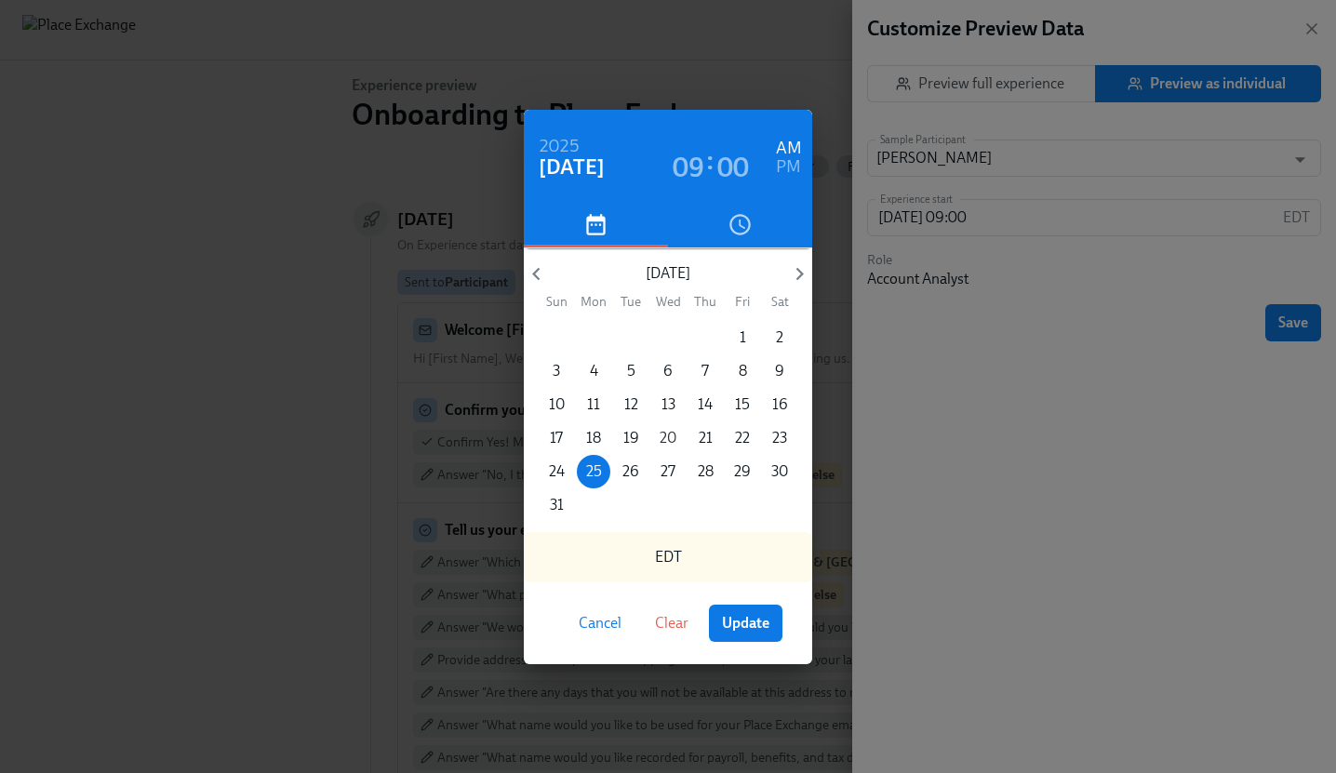
click at [666, 437] on p "20" at bounding box center [668, 438] width 17 height 20
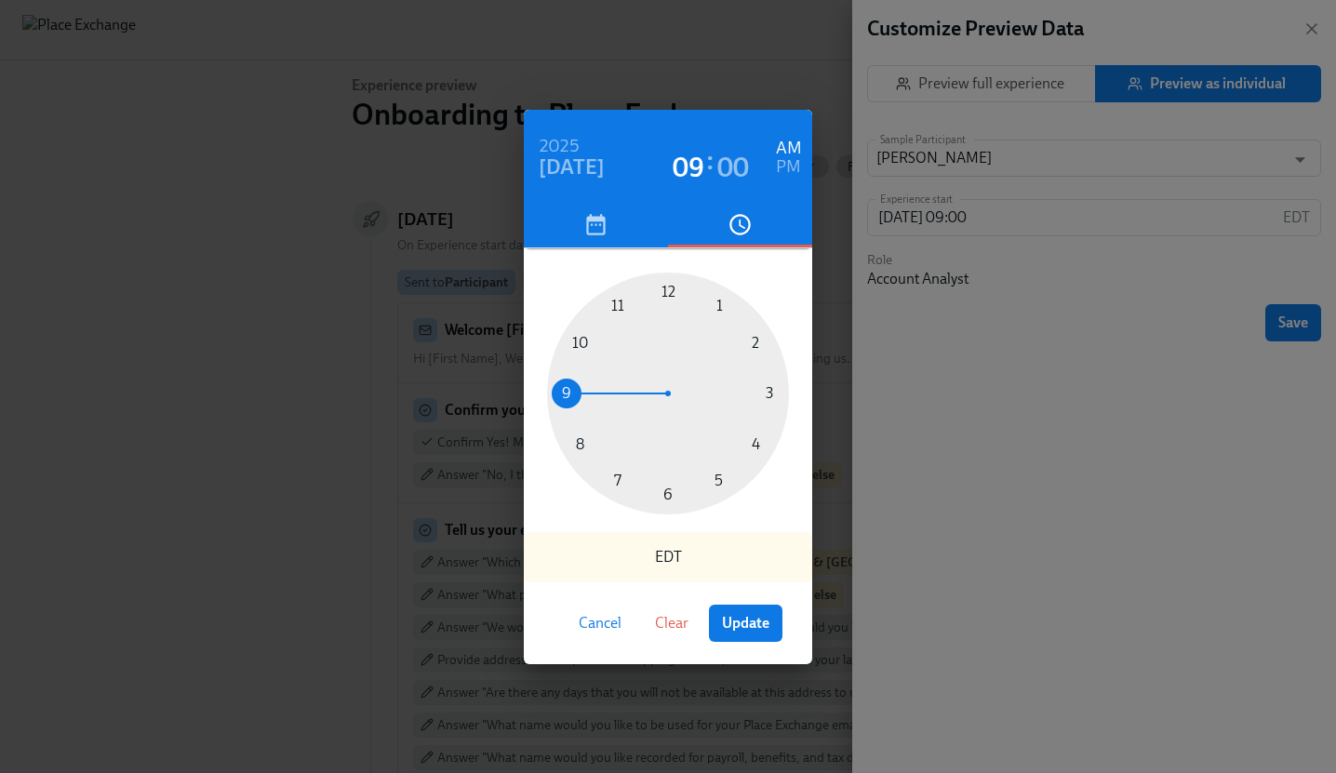
click at [1309, 329] on div "[DATE] 09 : 00 AM PM 1 2 3 4 5 6 7 8 9 10 11 12 EDT Cancel Clear Update" at bounding box center [668, 386] width 1336 height 773
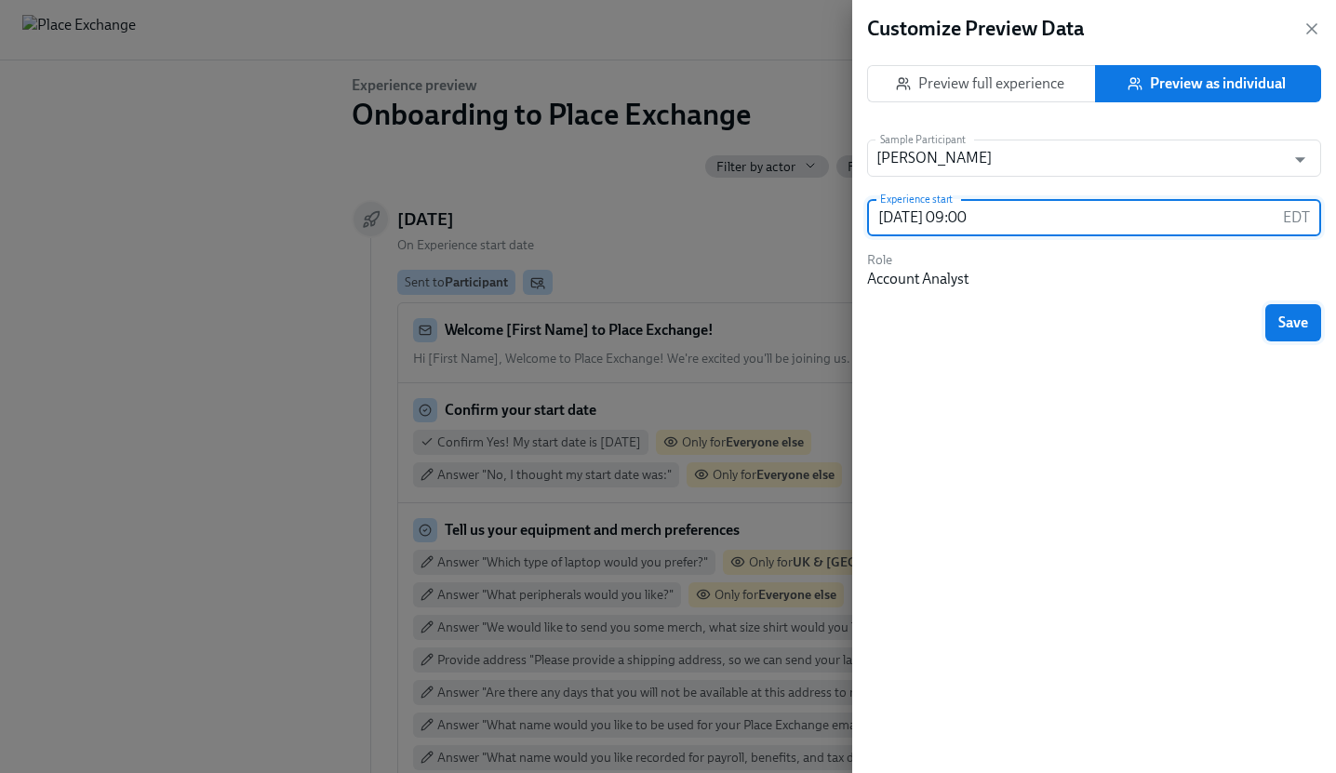
click at [1301, 317] on span "Save" at bounding box center [1294, 323] width 30 height 19
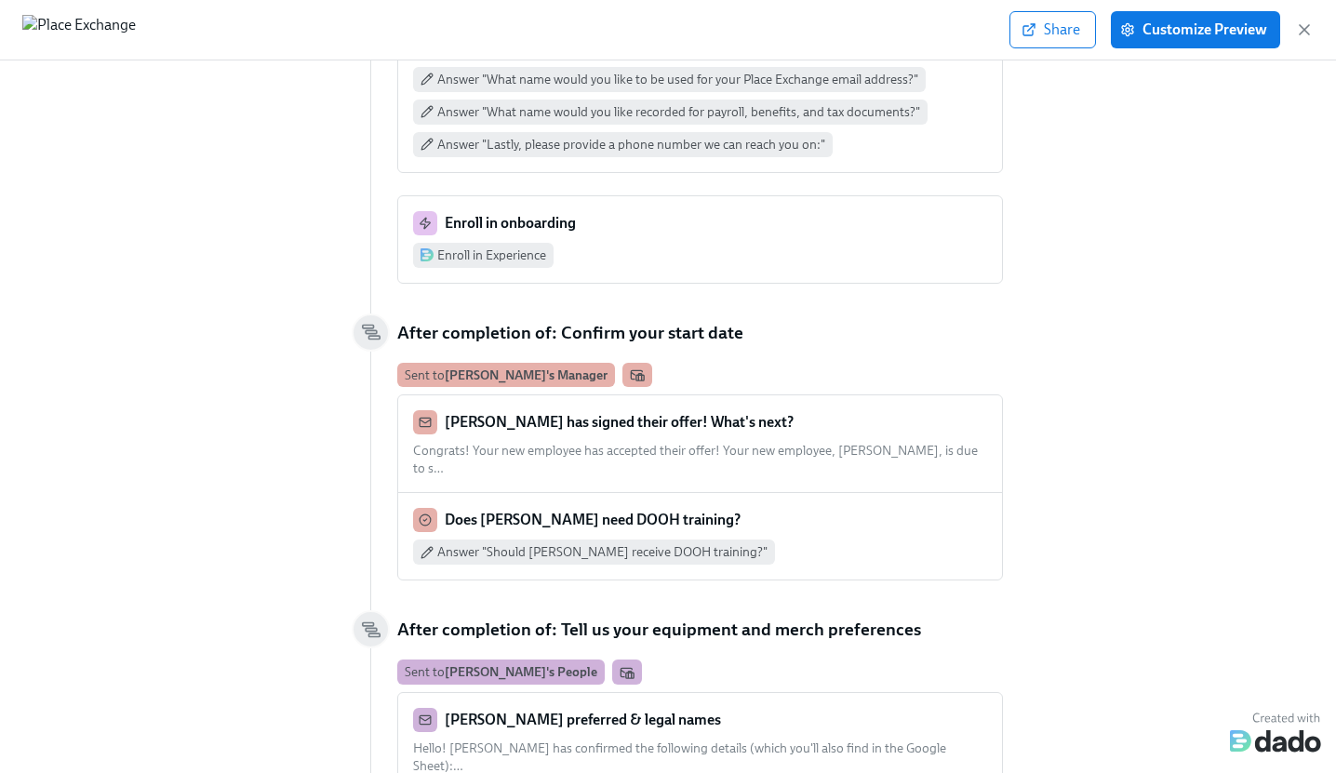
scroll to position [764, 0]
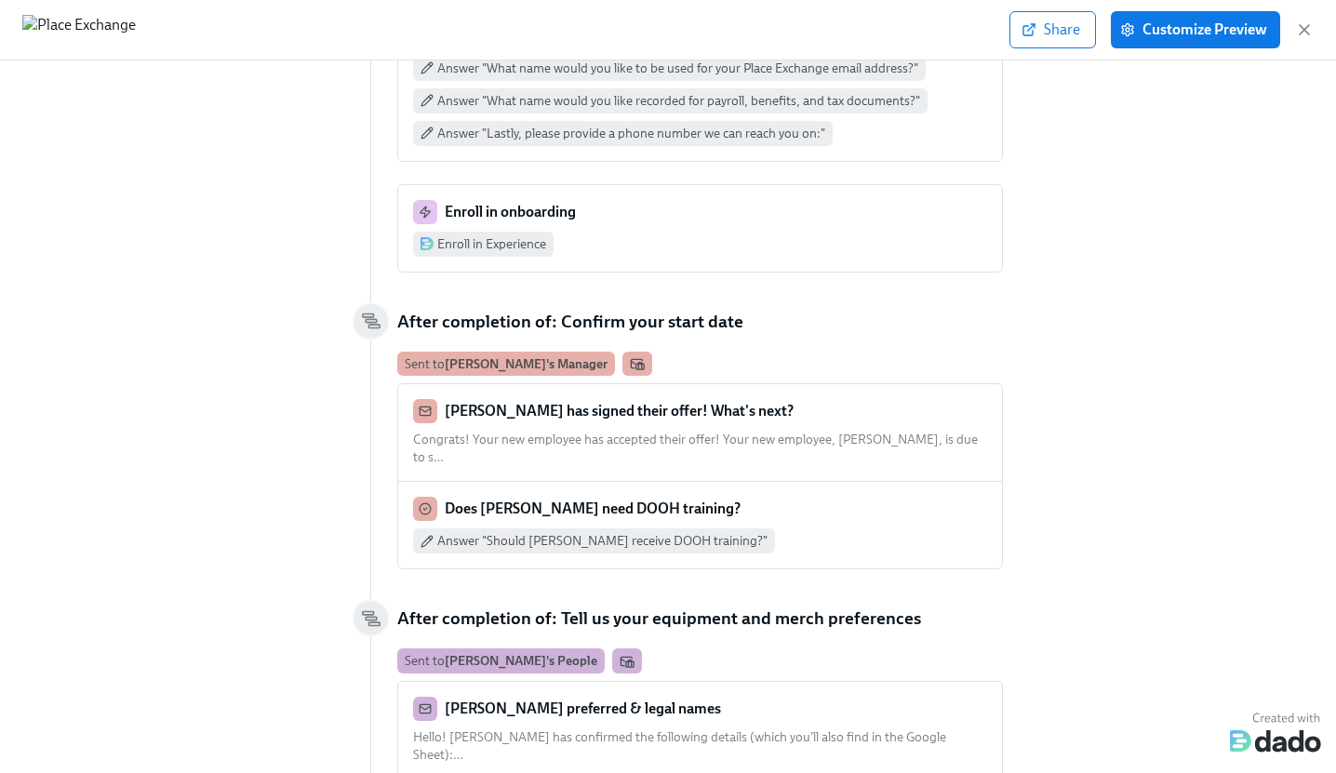
click at [527, 356] on strong "[PERSON_NAME]'s Manager" at bounding box center [526, 363] width 163 height 15
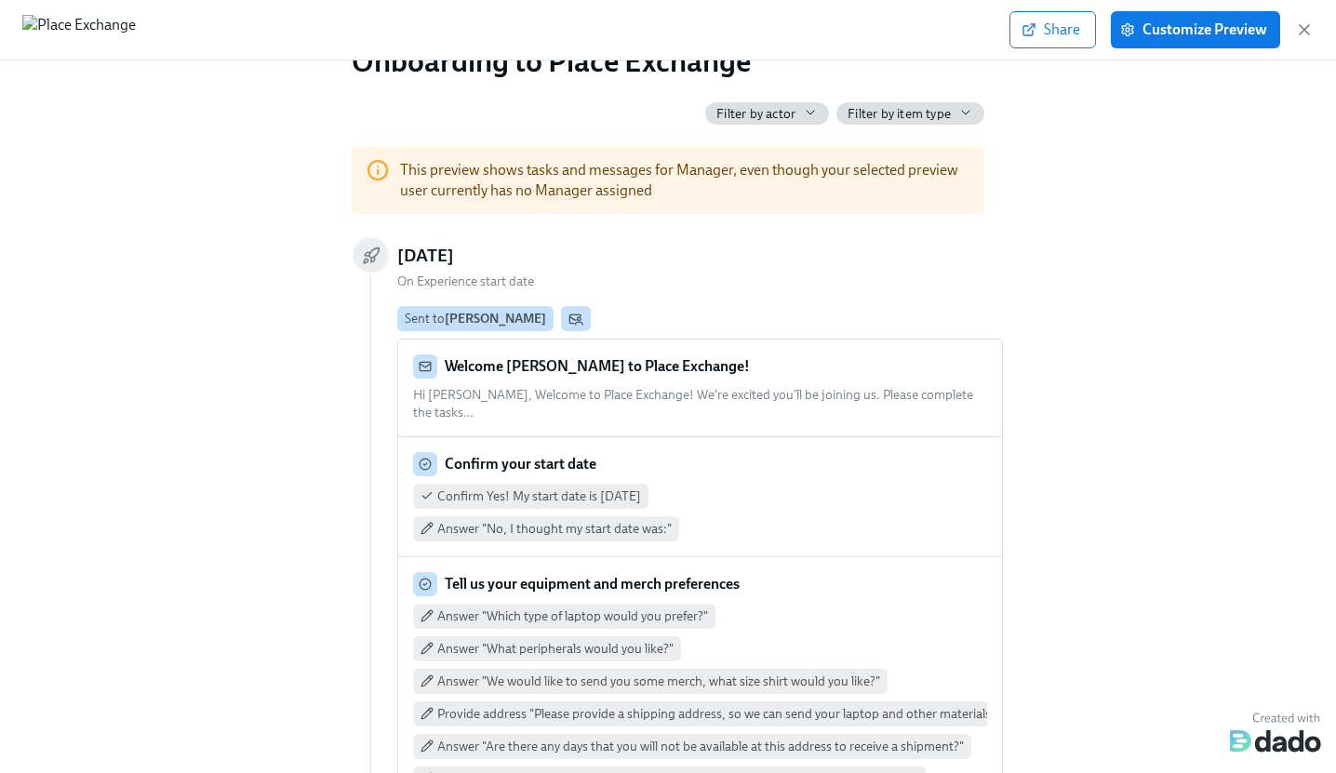
scroll to position [0, 0]
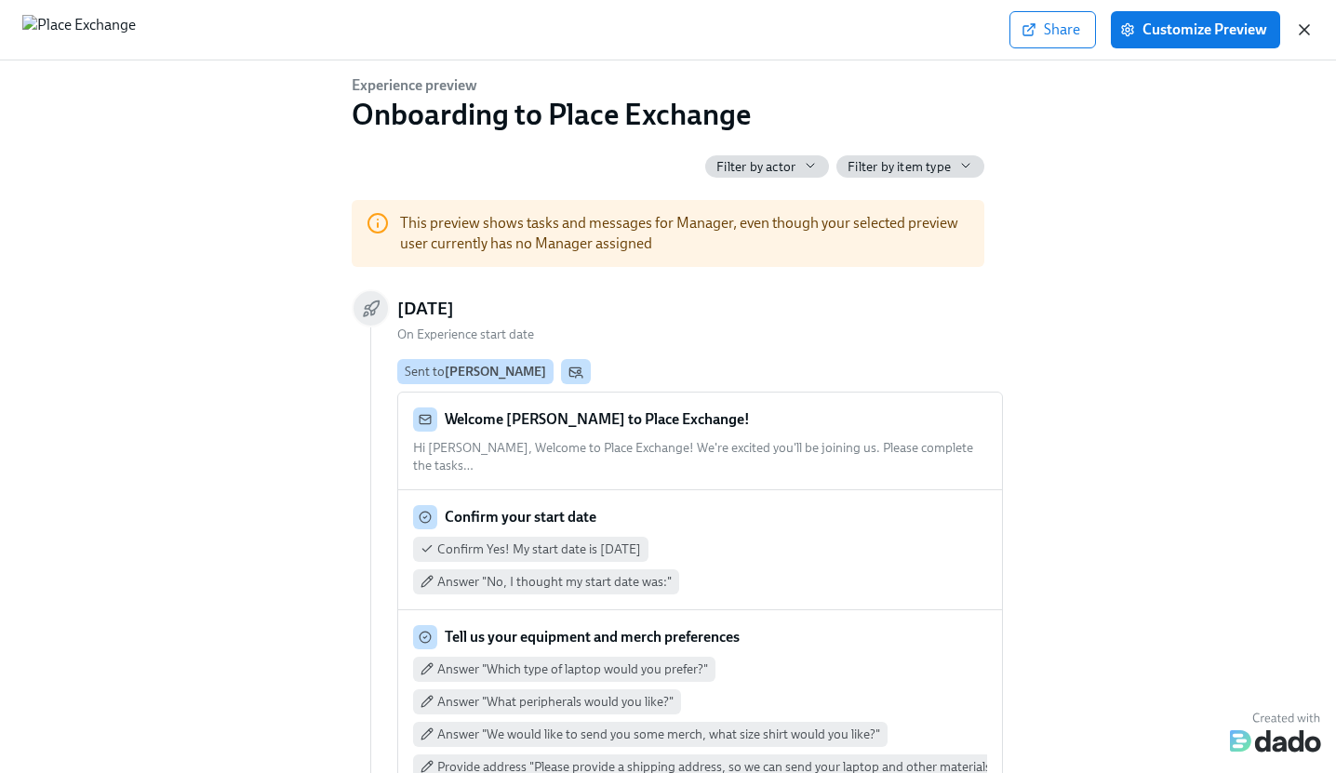
click at [1306, 27] on icon "button" at bounding box center [1304, 29] width 19 height 19
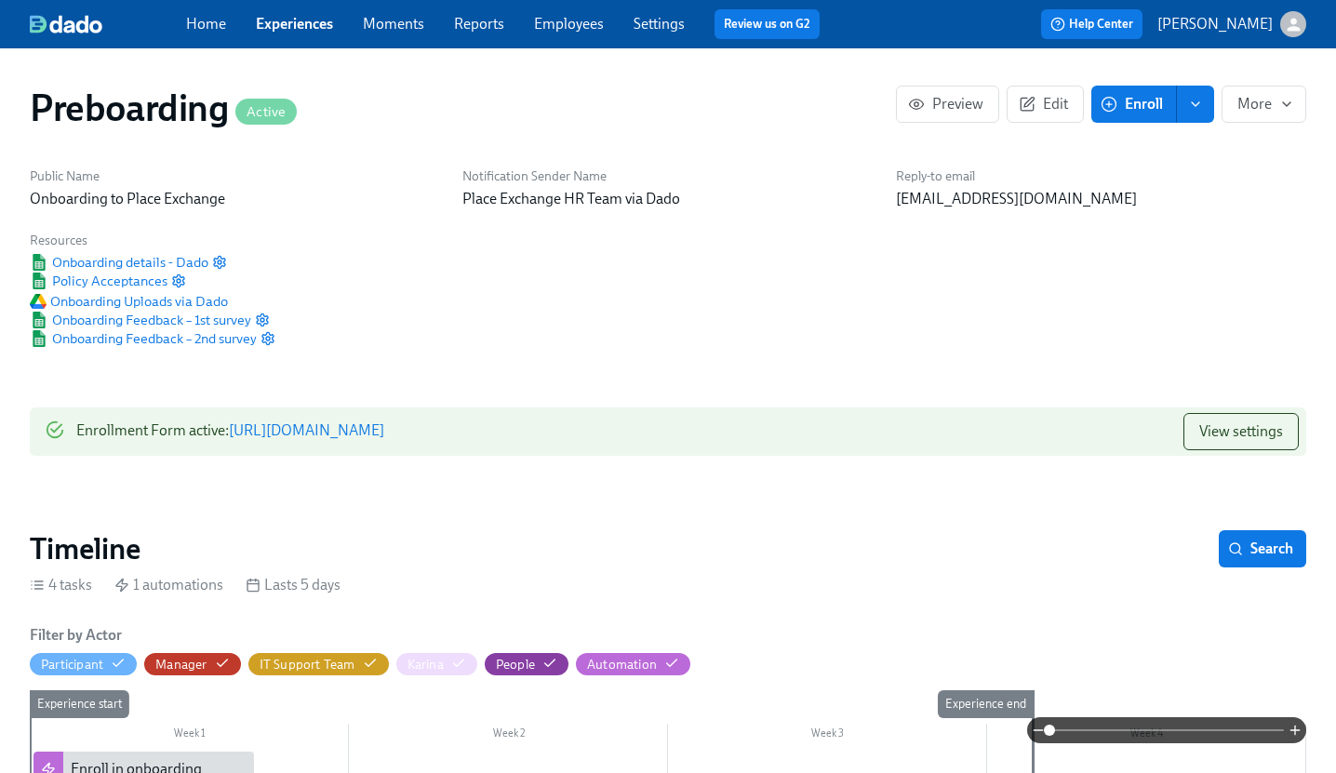
click at [602, 18] on link "Employees" at bounding box center [569, 24] width 70 height 18
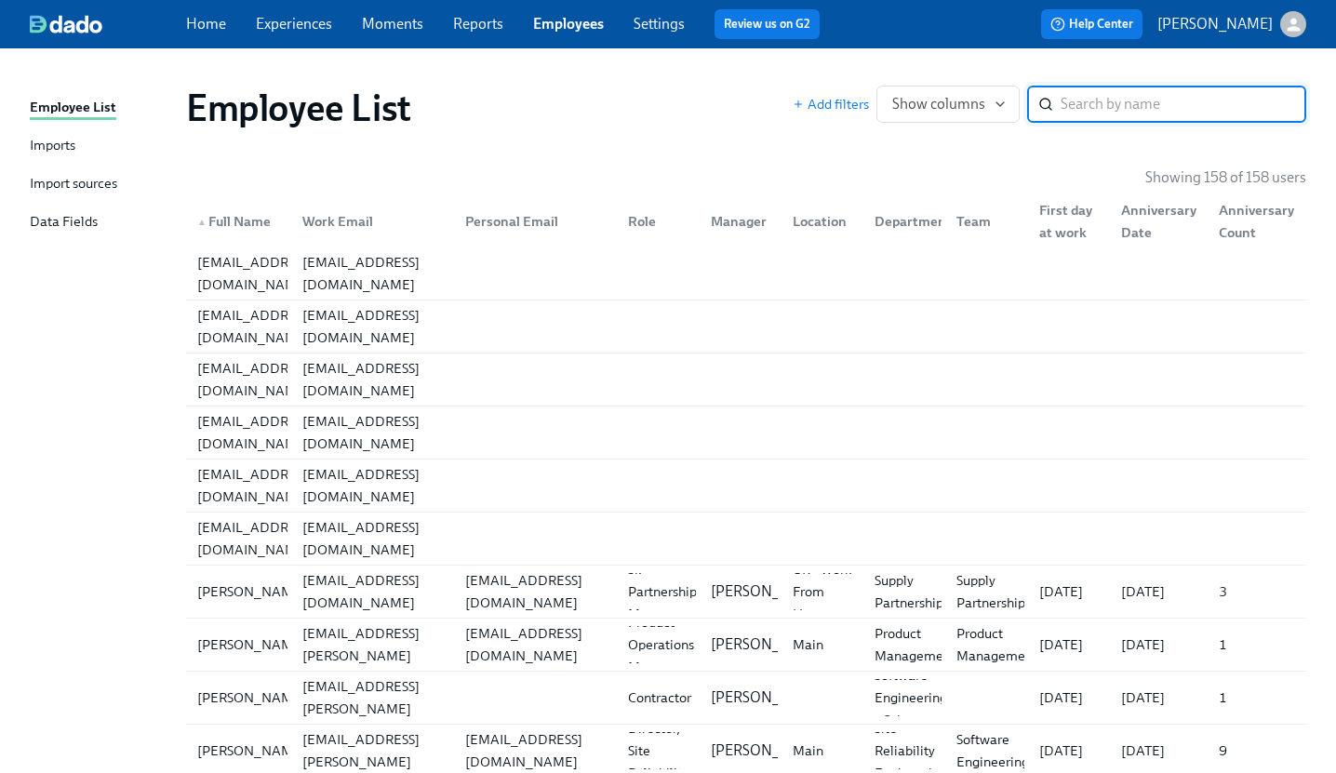
click at [1061, 104] on input "search" at bounding box center [1184, 104] width 246 height 37
type input "[PERSON_NAME]"
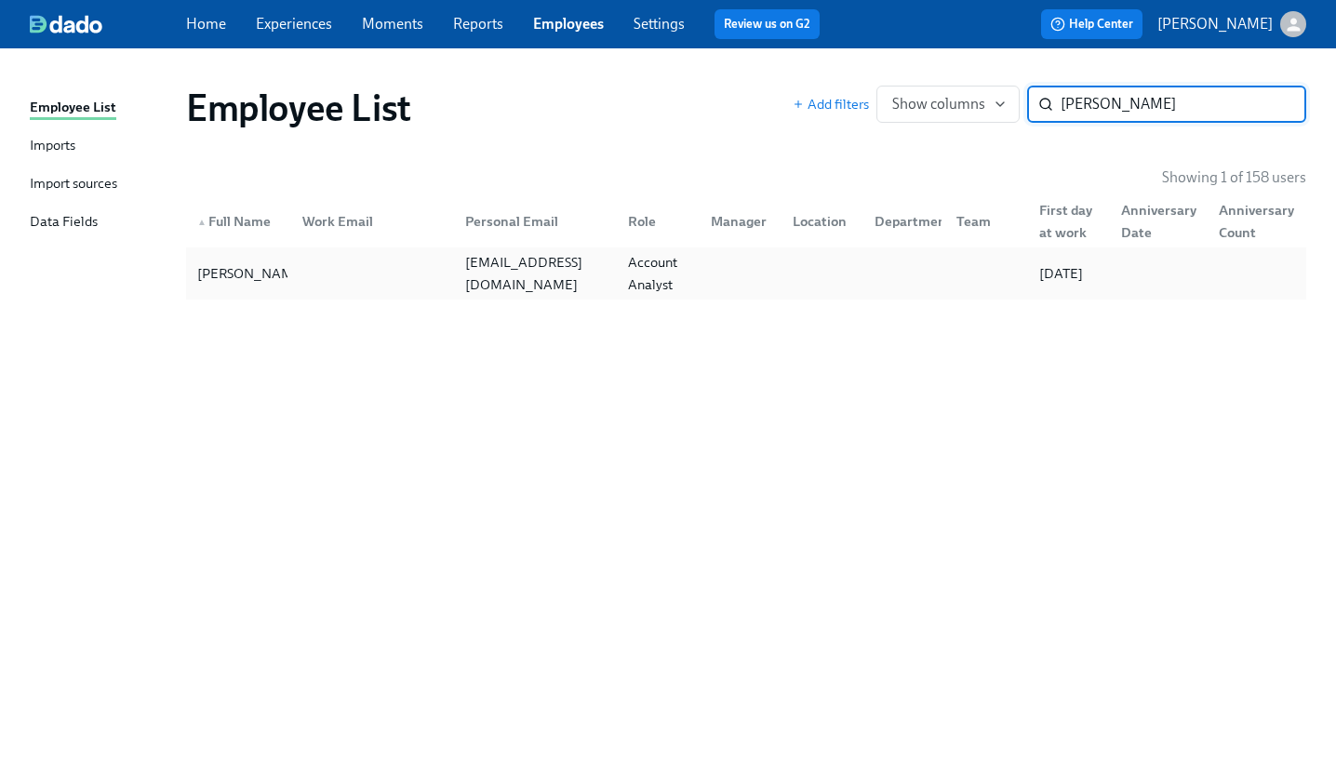
click at [713, 259] on div at bounding box center [737, 273] width 82 height 37
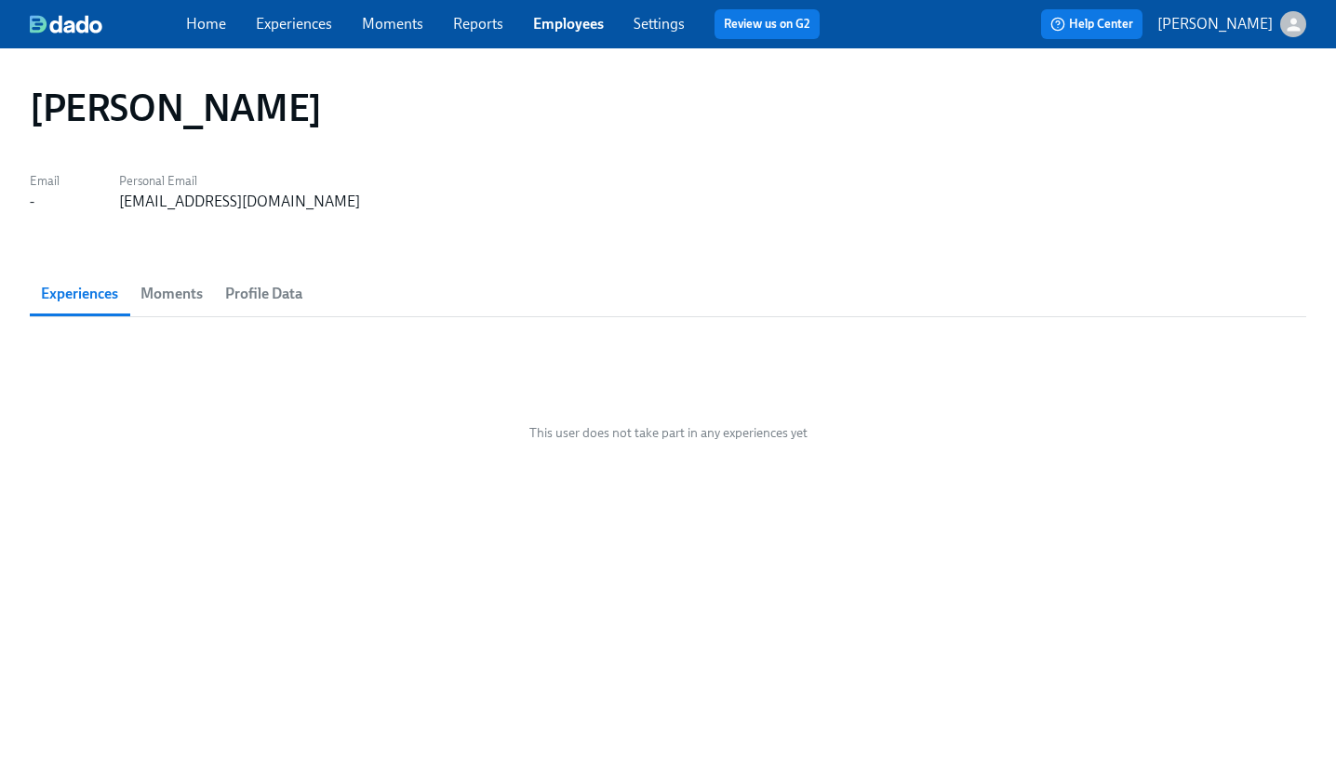
click at [197, 289] on span "Moments" at bounding box center [172, 294] width 62 height 26
click at [249, 289] on span "Profile Data" at bounding box center [263, 294] width 77 height 26
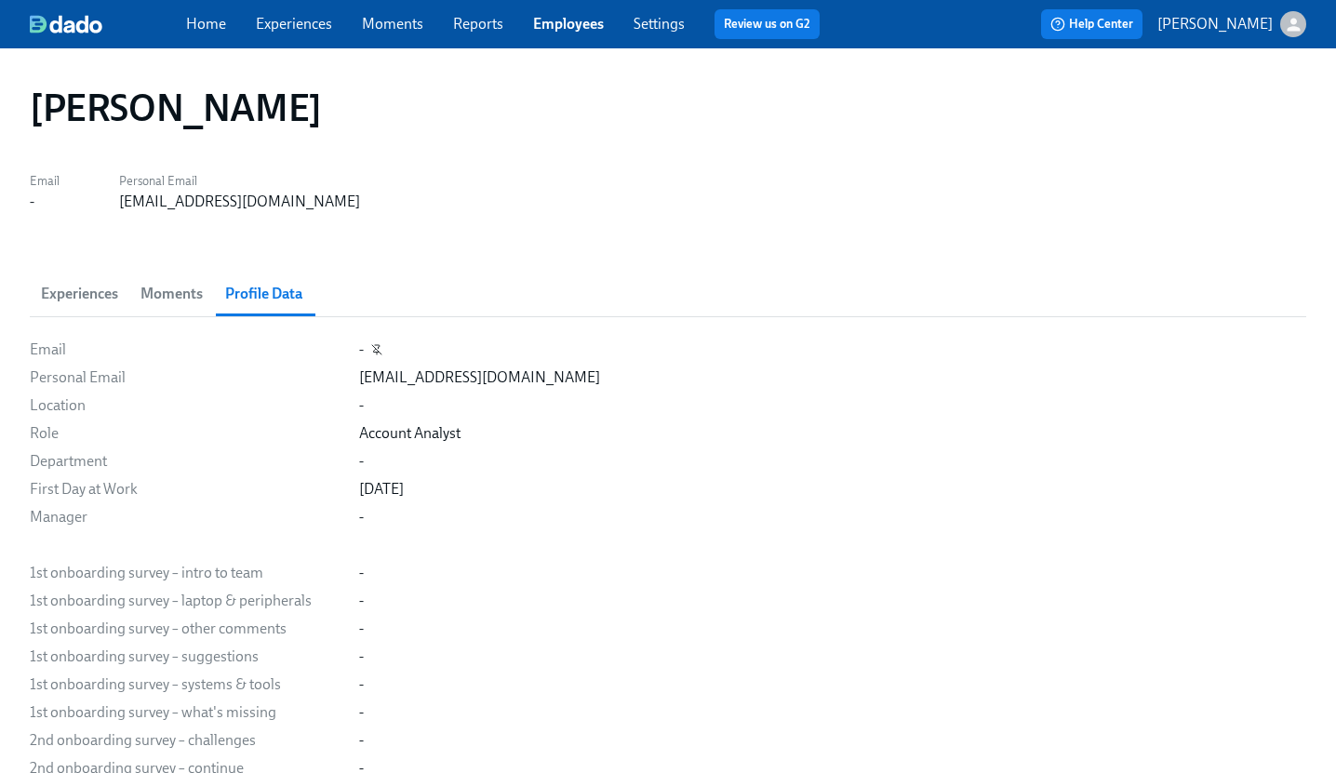
click at [375, 345] on icon "button" at bounding box center [376, 349] width 11 height 11
click at [359, 348] on div "-" at bounding box center [361, 350] width 5 height 20
click at [0, 0] on icon "button" at bounding box center [0, 0] width 0 height 0
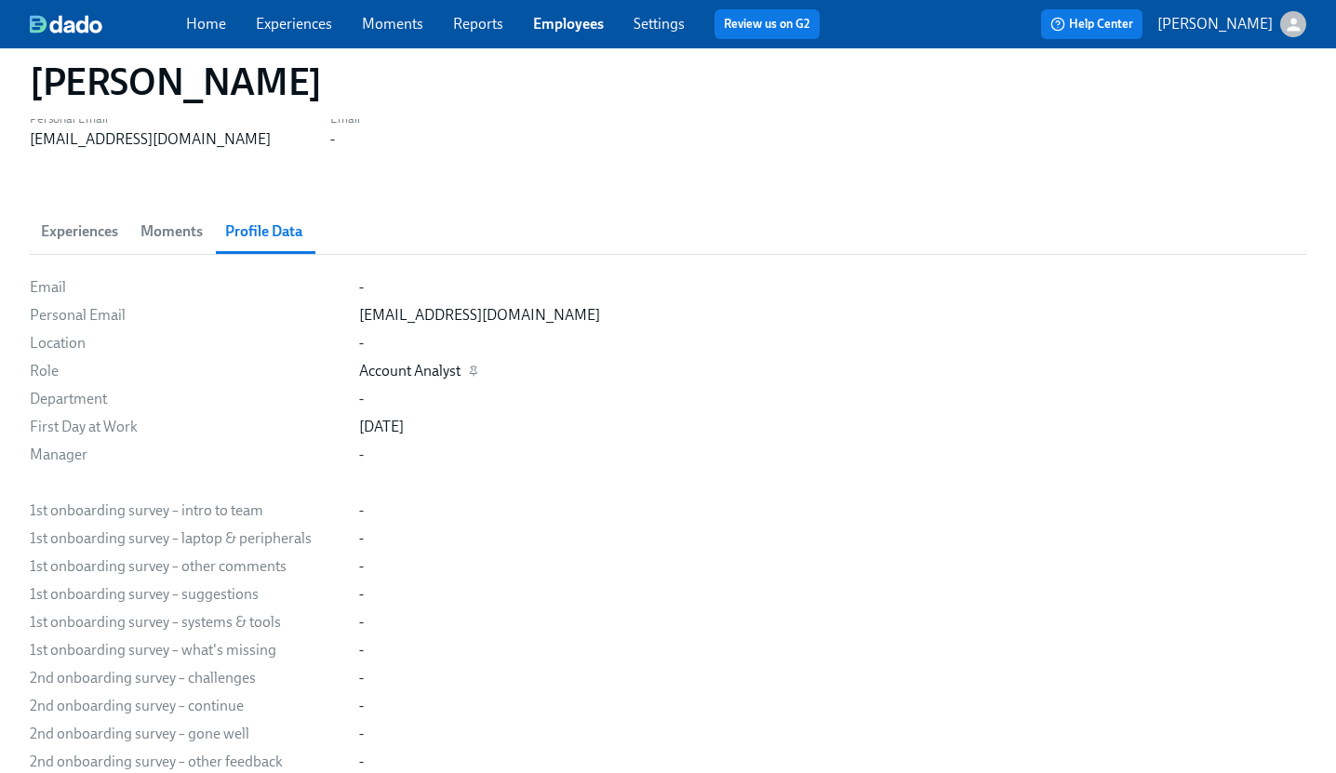
scroll to position [61, 0]
click at [365, 454] on div "-" at bounding box center [832, 456] width 947 height 20
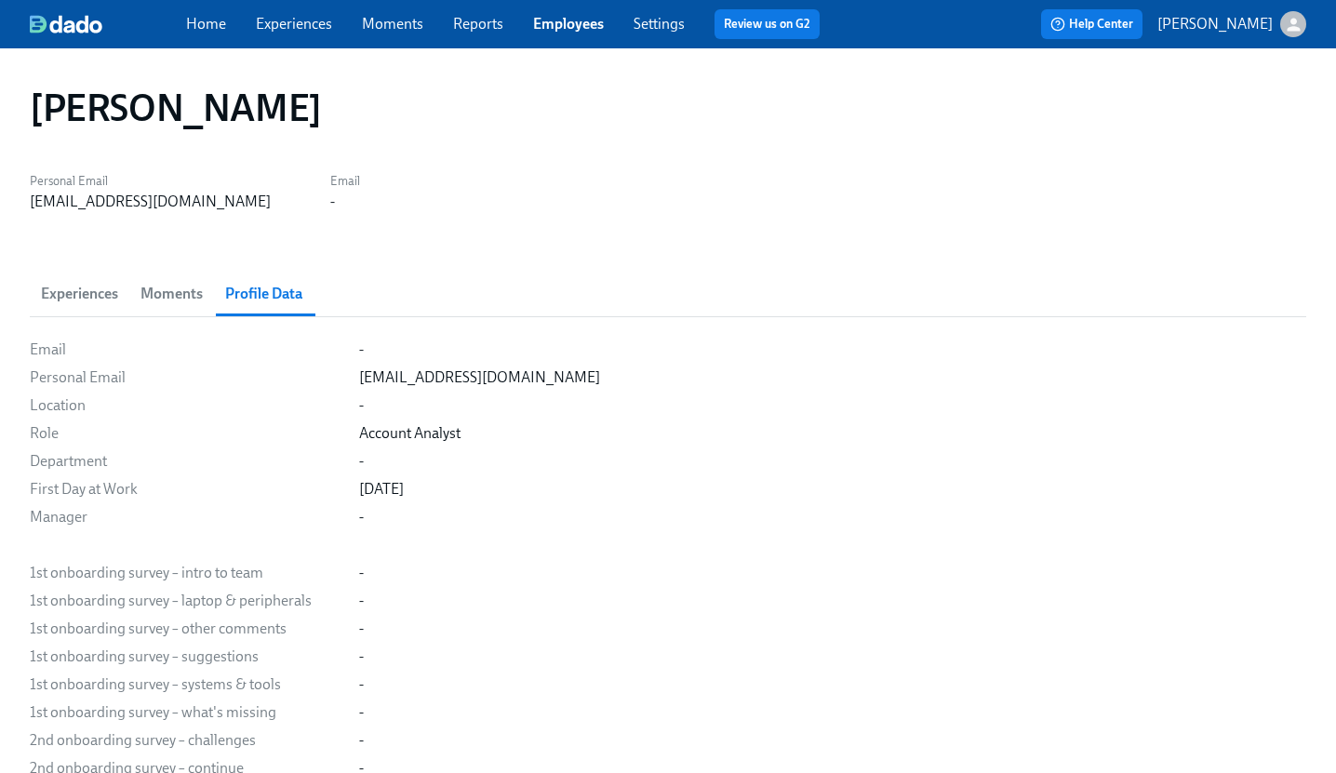
click at [192, 296] on span "Moments" at bounding box center [172, 294] width 62 height 26
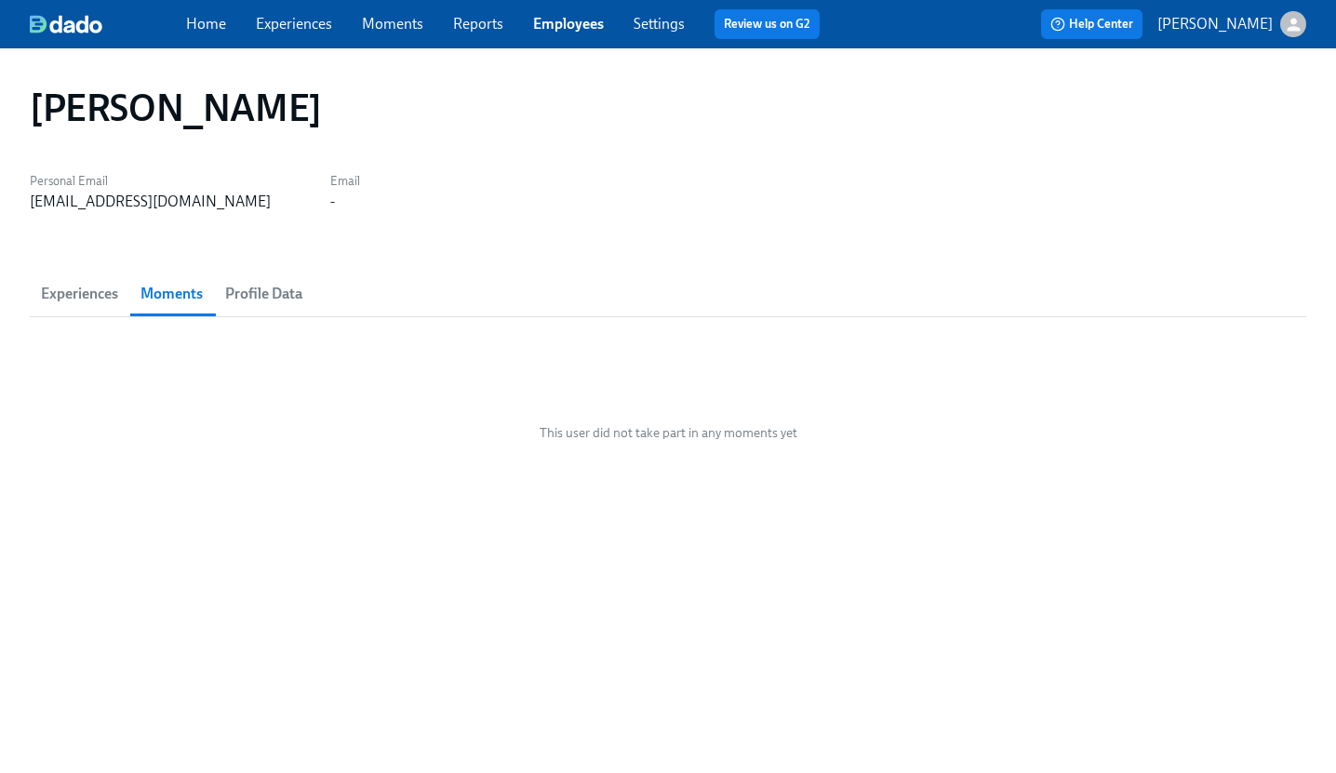
click at [58, 296] on span "Experiences" at bounding box center [79, 294] width 77 height 26
click at [318, 18] on link "Experiences" at bounding box center [294, 24] width 76 height 18
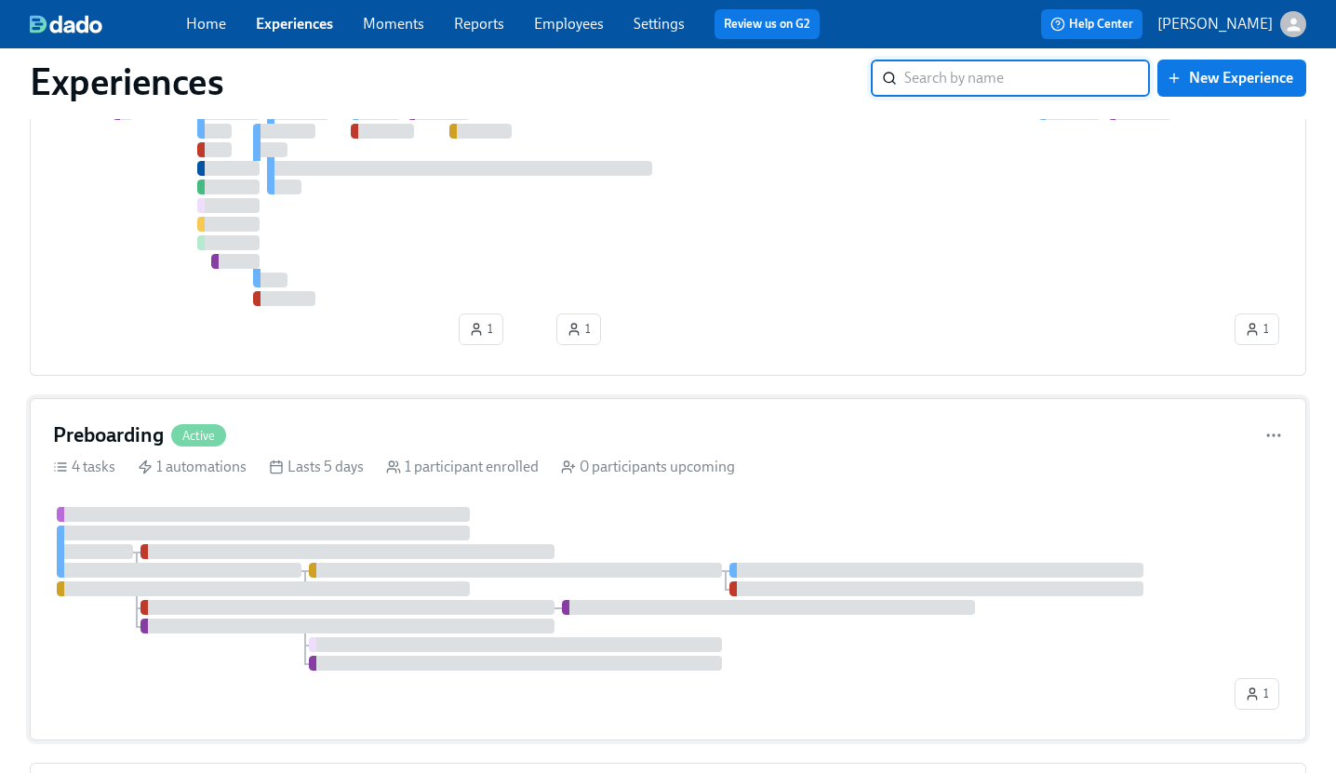
scroll to position [211, 0]
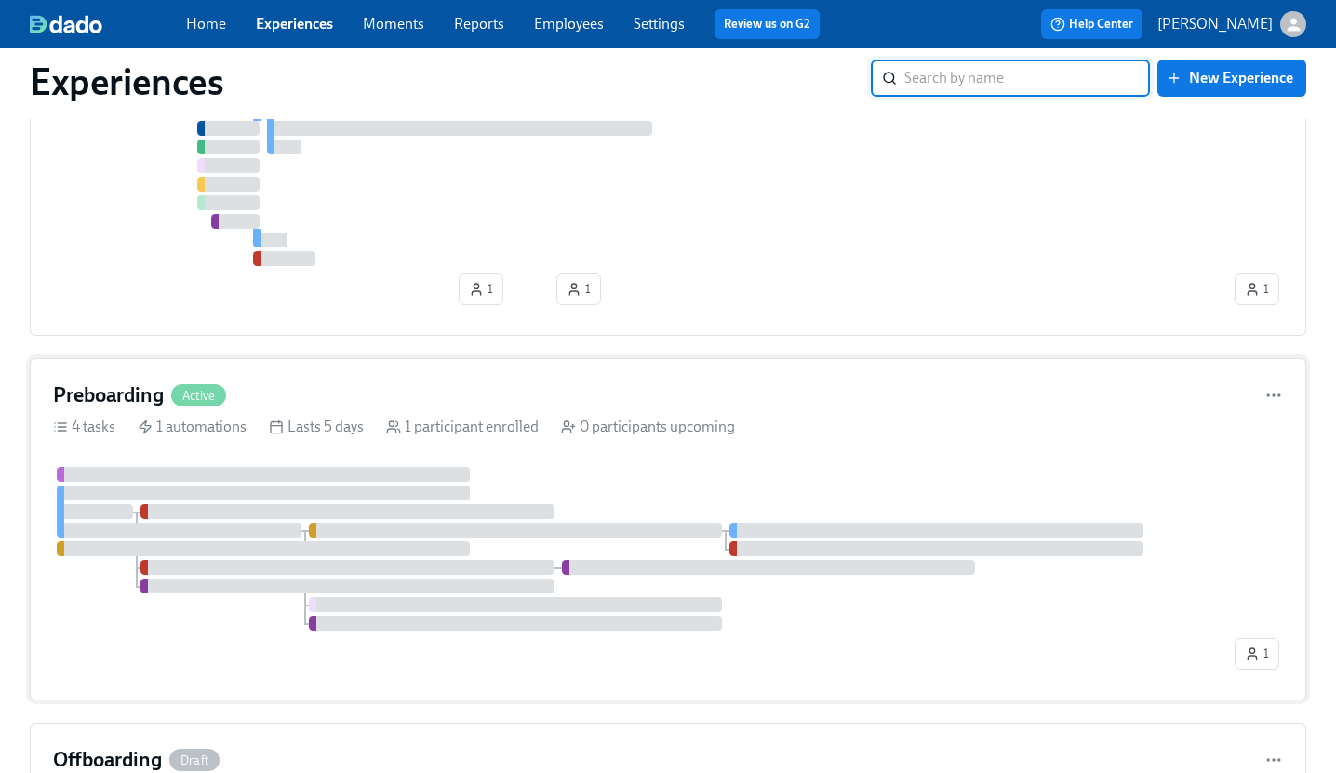
click at [986, 401] on div "Preboarding Active" at bounding box center [668, 396] width 1230 height 28
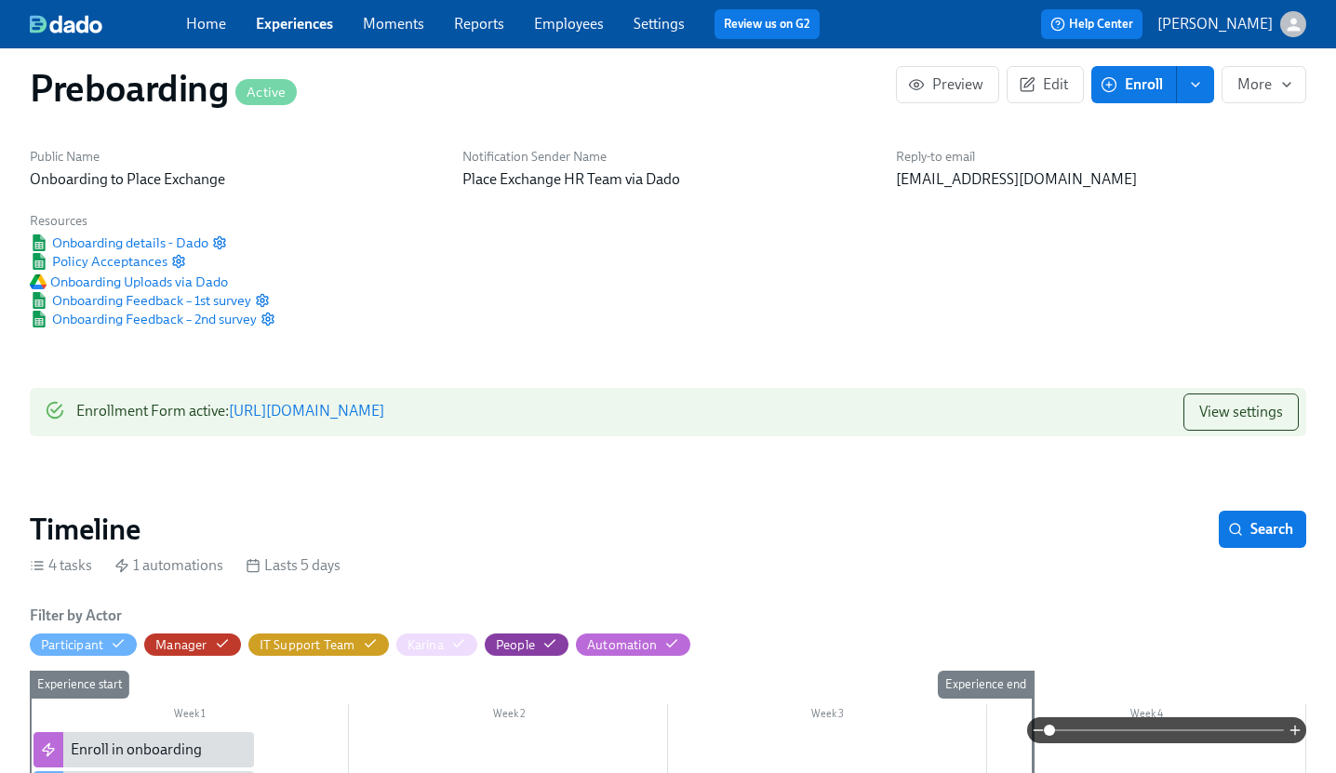
scroll to position [4, 0]
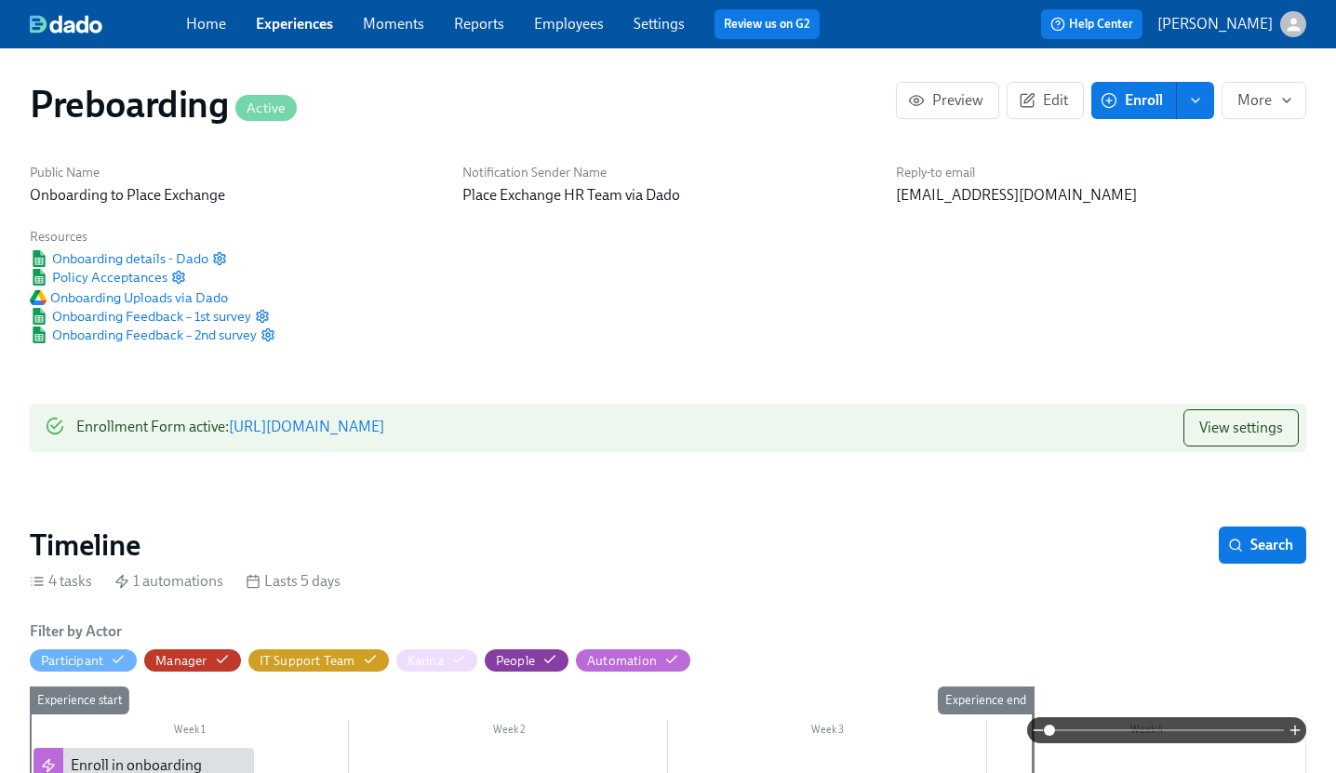
click at [1150, 93] on span "Enroll" at bounding box center [1134, 100] width 59 height 19
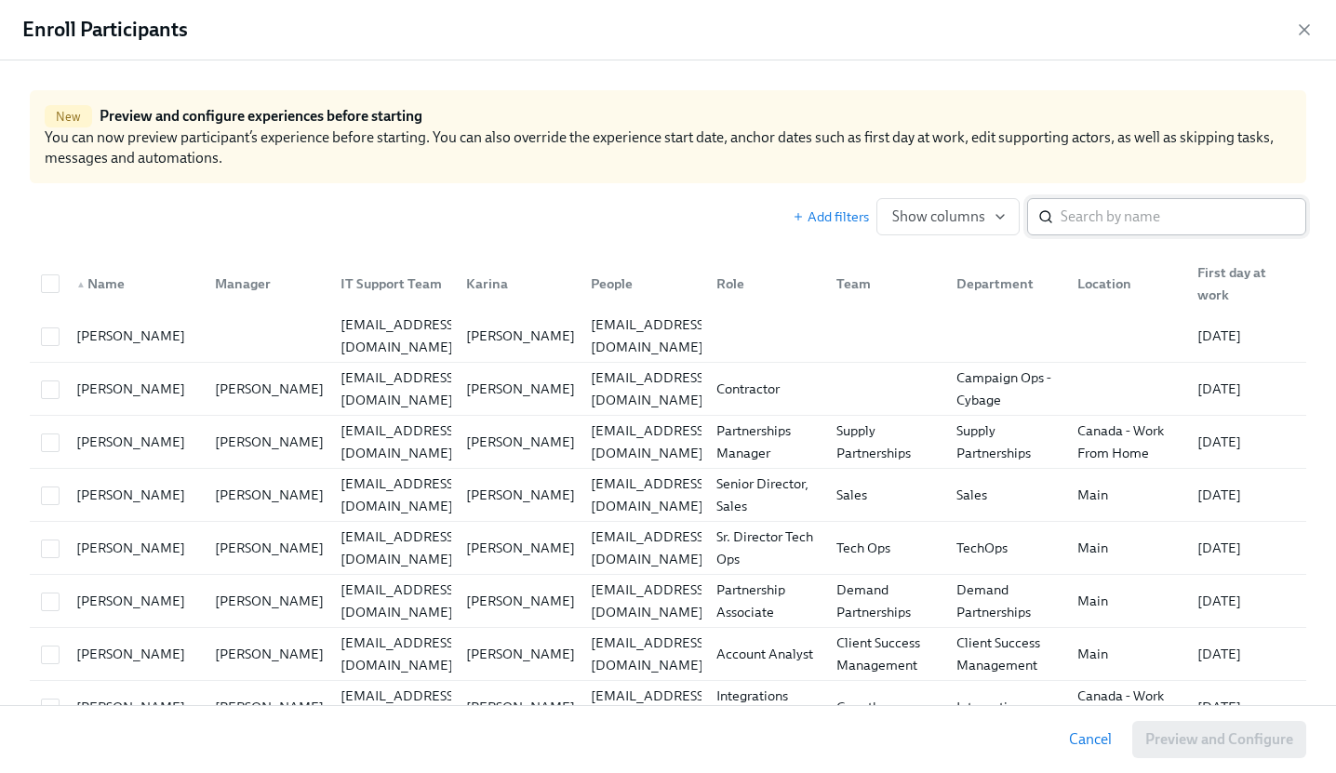
click at [1134, 213] on input "search" at bounding box center [1184, 216] width 246 height 37
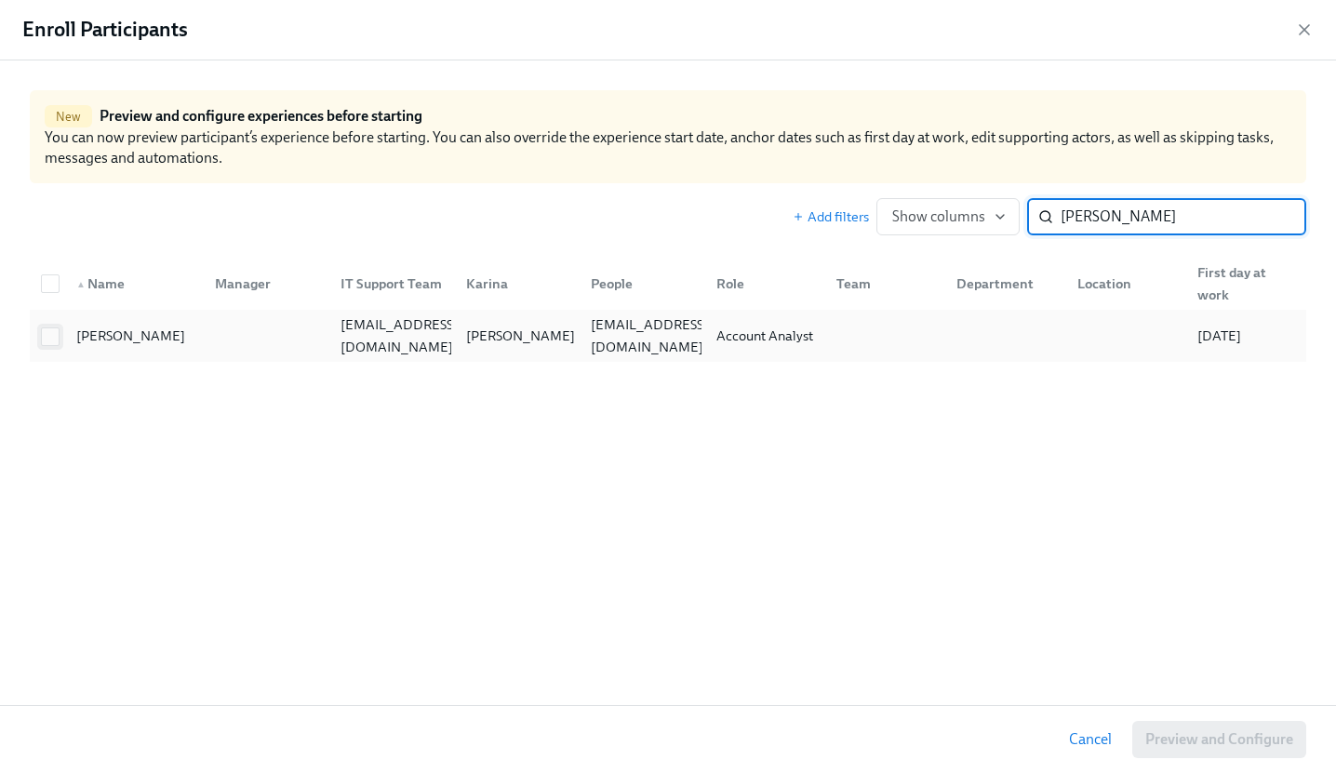
type input "[PERSON_NAME]"
click at [50, 333] on input "checkbox" at bounding box center [50, 337] width 17 height 17
checkbox input "true"
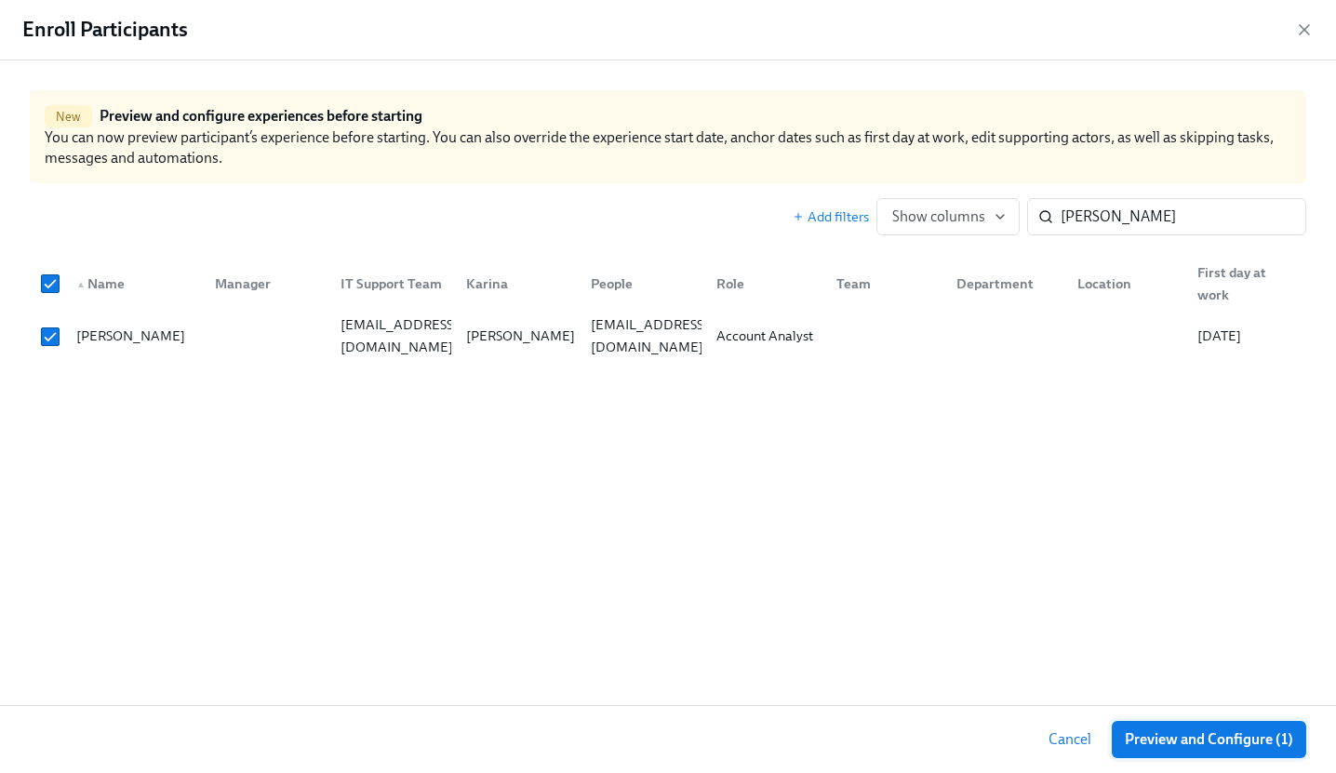
click at [1213, 737] on span "Preview and Configure (1)" at bounding box center [1209, 740] width 168 height 19
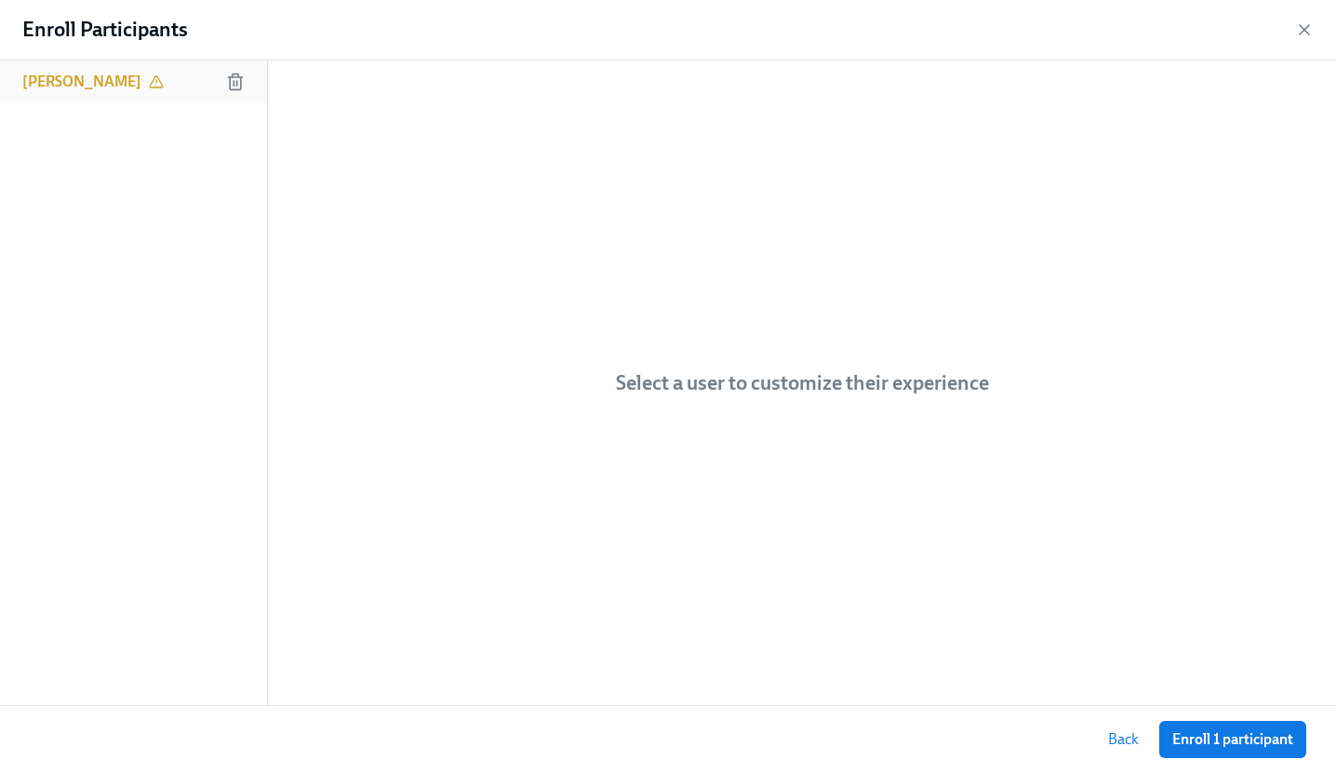
click at [150, 80] on icon at bounding box center [156, 81] width 12 height 11
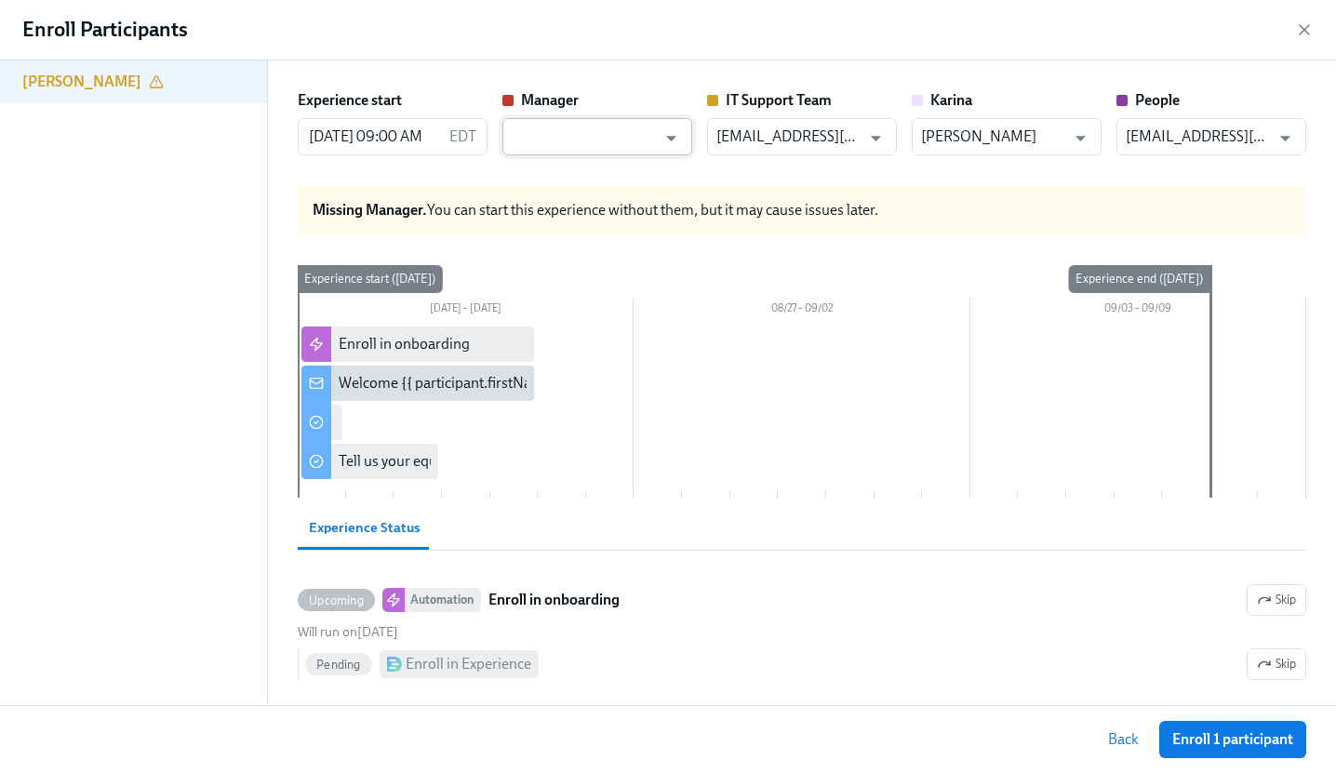
click at [650, 125] on input "text" at bounding box center [584, 136] width 144 height 37
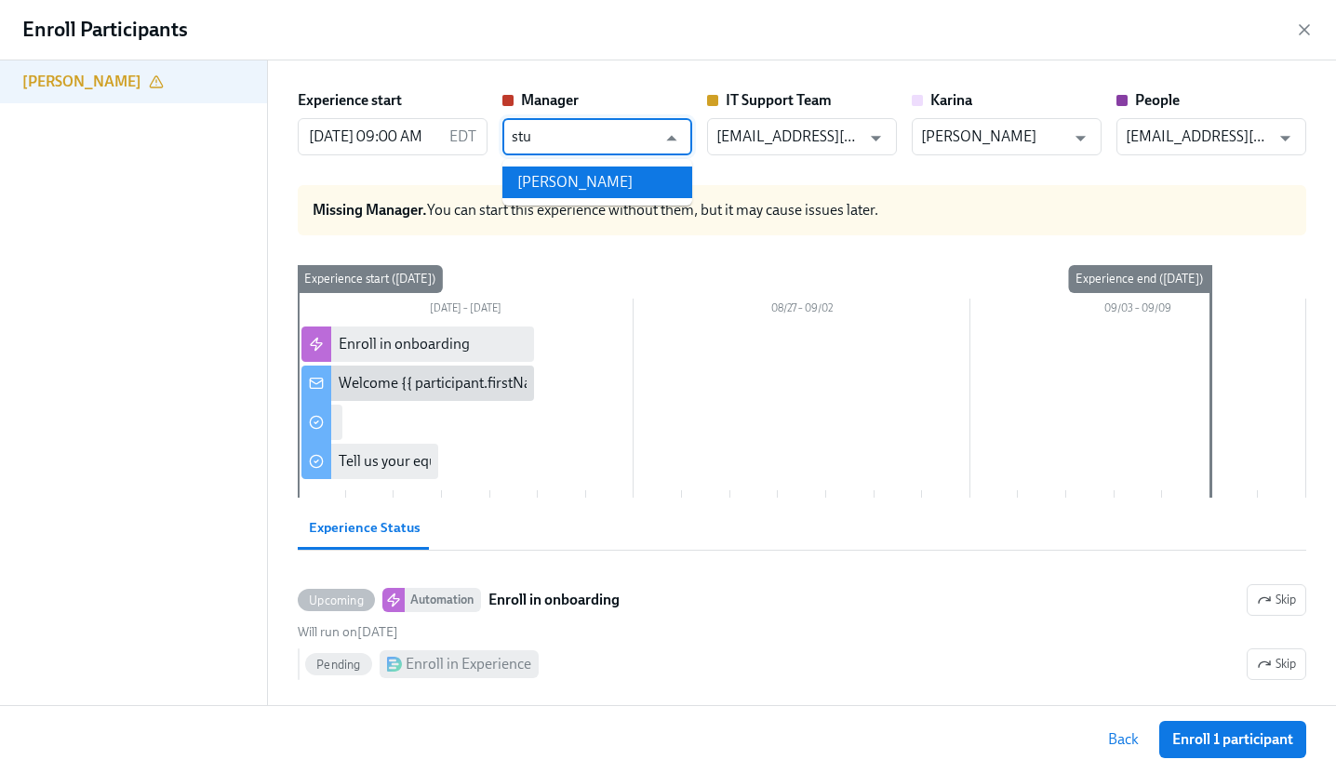
click at [618, 180] on li "[PERSON_NAME]" at bounding box center [598, 183] width 190 height 32
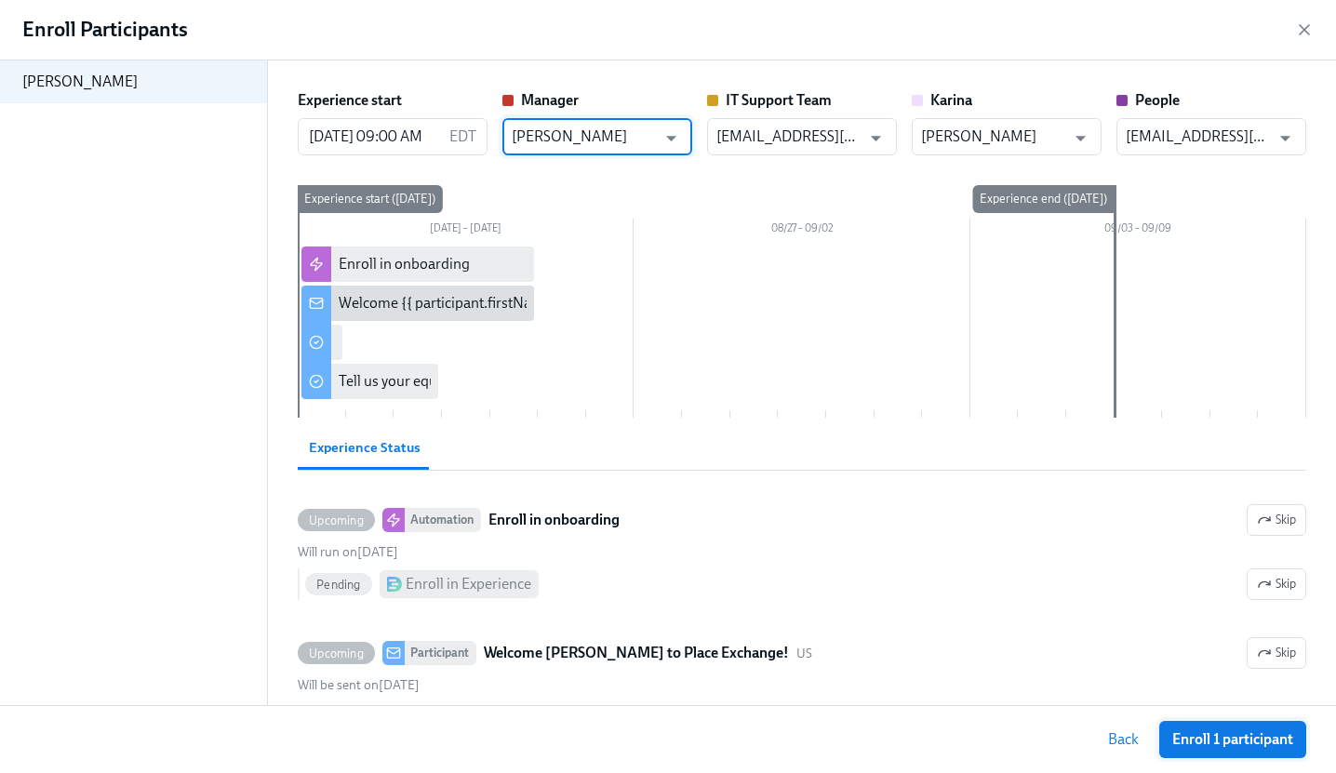
type input "[PERSON_NAME]"
click at [1250, 733] on span "Enroll 1 participant" at bounding box center [1233, 740] width 121 height 19
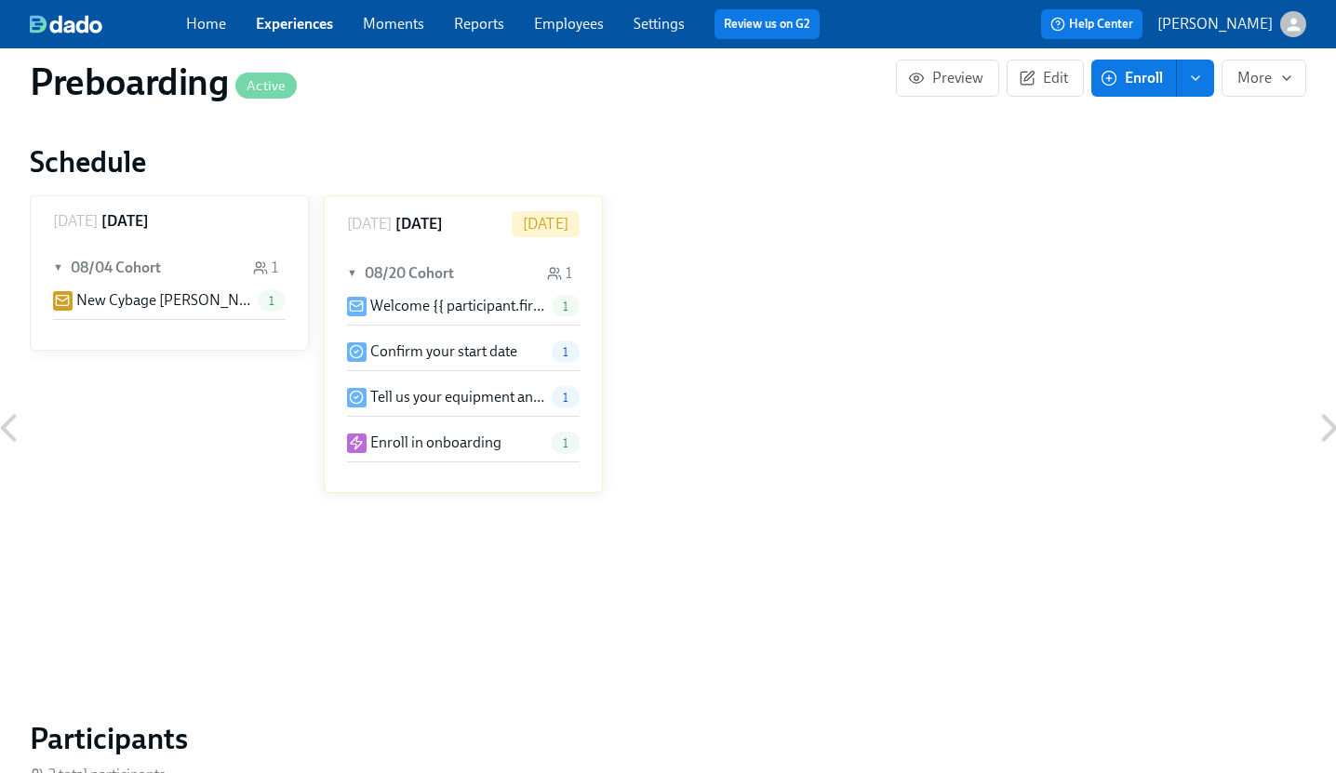
scroll to position [1107, 0]
click at [484, 442] on p "Enroll in onboarding" at bounding box center [435, 440] width 131 height 20
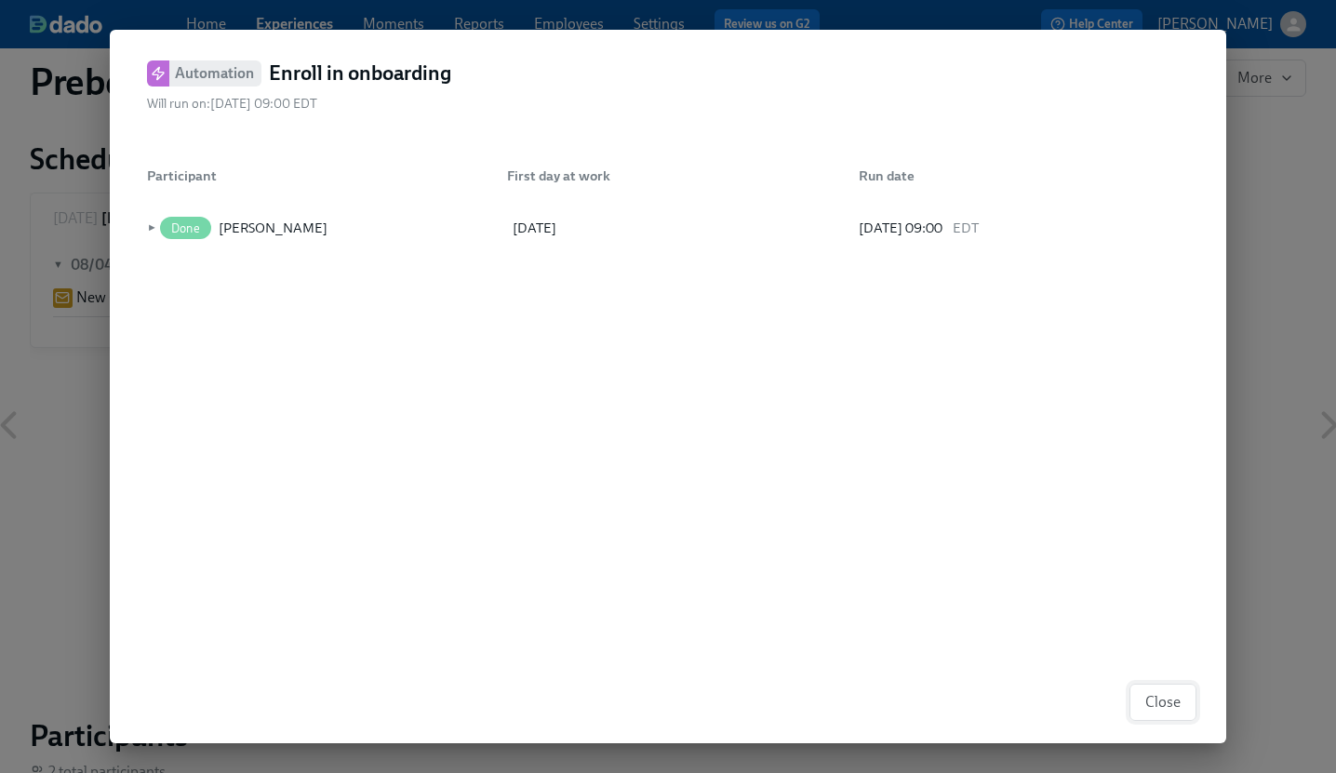
click at [1168, 697] on span "Close" at bounding box center [1163, 702] width 35 height 19
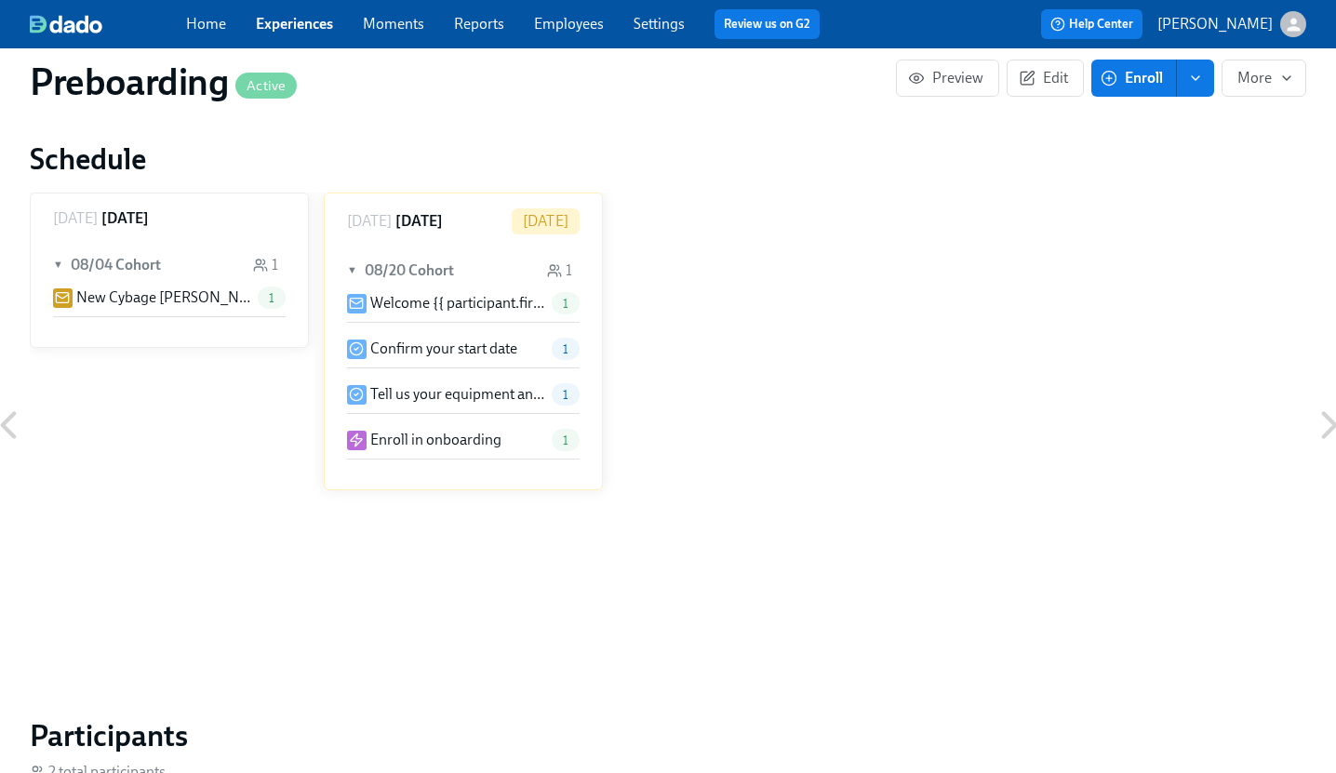
click at [431, 393] on p "Tell us your equipment and merch preferences" at bounding box center [457, 394] width 174 height 20
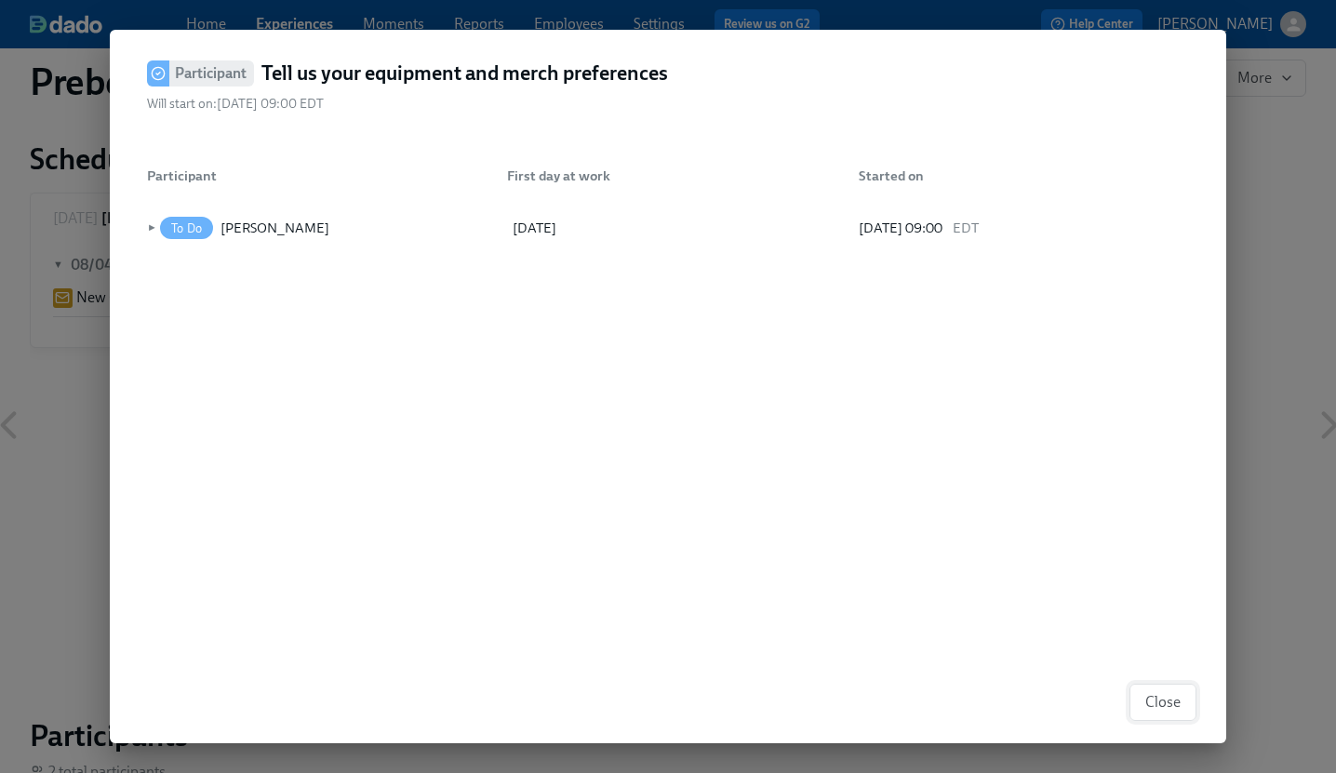
click at [1172, 704] on span "Close" at bounding box center [1163, 702] width 35 height 19
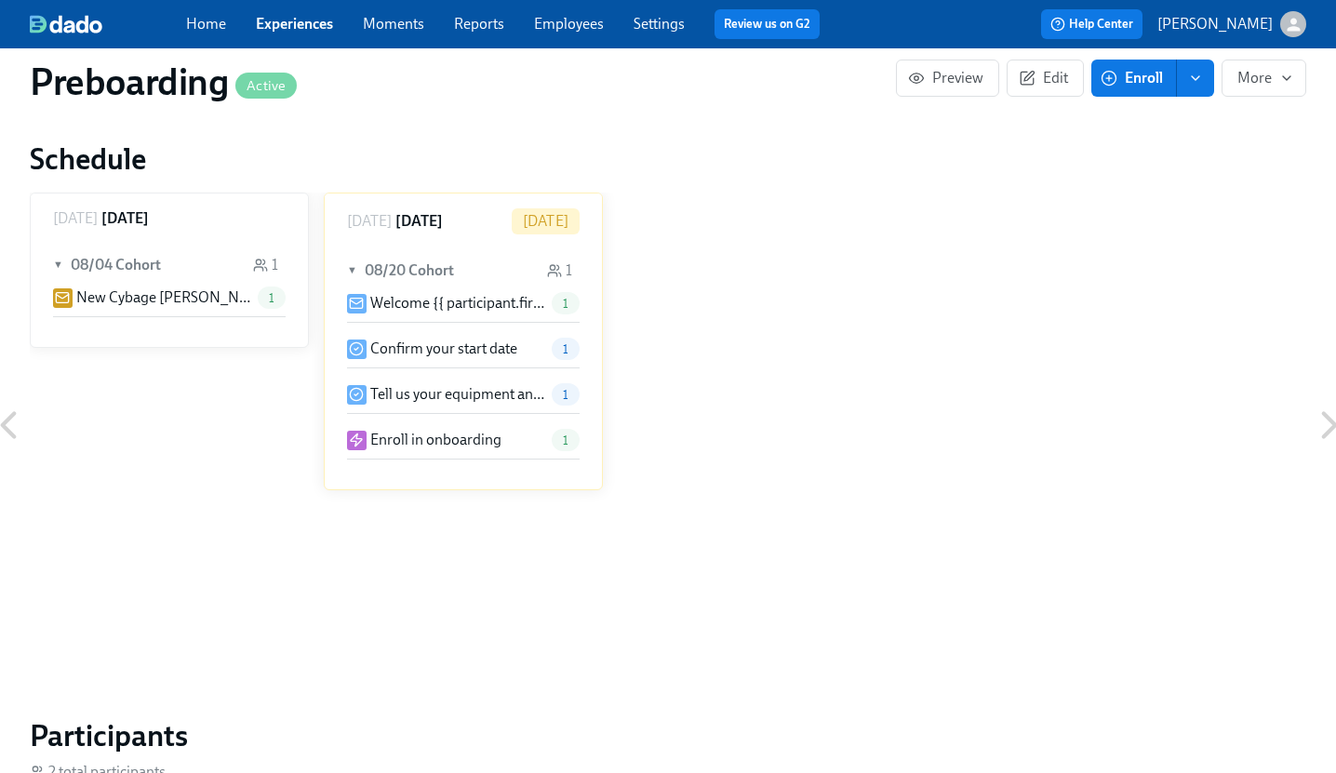
click at [470, 339] on p "Confirm your start date" at bounding box center [443, 349] width 147 height 20
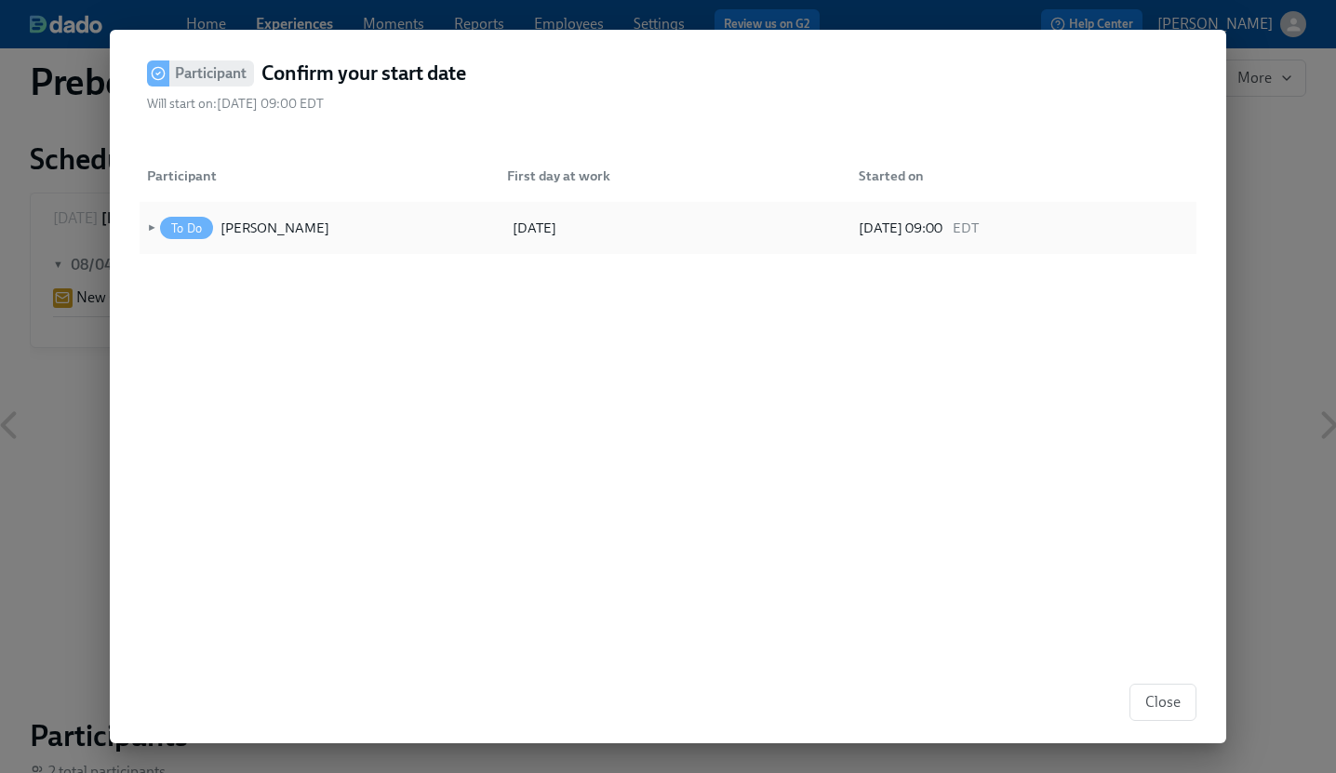
click at [143, 232] on span "►" at bounding box center [149, 228] width 13 height 20
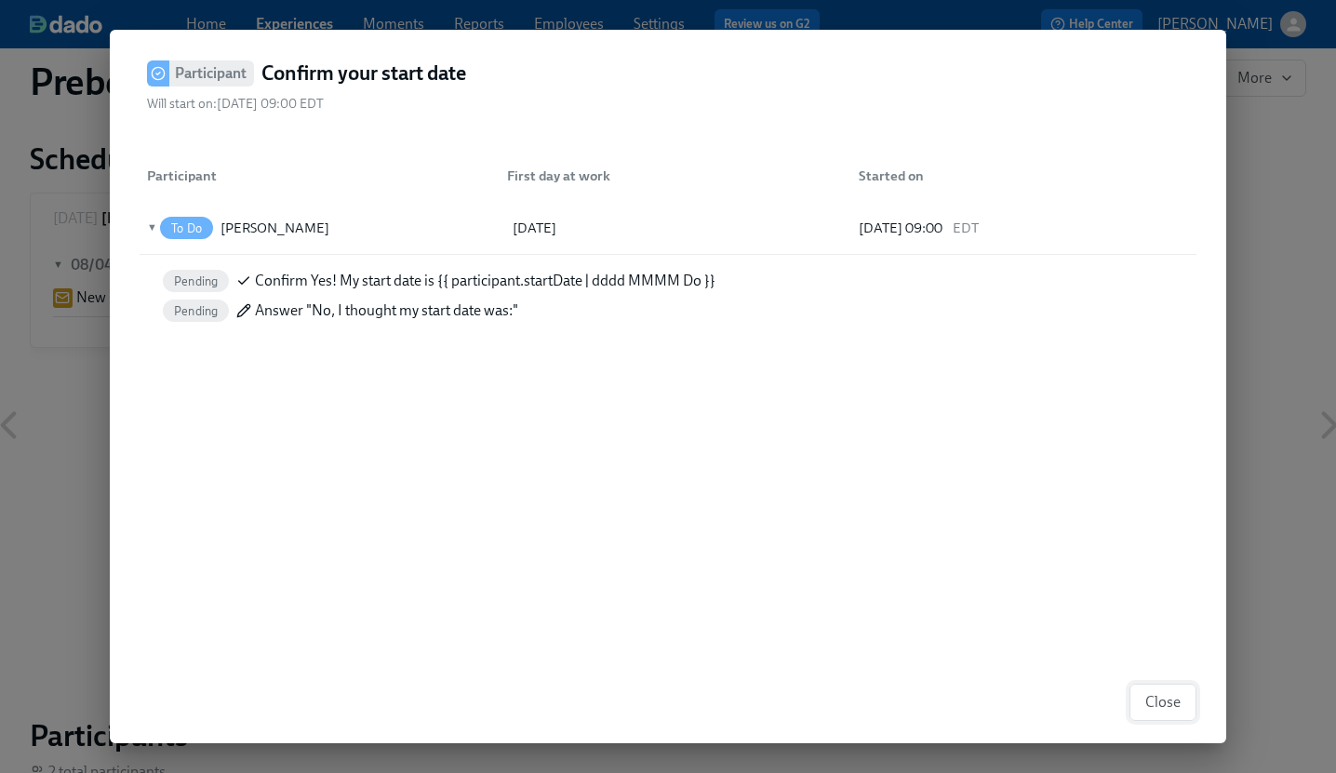
click at [1161, 701] on span "Close" at bounding box center [1163, 702] width 35 height 19
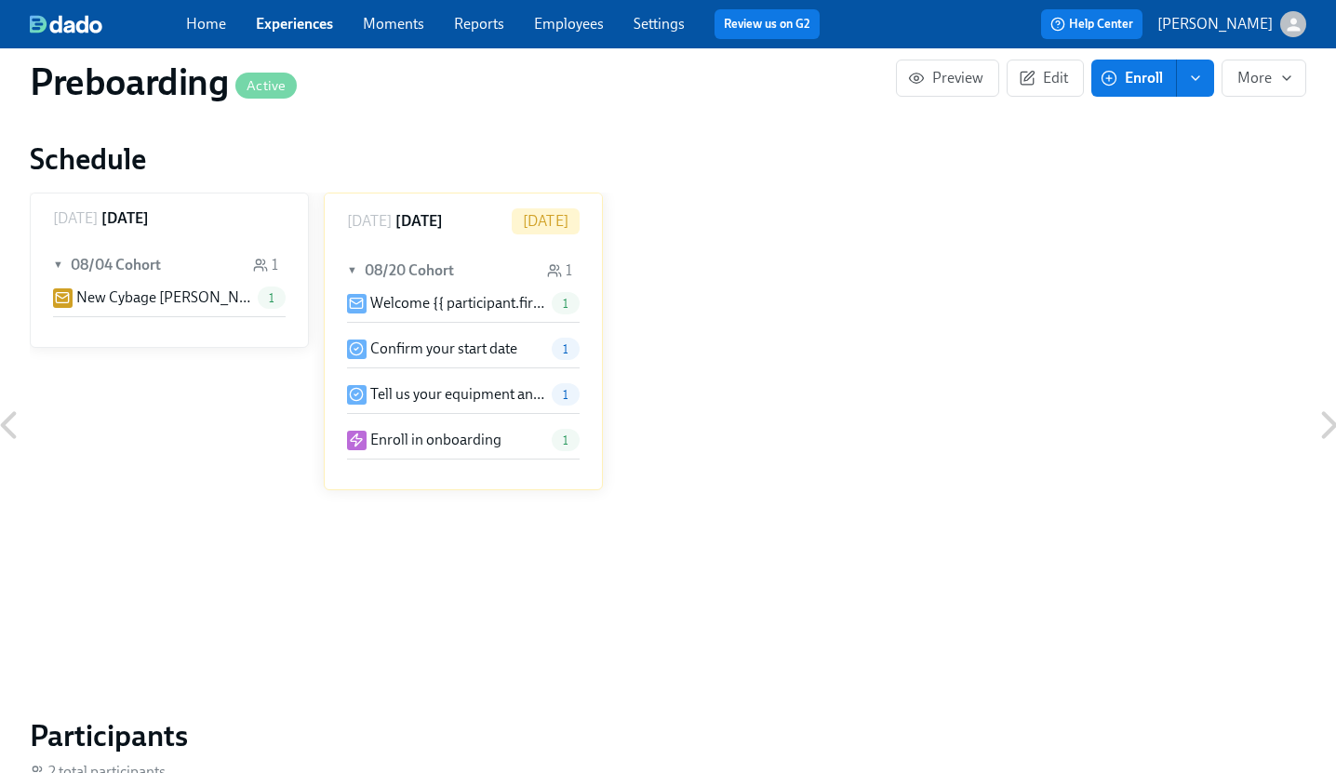
click at [164, 304] on p "New Cybage [PERSON_NAME]: {{ participant.fullName }}, starting {{ participant.s…" at bounding box center [163, 298] width 174 height 20
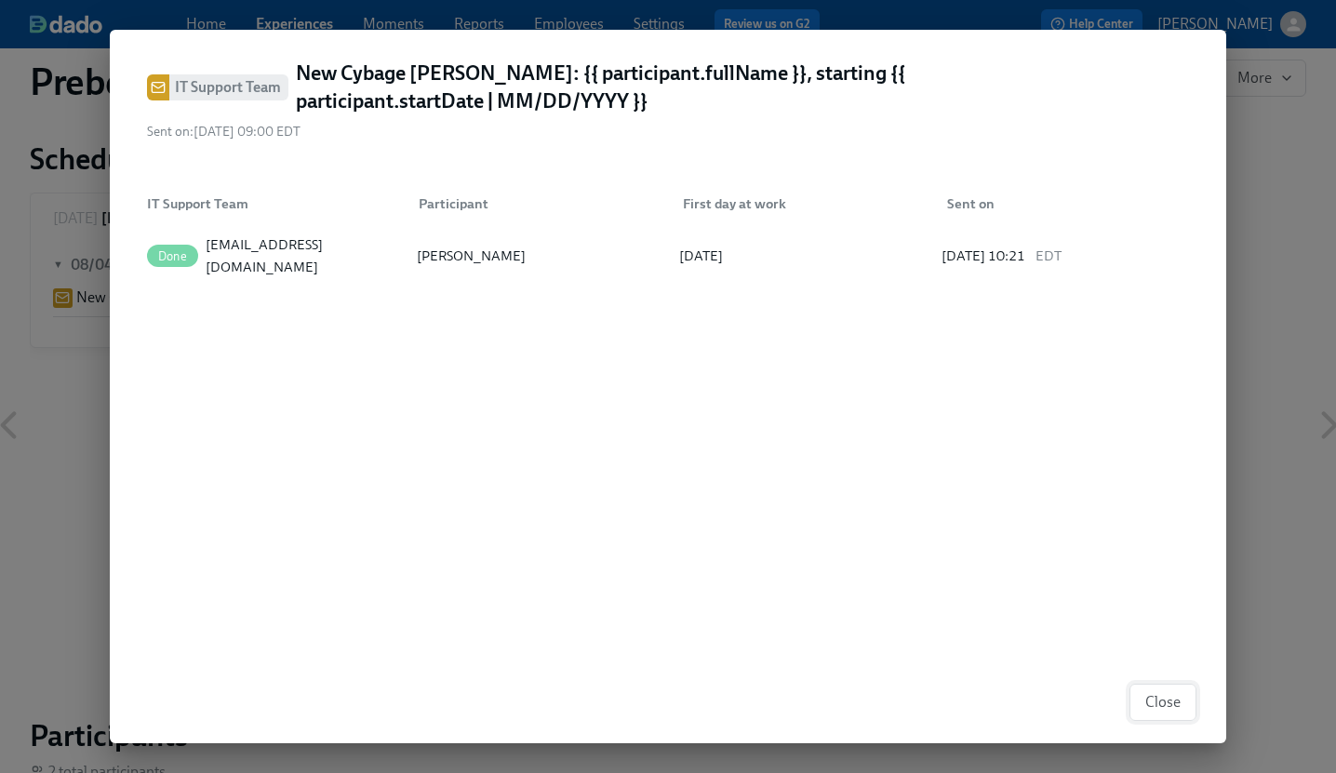
click at [1179, 695] on span "Close" at bounding box center [1163, 702] width 35 height 19
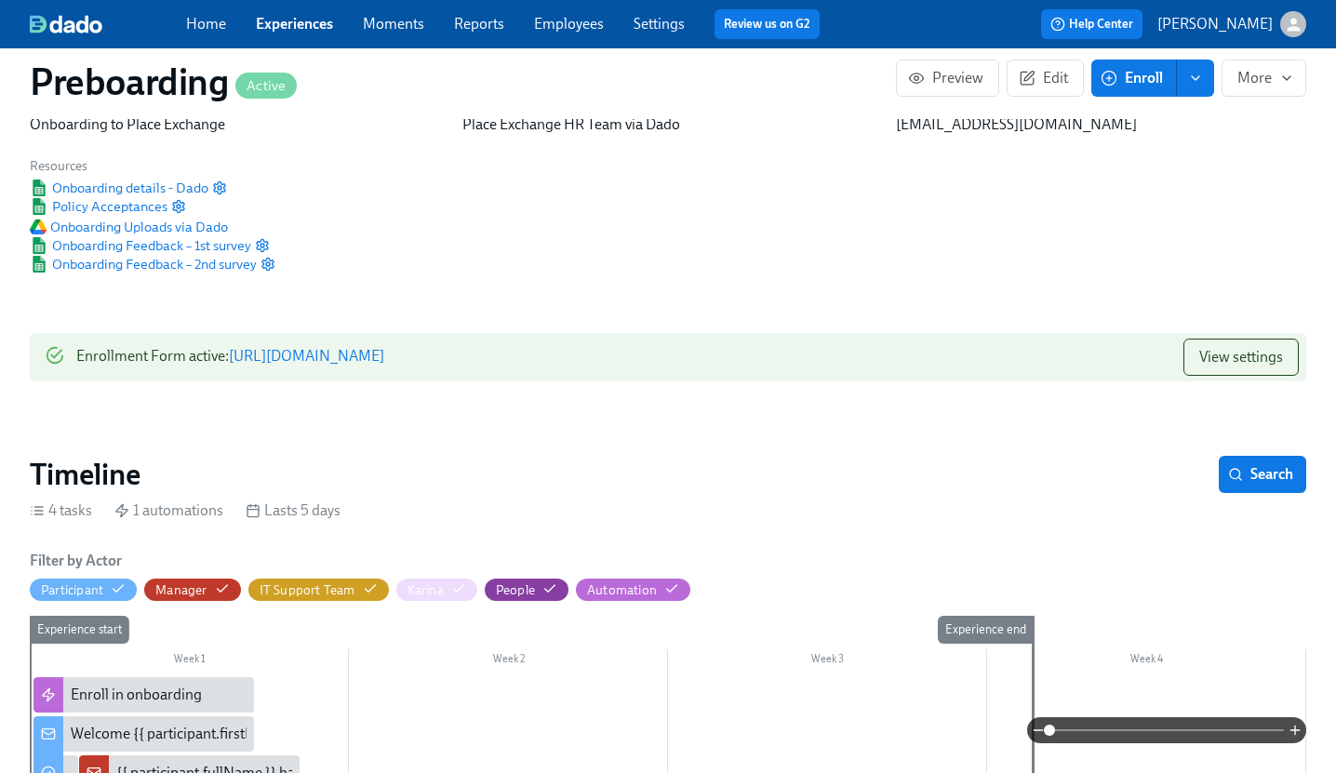
scroll to position [0, 0]
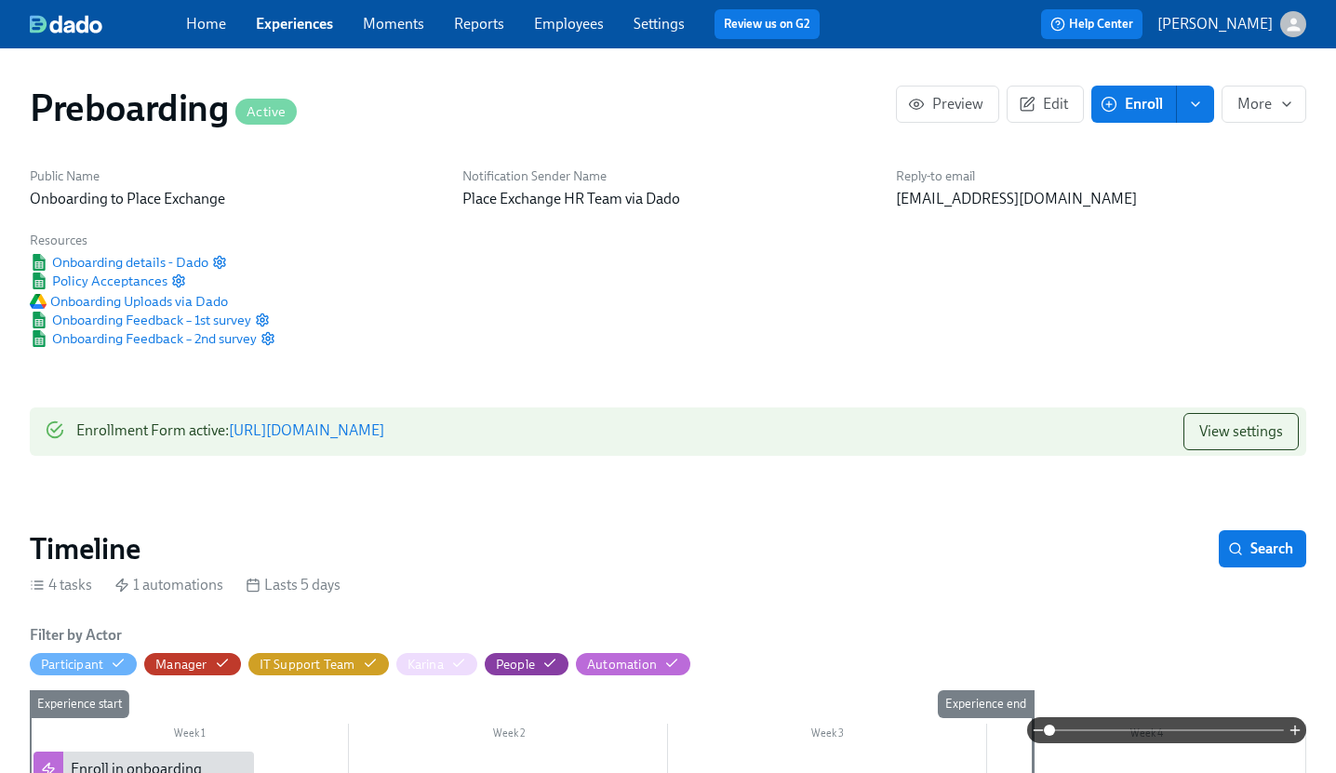
click at [309, 30] on link "Experiences" at bounding box center [294, 24] width 77 height 18
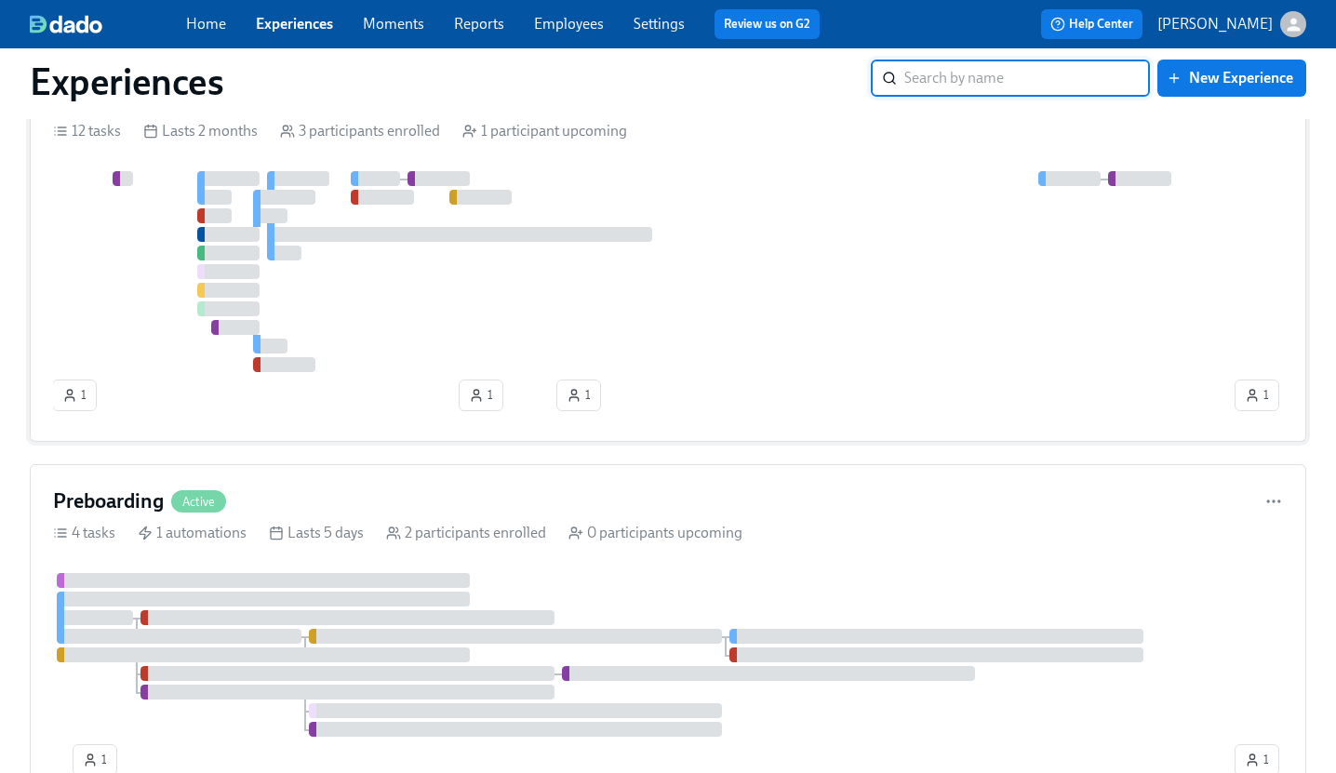
scroll to position [114, 0]
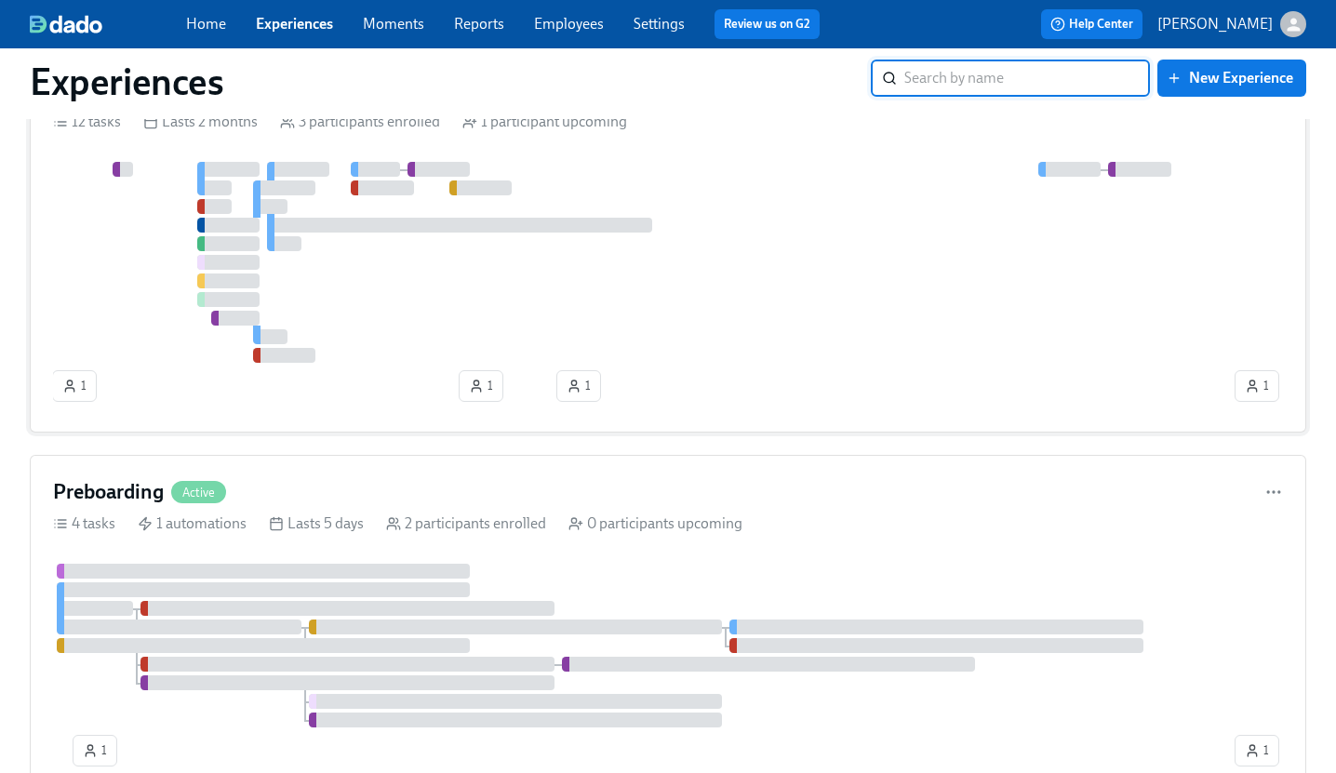
click at [419, 313] on div at bounding box center [642, 262] width 1178 height 201
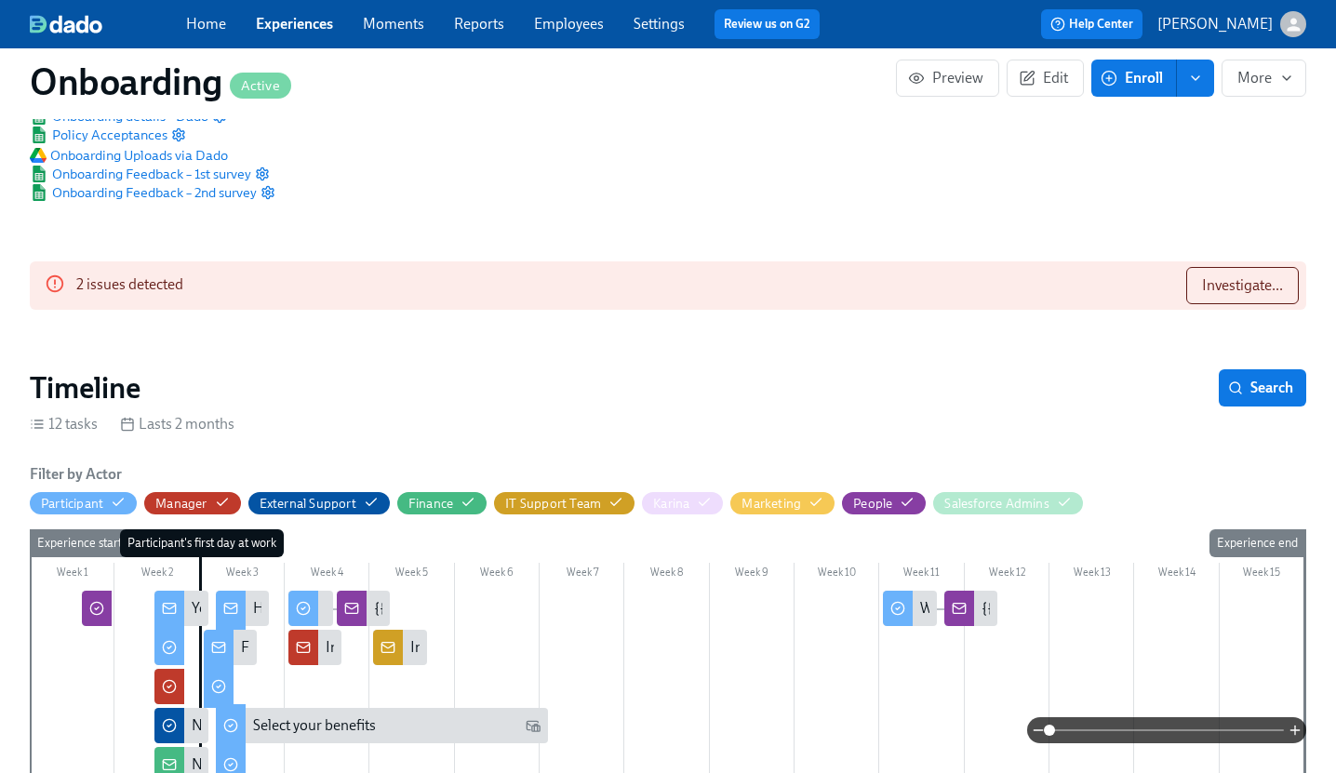
scroll to position [138, 0]
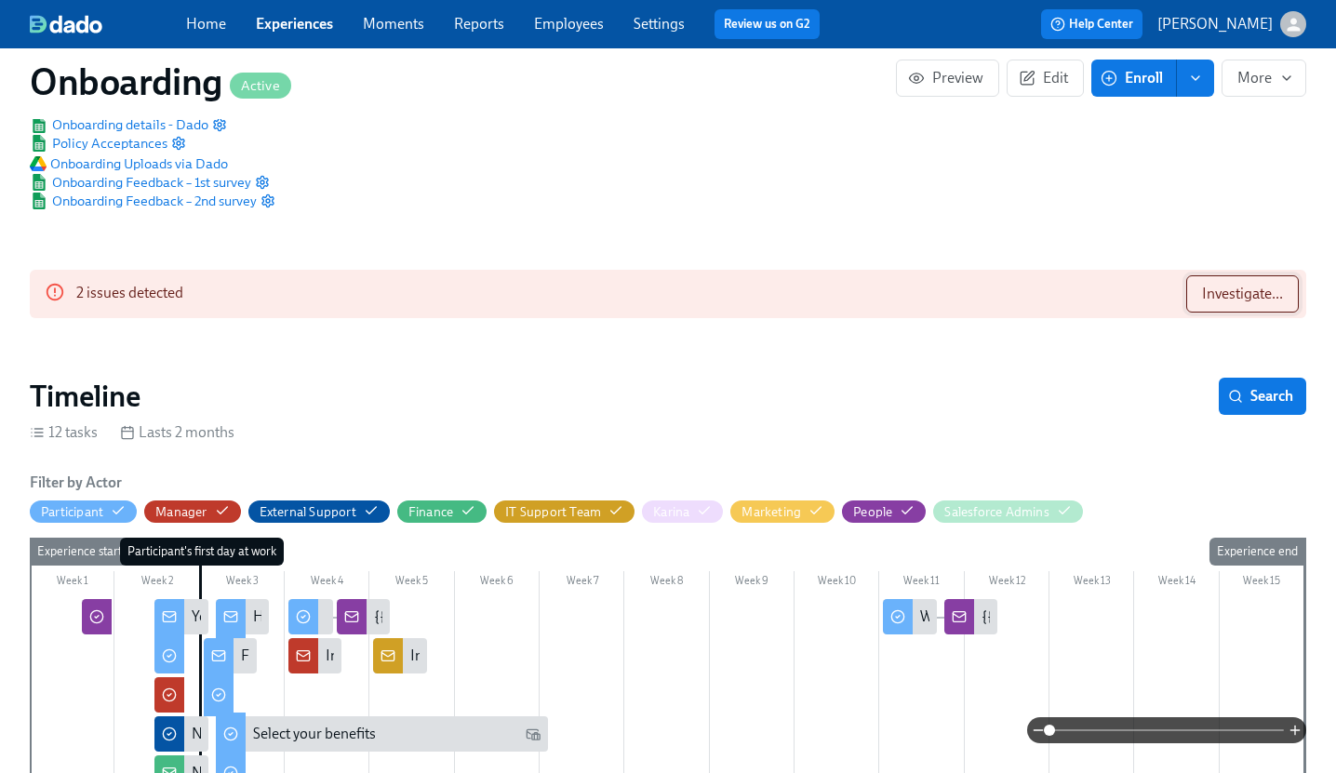
click at [1233, 289] on span "Investigate..." at bounding box center [1242, 294] width 81 height 19
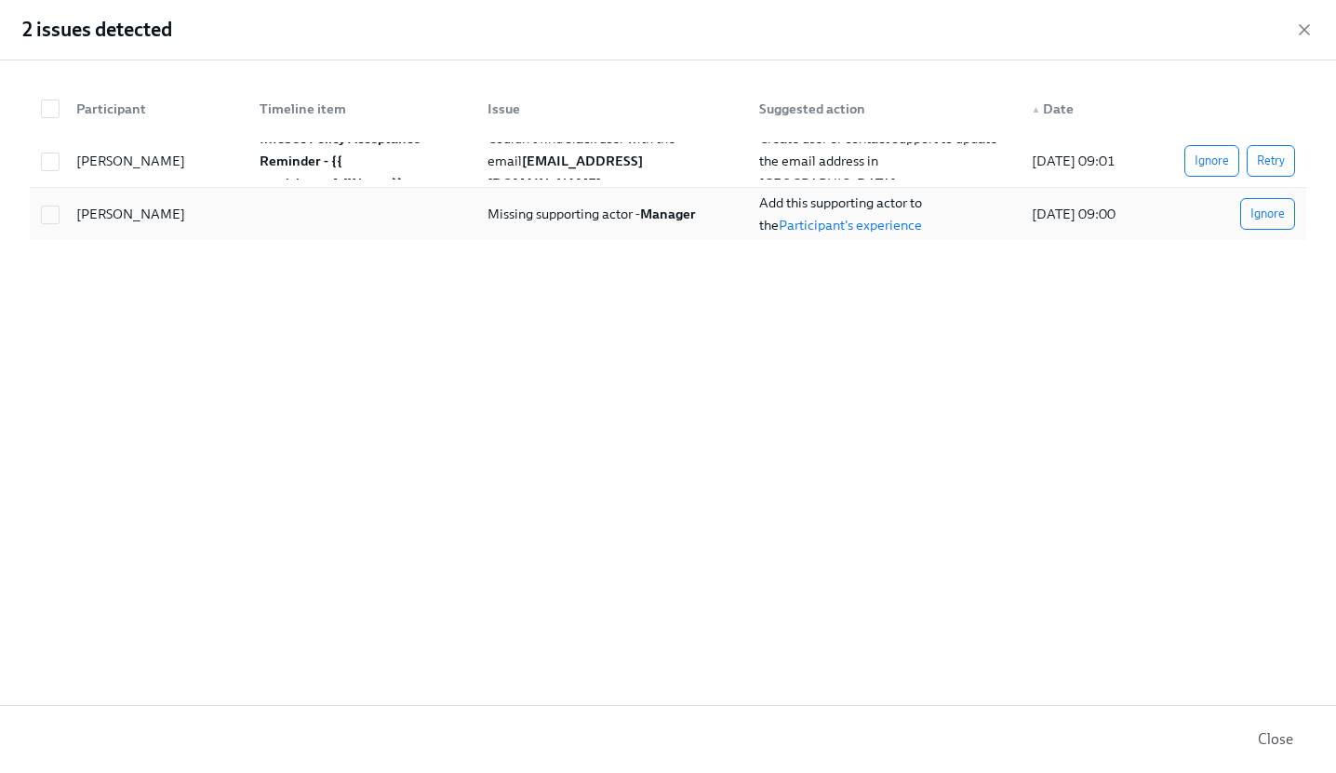
click at [618, 207] on span "Missing supporting actor - Manager" at bounding box center [592, 214] width 208 height 17
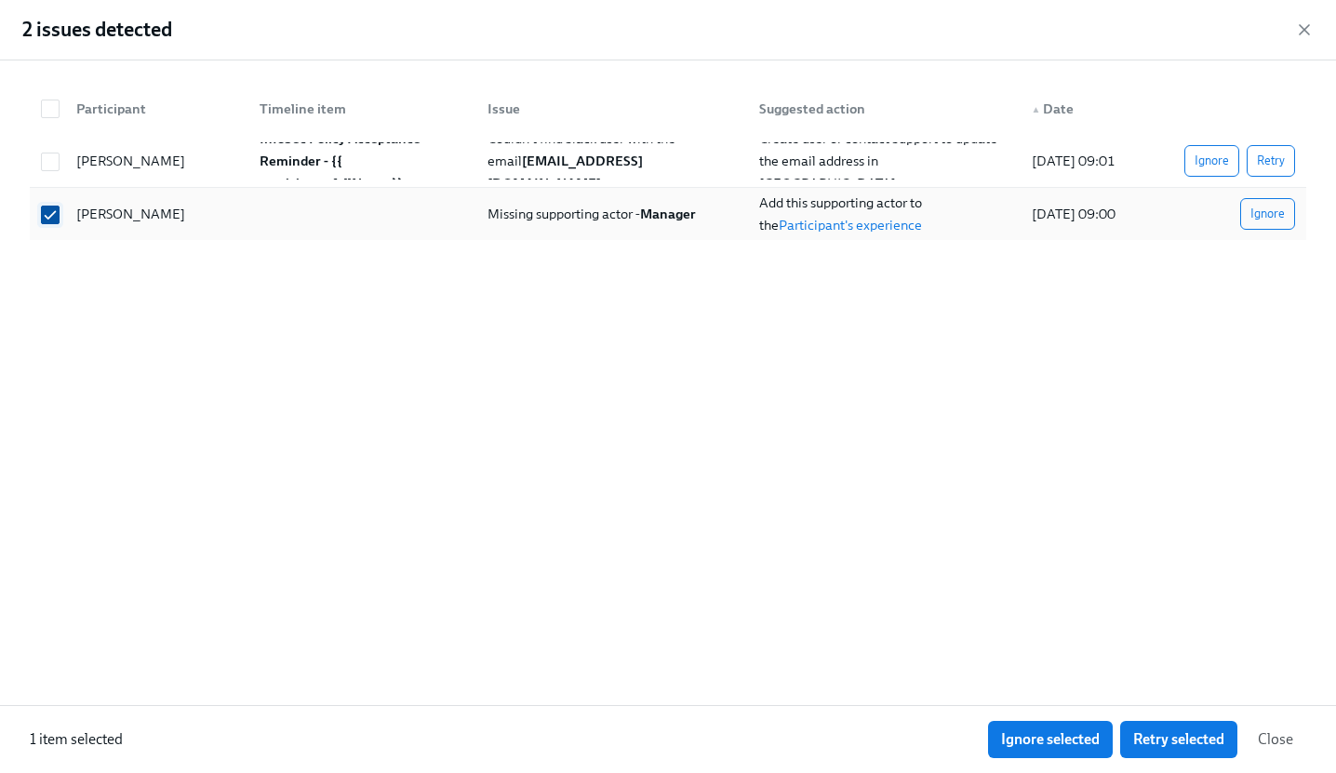
click at [49, 210] on input "checkbox" at bounding box center [50, 215] width 17 height 17
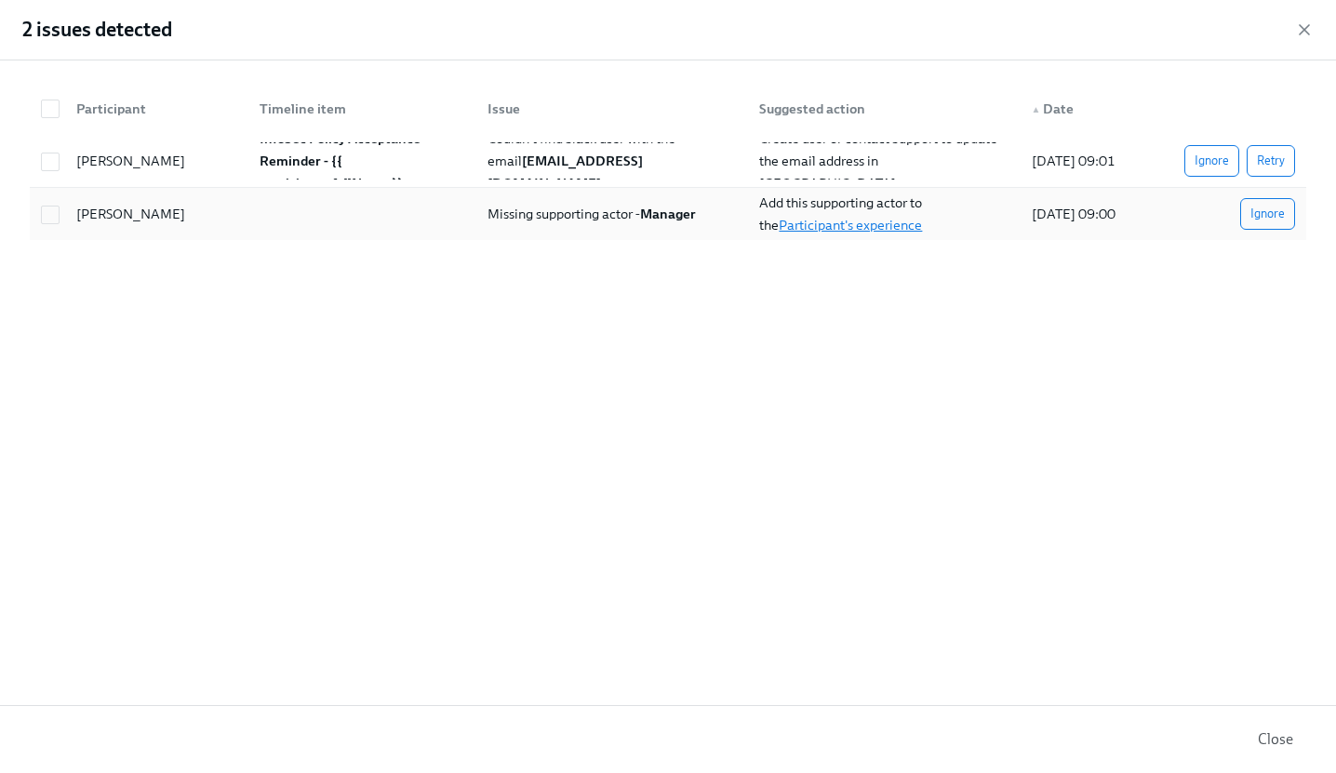
click at [834, 218] on link "Participant's experience" at bounding box center [850, 225] width 143 height 17
checkbox input "true"
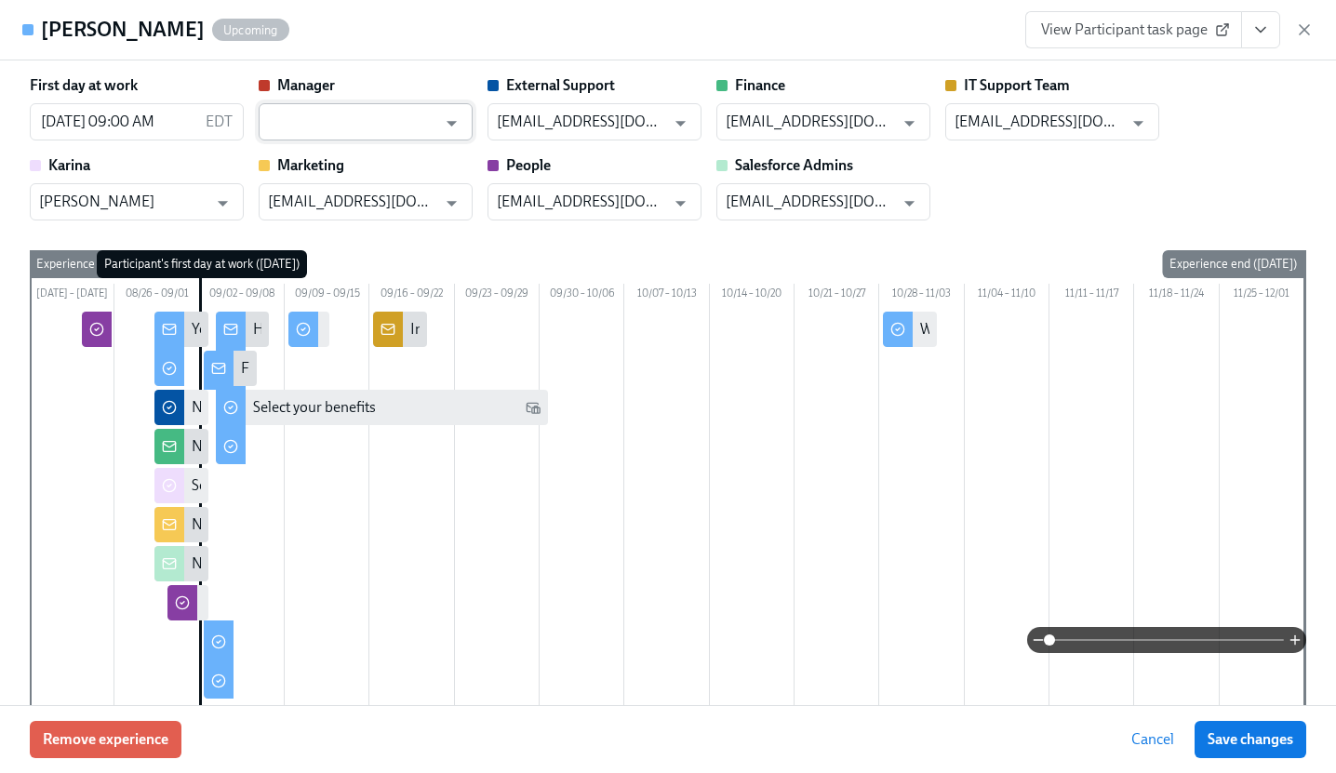
click at [387, 116] on input "text" at bounding box center [352, 121] width 168 height 37
click at [413, 118] on input "[GEOGRAPHIC_DATA]" at bounding box center [352, 121] width 168 height 37
click at [328, 123] on input "[GEOGRAPHIC_DATA]" at bounding box center [352, 121] width 168 height 37
type input "s"
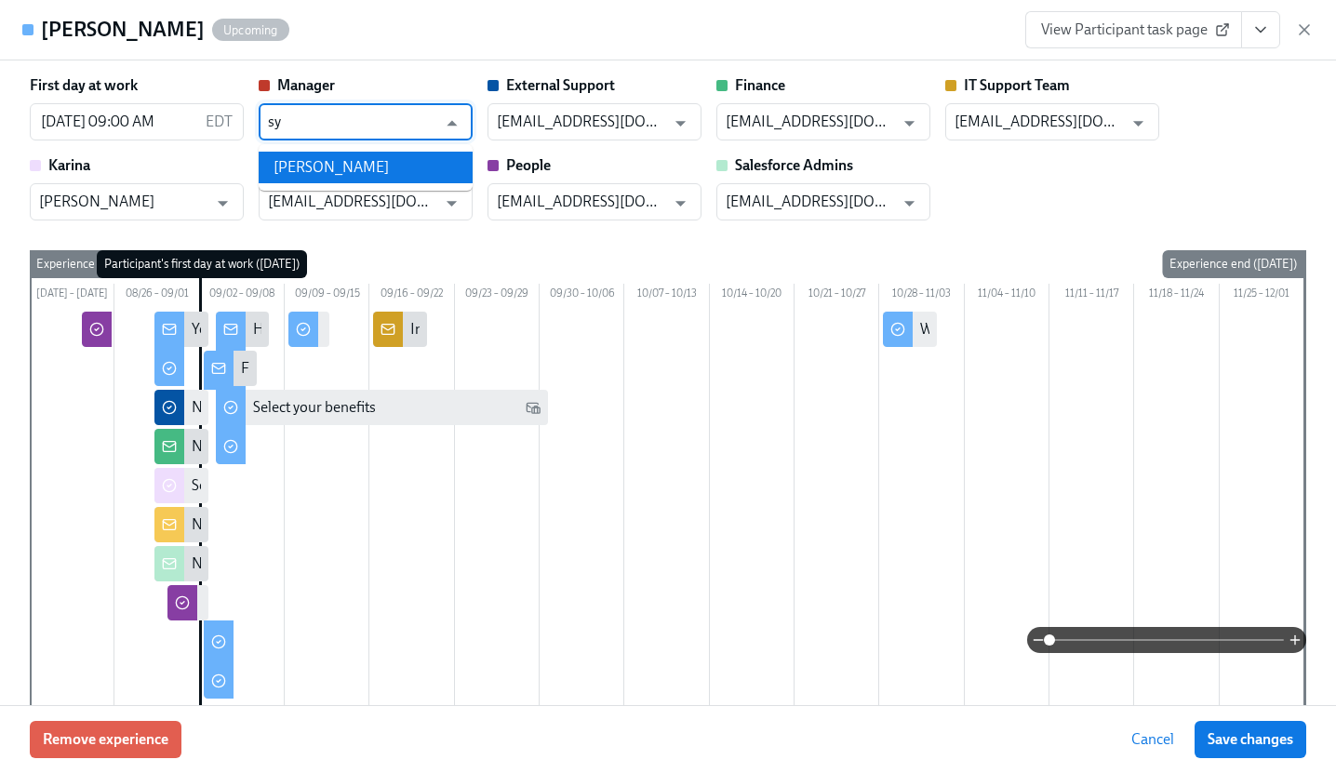
click at [325, 168] on li "[PERSON_NAME]" at bounding box center [366, 168] width 214 height 32
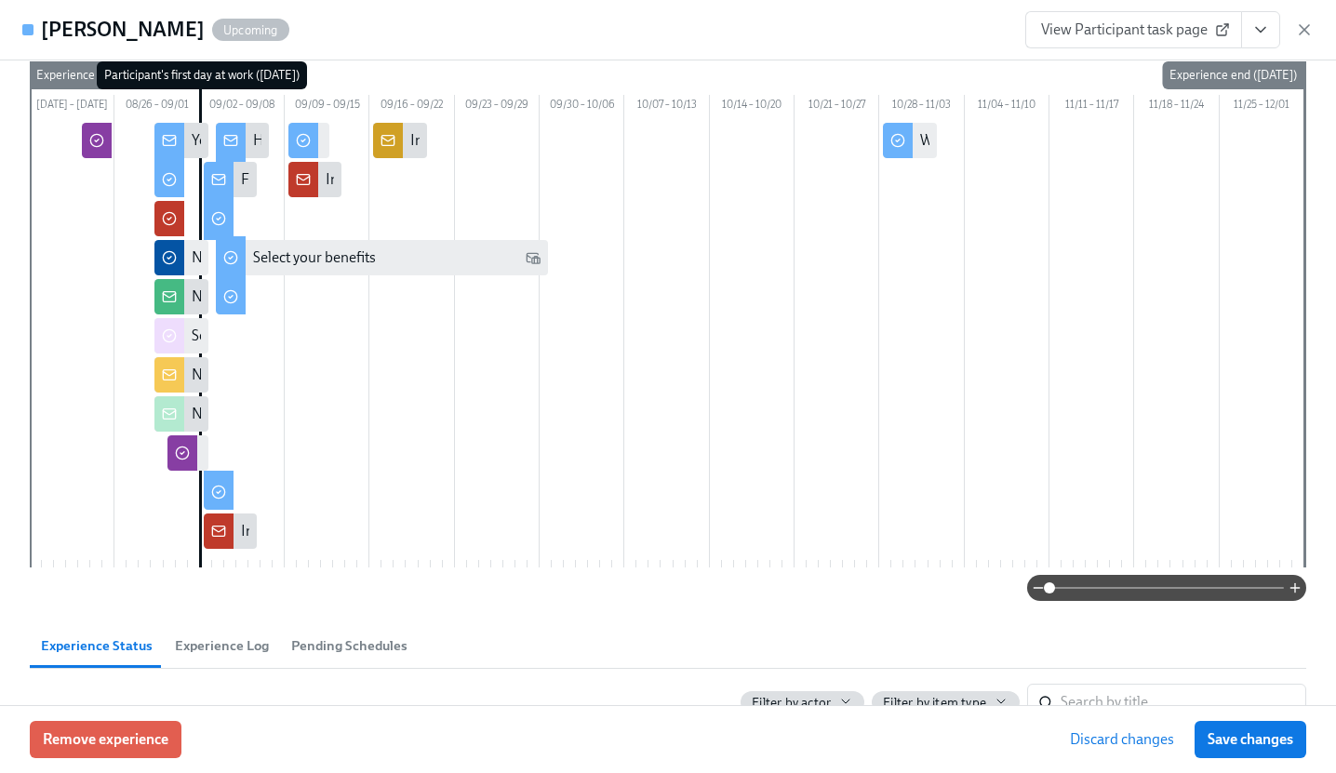
scroll to position [239, 0]
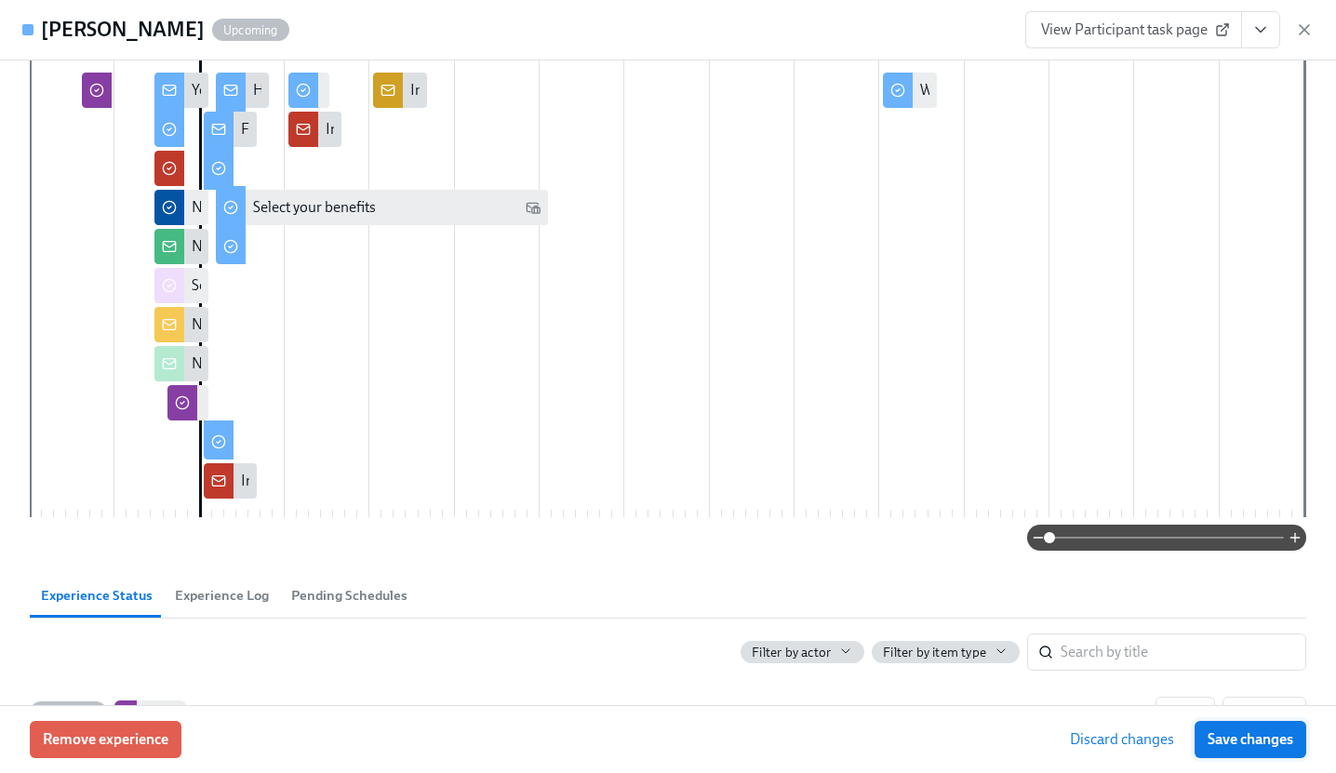
type input "[PERSON_NAME]"
click at [1252, 744] on span "Save changes" at bounding box center [1251, 740] width 86 height 19
type input "[PERSON_NAME]"
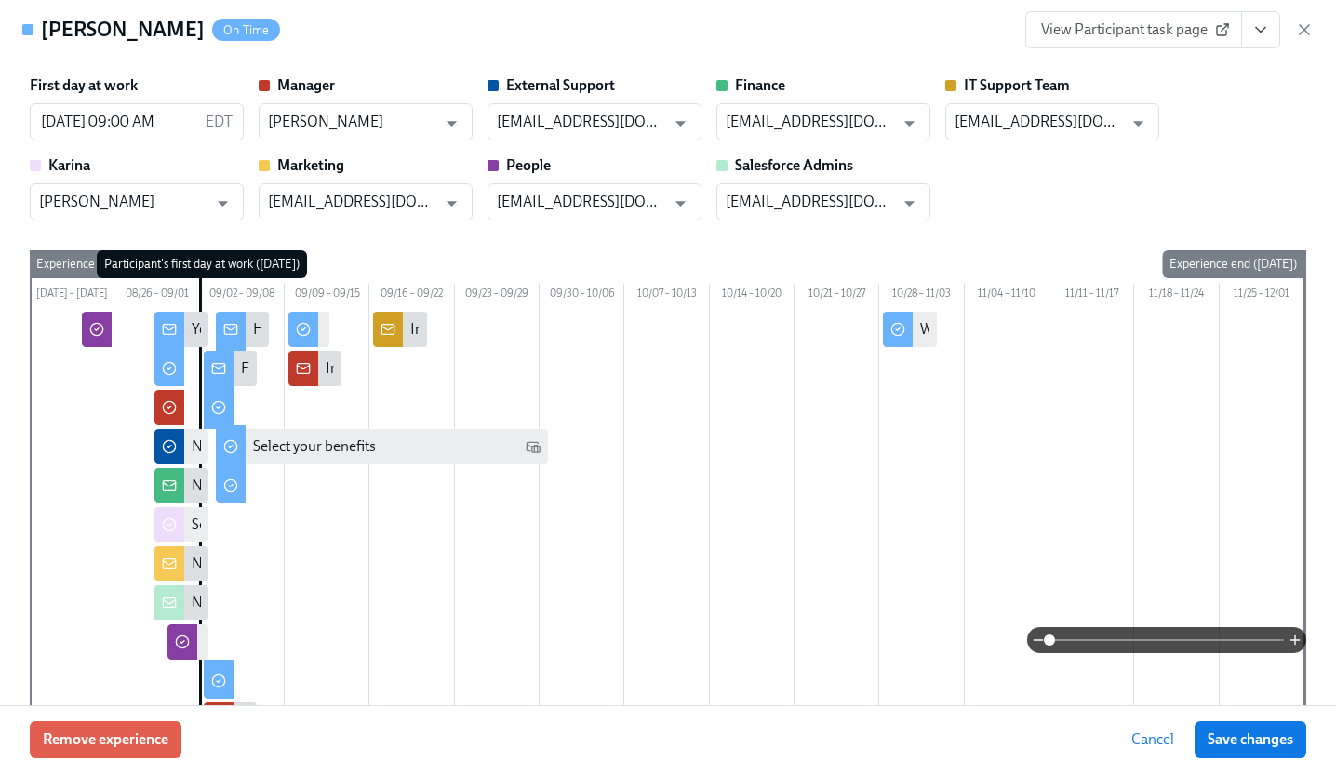
scroll to position [0, 3708]
click at [1241, 742] on span "Save changes" at bounding box center [1251, 740] width 86 height 19
